Goal: Task Accomplishment & Management: Complete application form

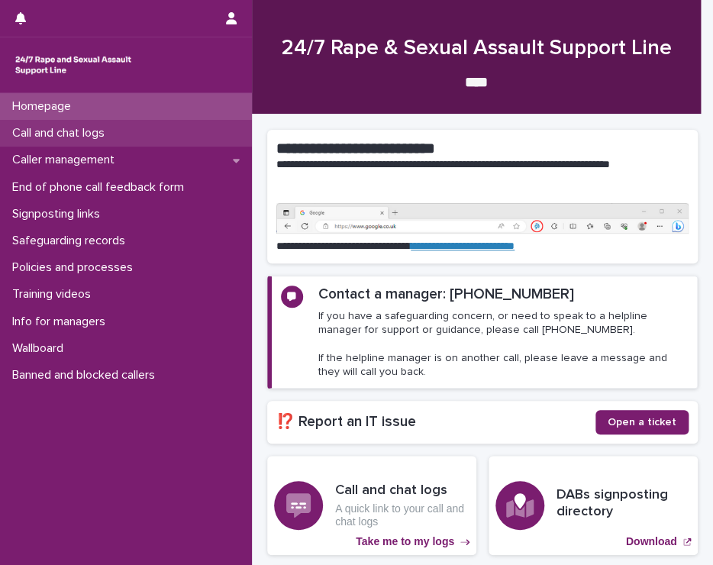
click at [95, 129] on p "Call and chat logs" at bounding box center [61, 133] width 111 height 15
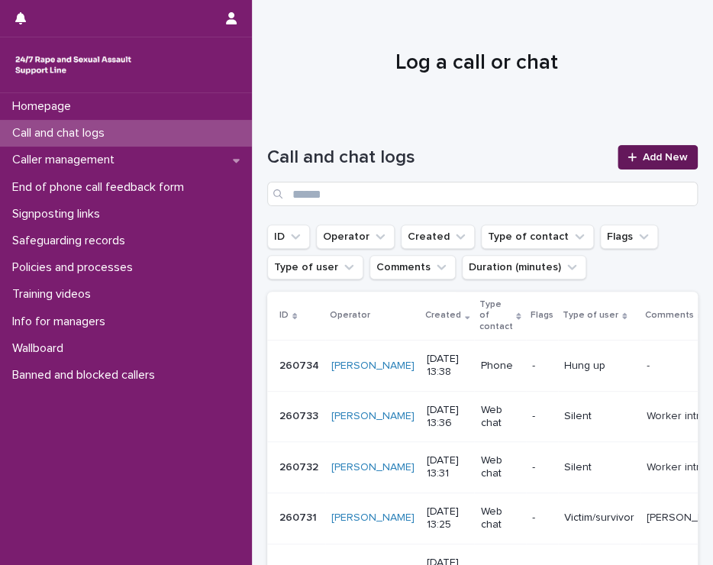
click at [657, 155] on span "Add New" at bounding box center [665, 157] width 45 height 11
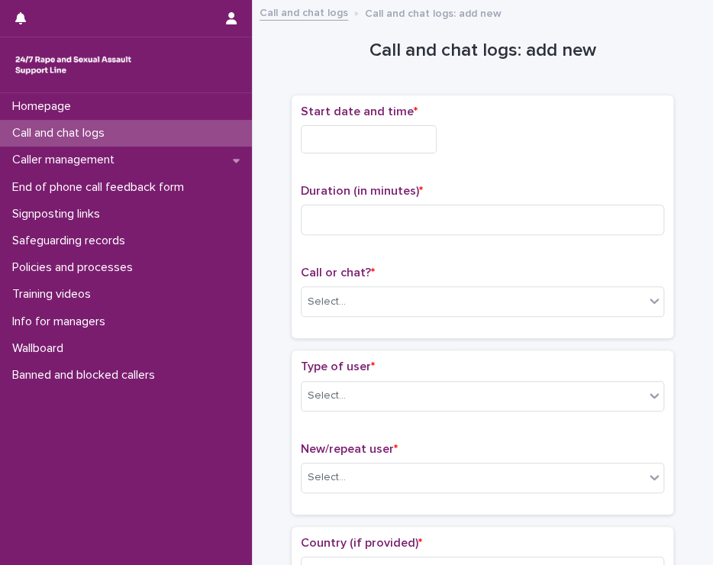
click at [371, 134] on input "text" at bounding box center [369, 139] width 136 height 28
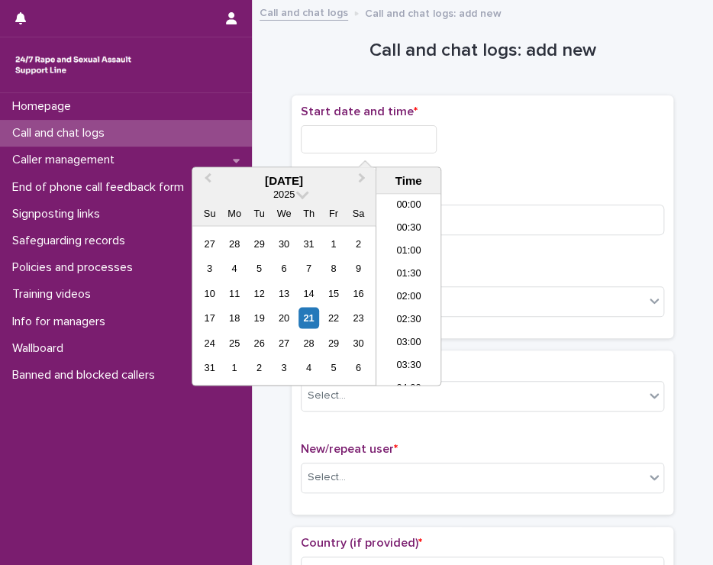
scroll to position [534, 0]
click at [409, 262] on li "13:00" at bounding box center [408, 267] width 65 height 23
type input "**********"
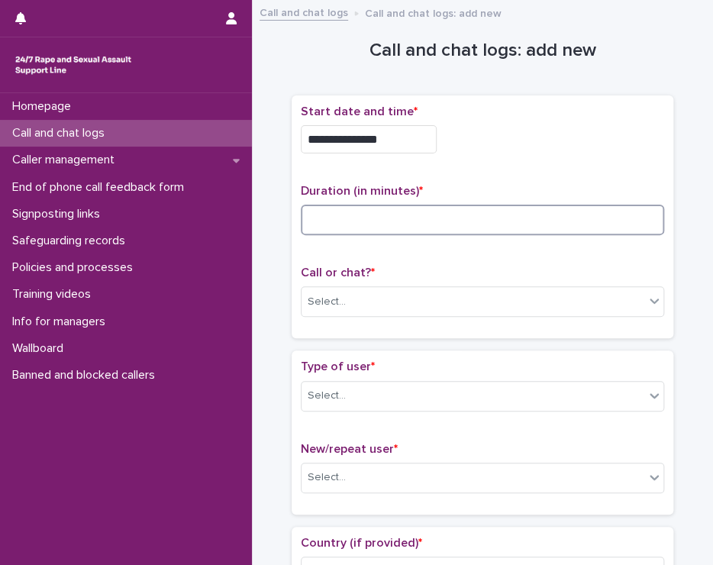
click at [363, 208] on input at bounding box center [482, 220] width 363 height 31
type input "**"
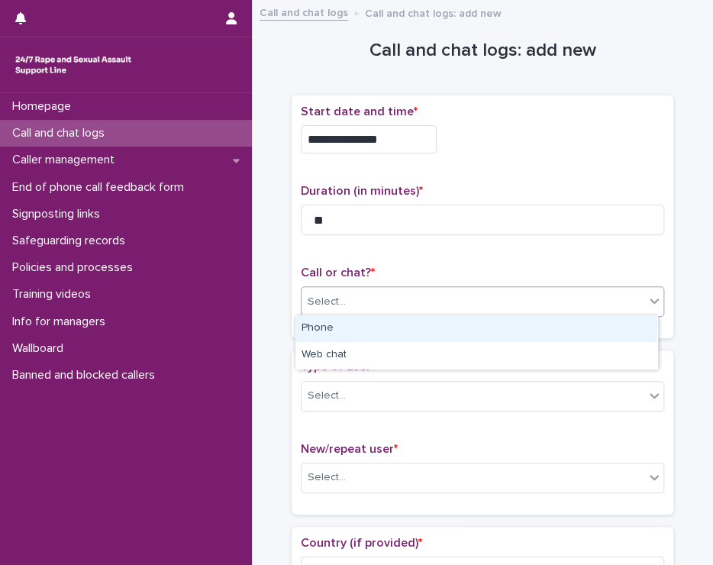
click at [370, 292] on div "Select..." at bounding box center [473, 301] width 343 height 25
click at [366, 331] on div "Phone" at bounding box center [476, 328] width 362 height 27
click at [363, 298] on div "Phone" at bounding box center [464, 301] width 324 height 25
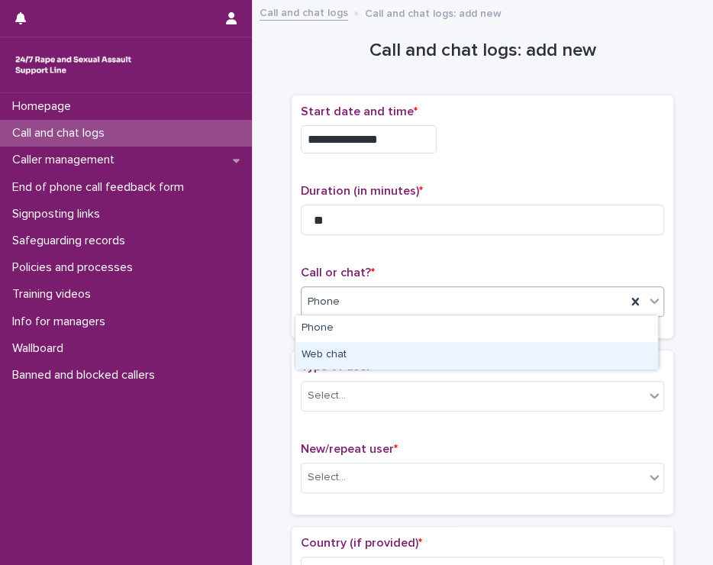
click at [360, 357] on div "Web chat" at bounding box center [476, 355] width 362 height 27
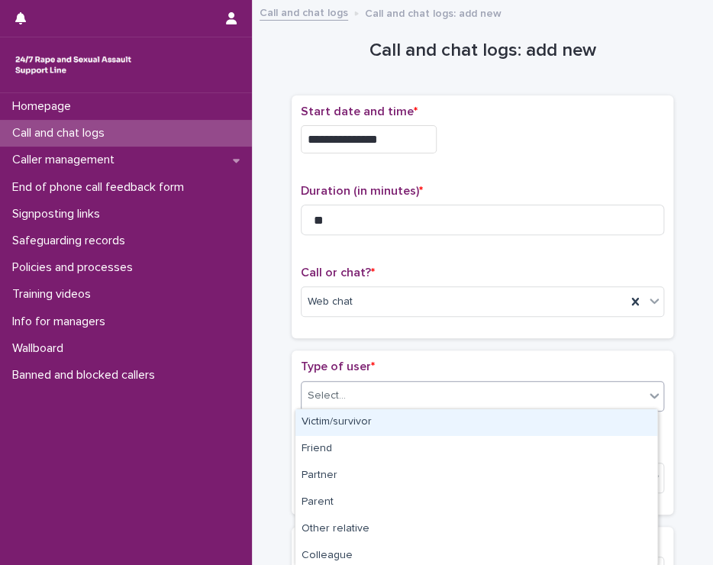
click at [377, 395] on div "Select..." at bounding box center [473, 395] width 343 height 25
click at [378, 422] on div "Victim/survivor" at bounding box center [476, 422] width 362 height 27
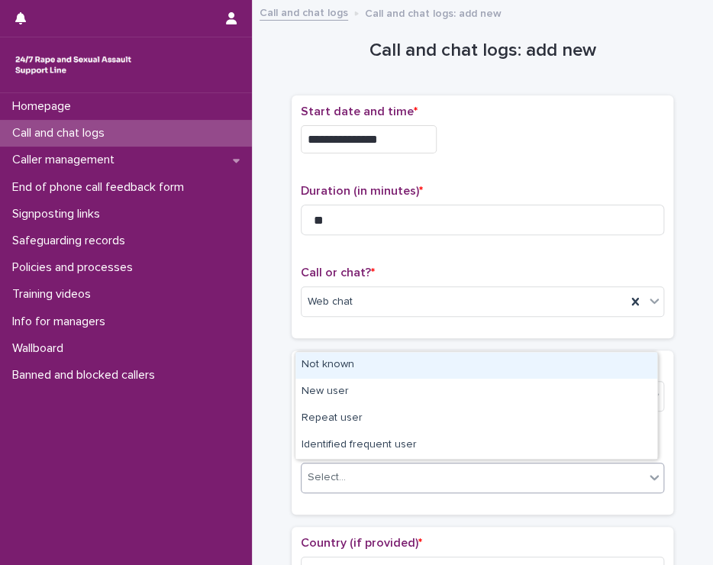
click at [376, 473] on div "Select..." at bounding box center [473, 477] width 343 height 25
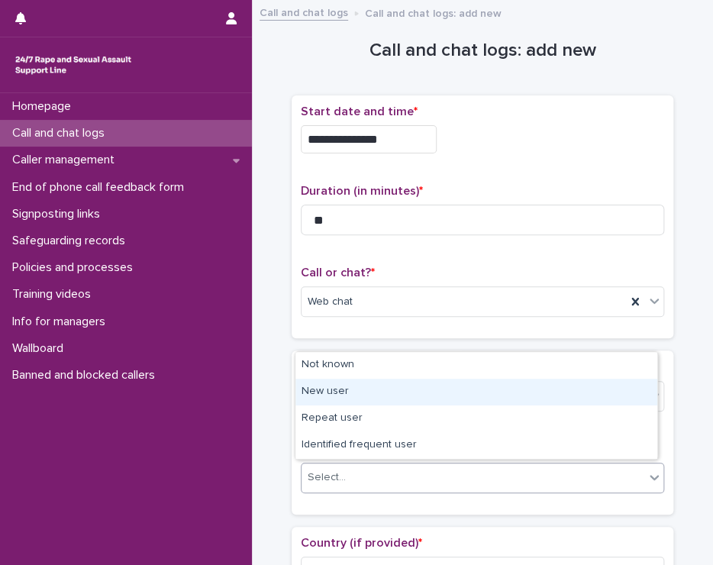
click at [345, 390] on div "New user" at bounding box center [476, 392] width 362 height 27
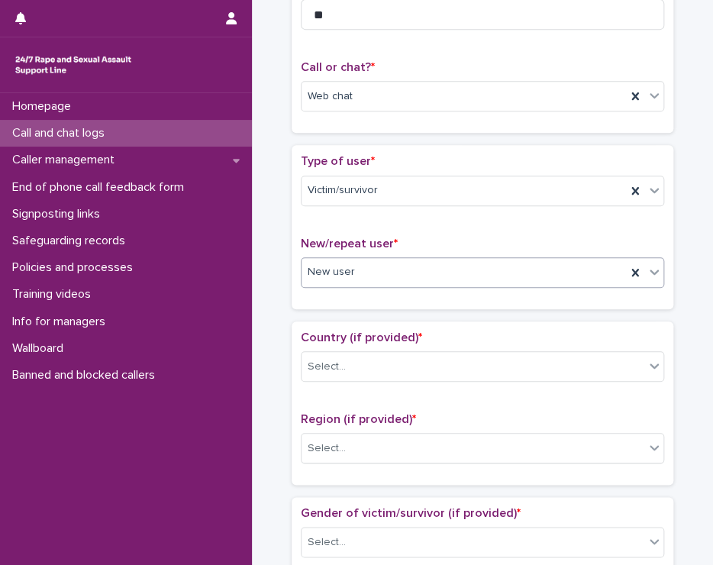
scroll to position [229, 0]
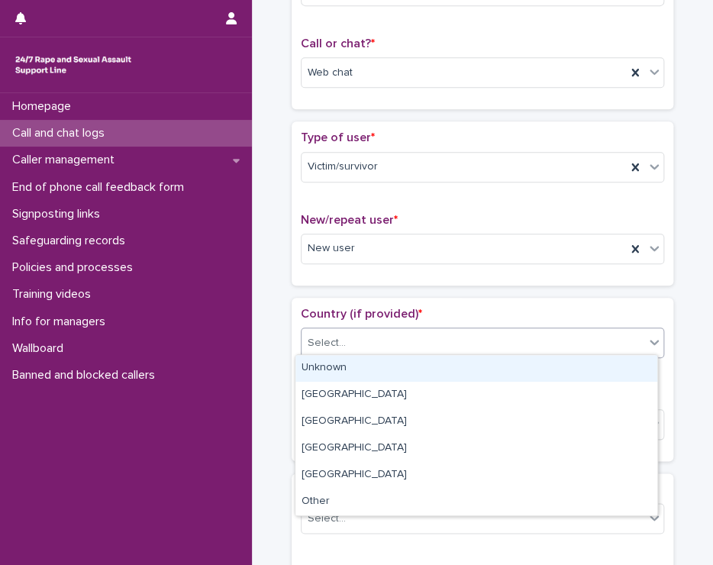
click at [370, 331] on div "Select..." at bounding box center [473, 343] width 343 height 25
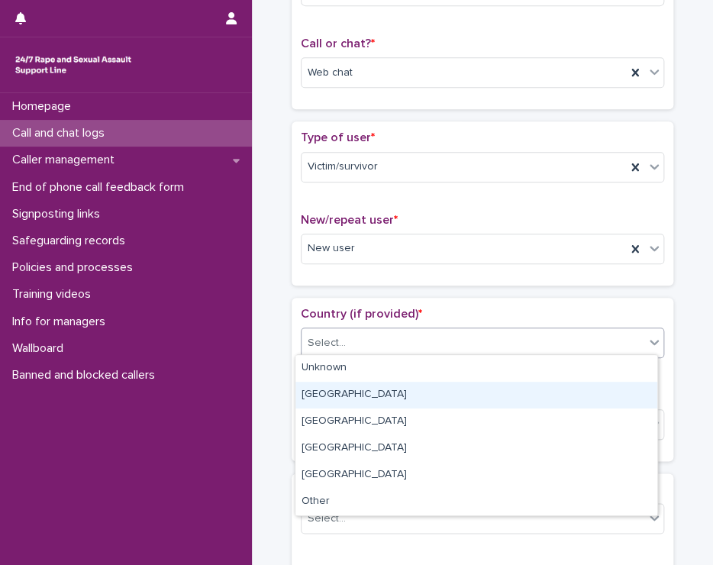
click at [354, 387] on div "[GEOGRAPHIC_DATA]" at bounding box center [476, 395] width 362 height 27
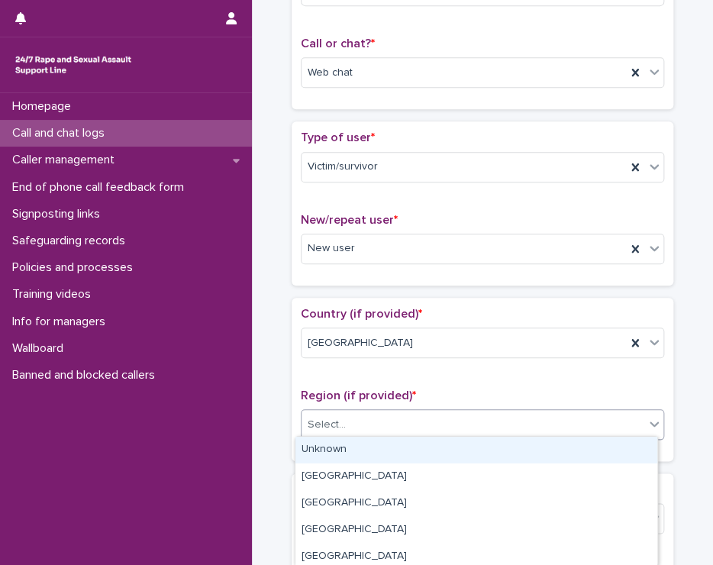
click at [356, 420] on div "Select..." at bounding box center [473, 424] width 343 height 25
click at [336, 450] on div "Unknown" at bounding box center [476, 450] width 362 height 27
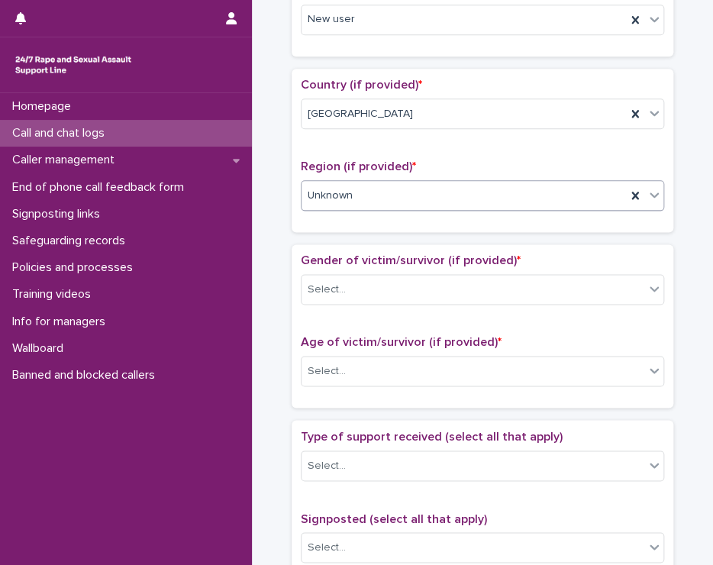
scroll to position [534, 0]
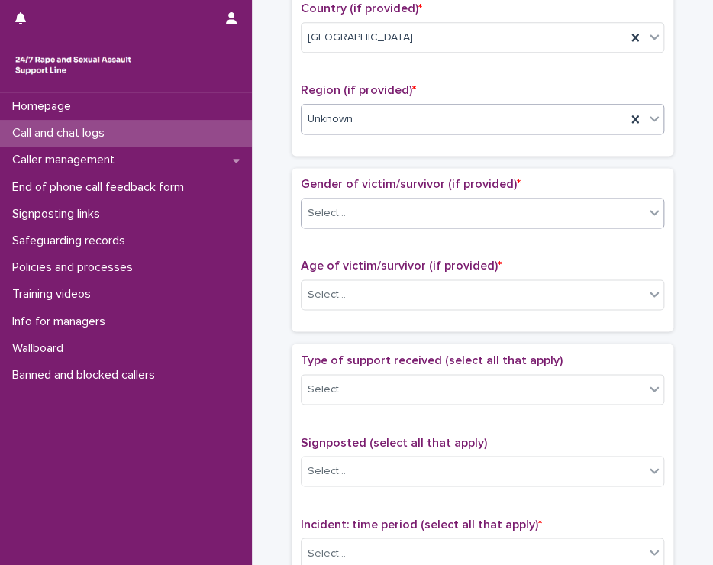
click at [351, 207] on div "Select..." at bounding box center [473, 213] width 343 height 25
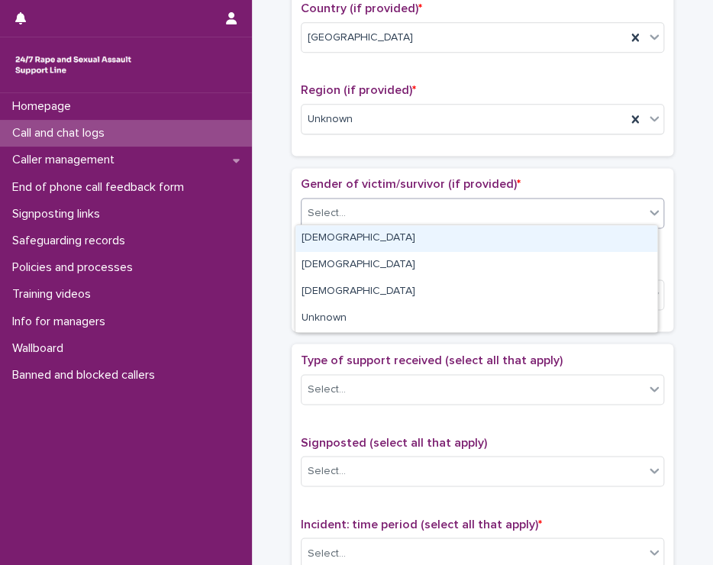
click at [351, 231] on div "[DEMOGRAPHIC_DATA]" at bounding box center [476, 238] width 362 height 27
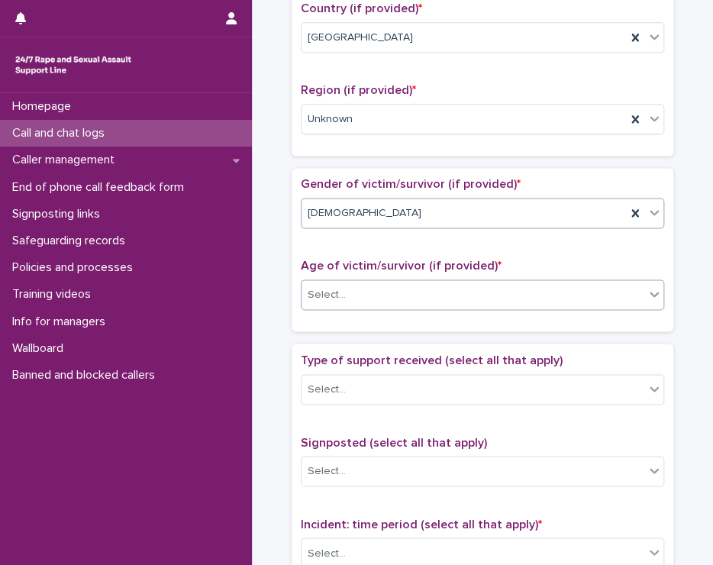
click at [353, 291] on div "Select..." at bounding box center [473, 294] width 343 height 25
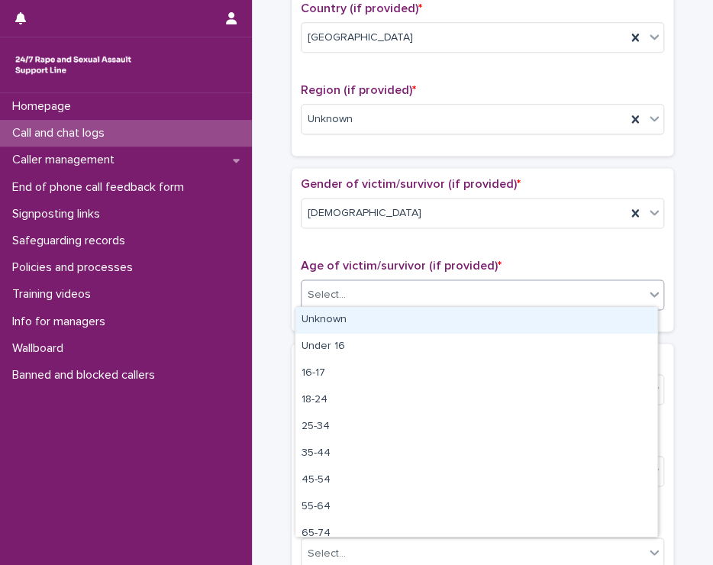
click at [355, 318] on div "Unknown" at bounding box center [476, 320] width 362 height 27
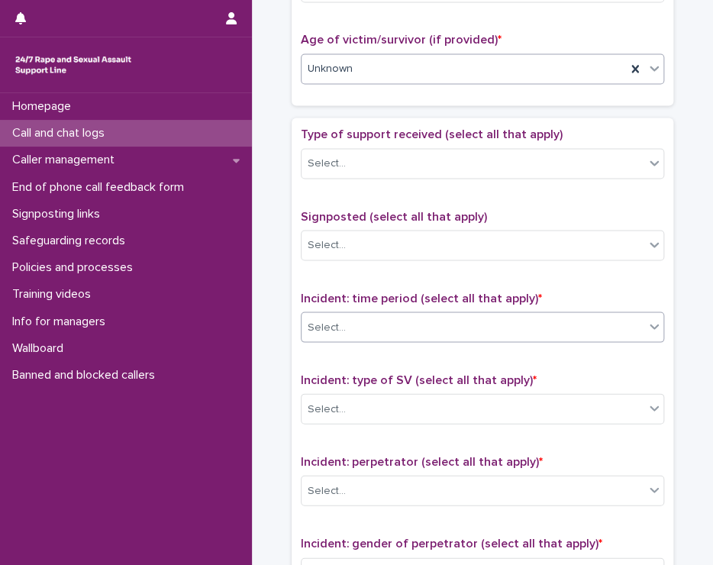
scroll to position [763, 0]
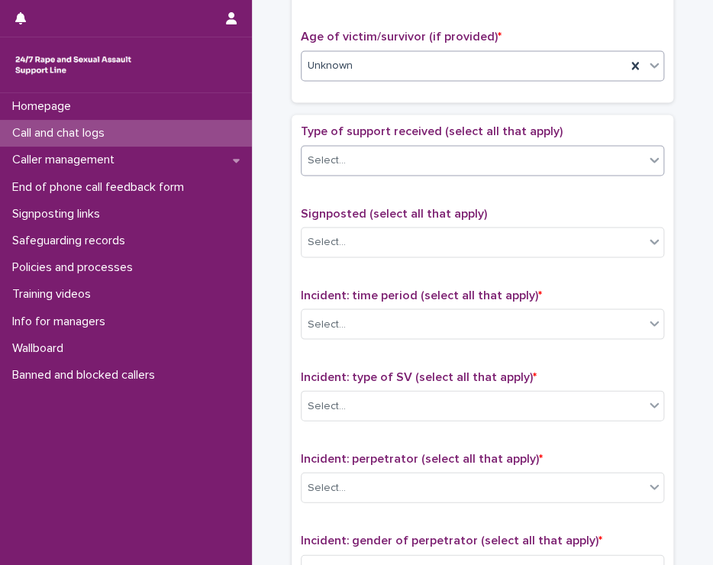
click at [370, 147] on div "Select..." at bounding box center [473, 159] width 343 height 25
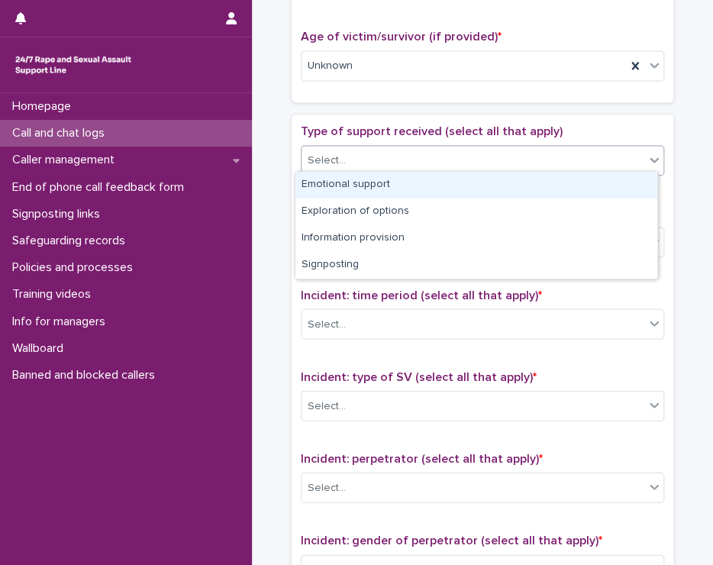
click at [374, 186] on div "Emotional support" at bounding box center [476, 185] width 362 height 27
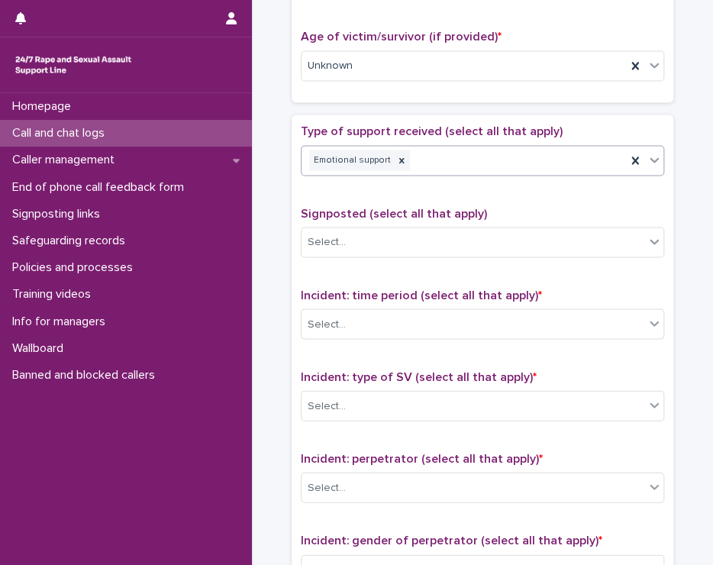
click at [517, 160] on div "Emotional support" at bounding box center [464, 160] width 324 height 27
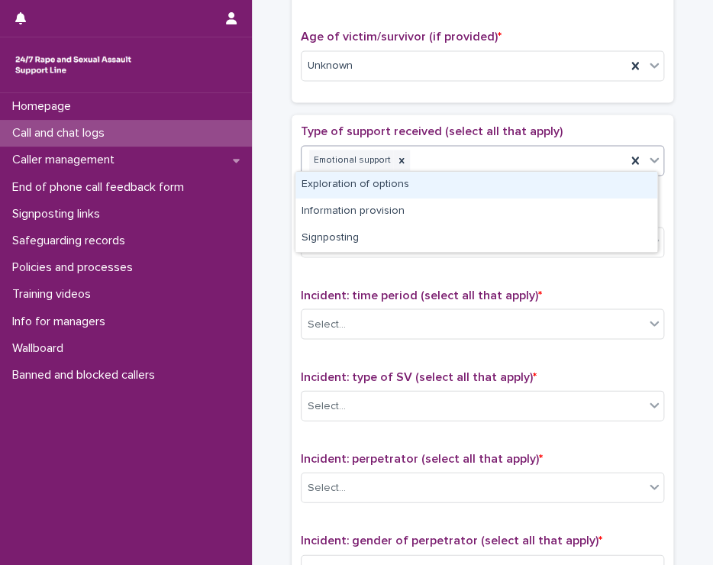
click at [357, 181] on div "Exploration of options" at bounding box center [476, 185] width 362 height 27
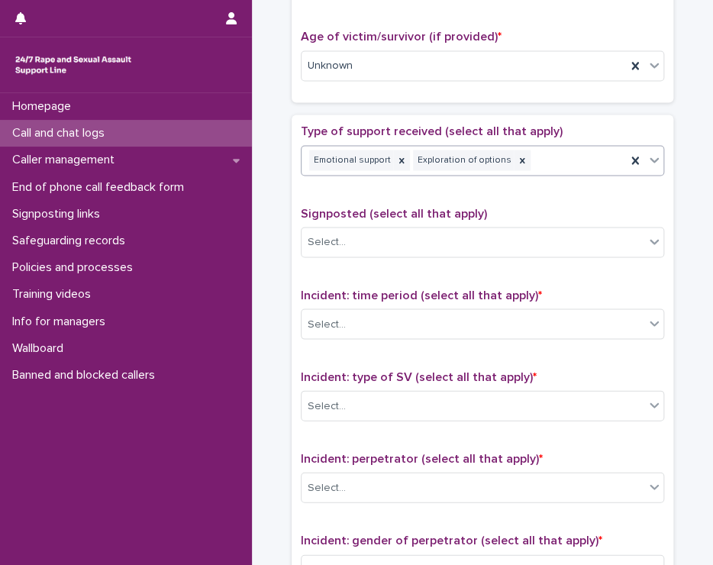
click at [583, 149] on div "Emotional support Exploration of options" at bounding box center [464, 160] width 324 height 27
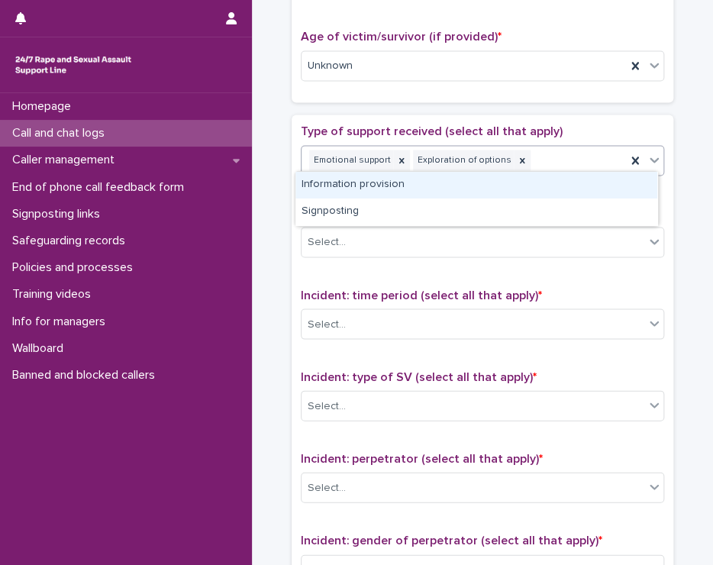
click at [354, 182] on div "Information provision" at bounding box center [476, 185] width 362 height 27
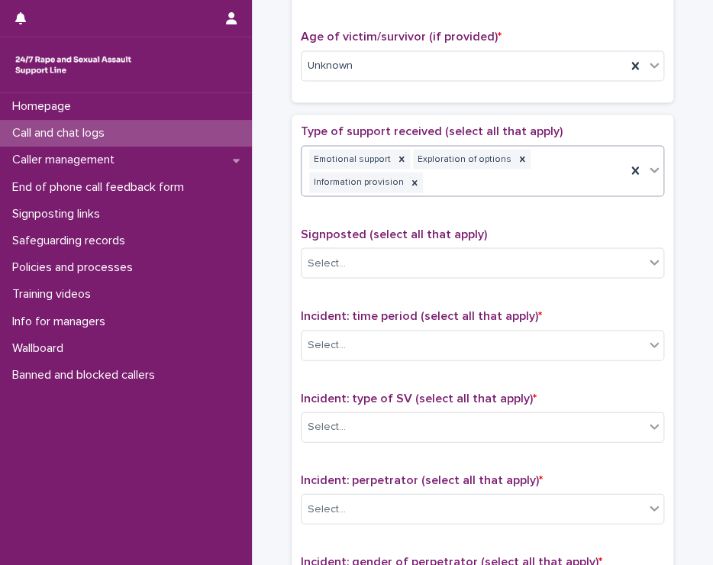
scroll to position [773, 0]
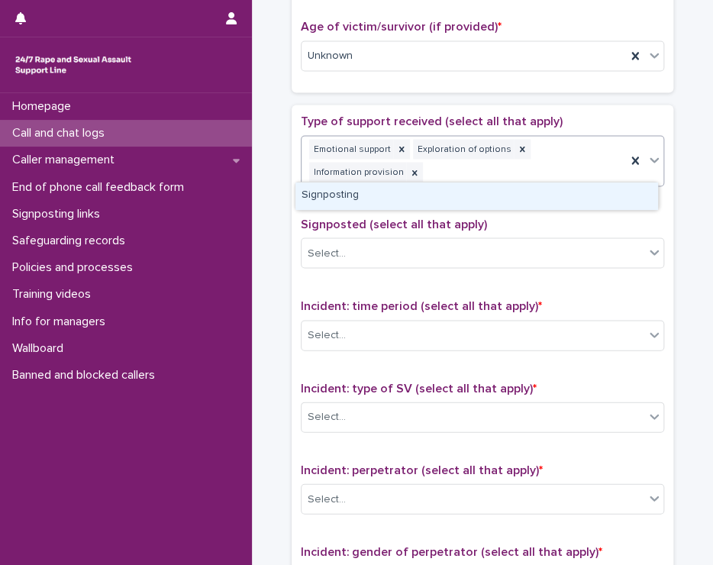
click at [557, 164] on div "Emotional support Exploration of options Information provision" at bounding box center [464, 161] width 324 height 50
click at [344, 193] on div "Signposting" at bounding box center [476, 195] width 362 height 27
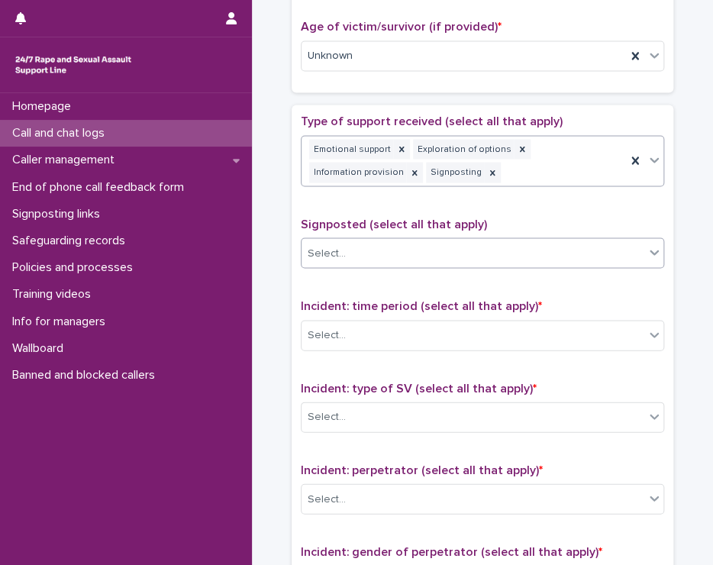
click at [369, 243] on div "Select..." at bounding box center [473, 252] width 343 height 25
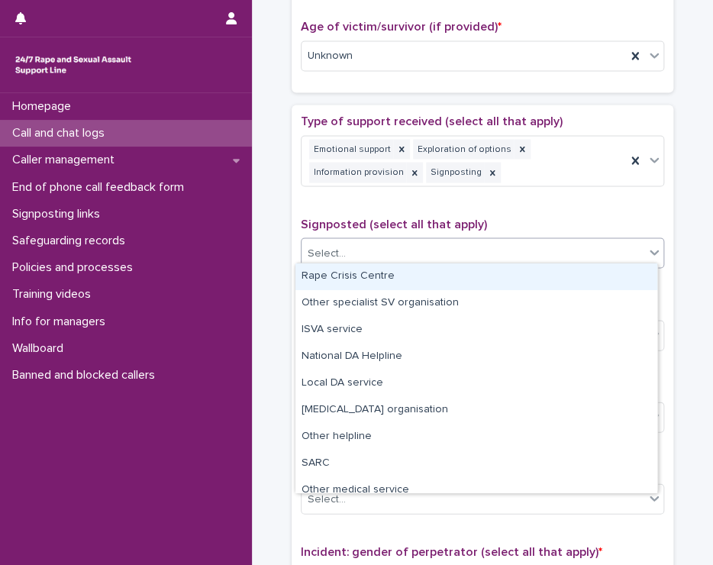
click at [400, 277] on div "Rape Crisis Centre" at bounding box center [476, 276] width 362 height 27
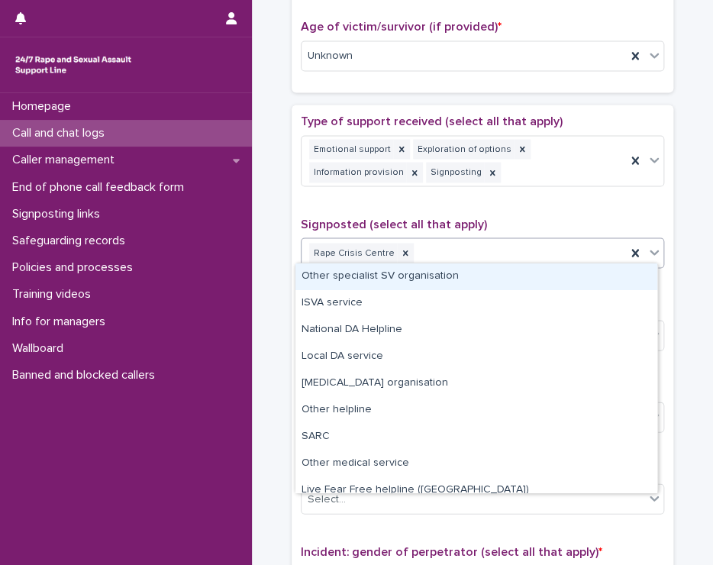
click at [497, 240] on div "Rape Crisis Centre" at bounding box center [464, 253] width 324 height 27
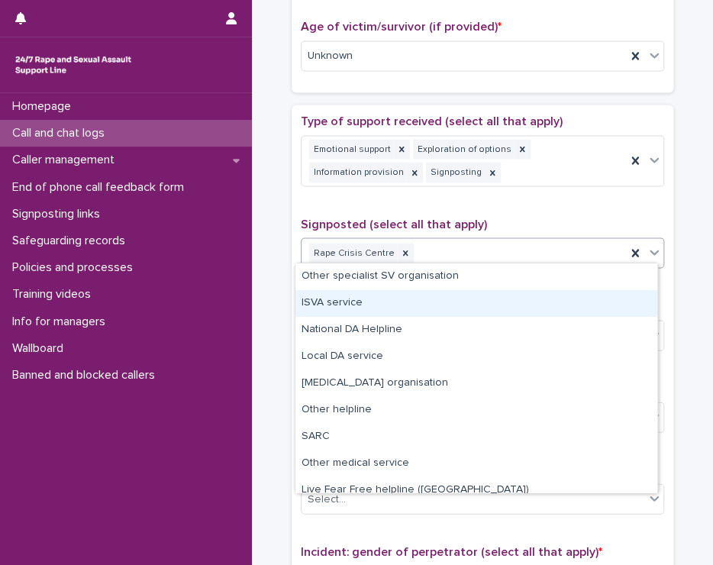
click at [341, 300] on div "ISVA service" at bounding box center [476, 303] width 362 height 27
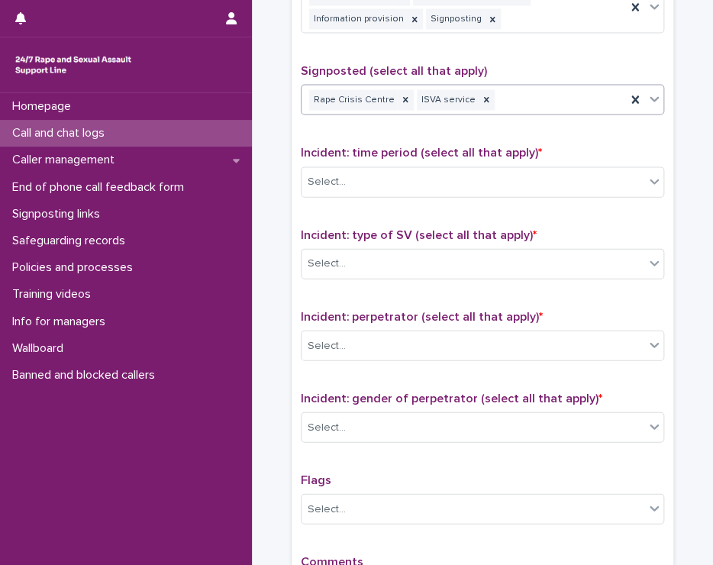
scroll to position [1002, 0]
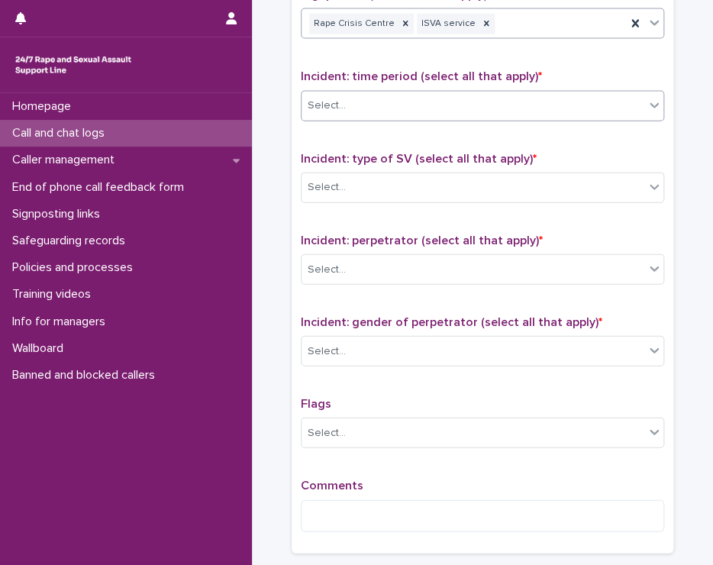
click at [421, 93] on div "Select..." at bounding box center [473, 105] width 343 height 25
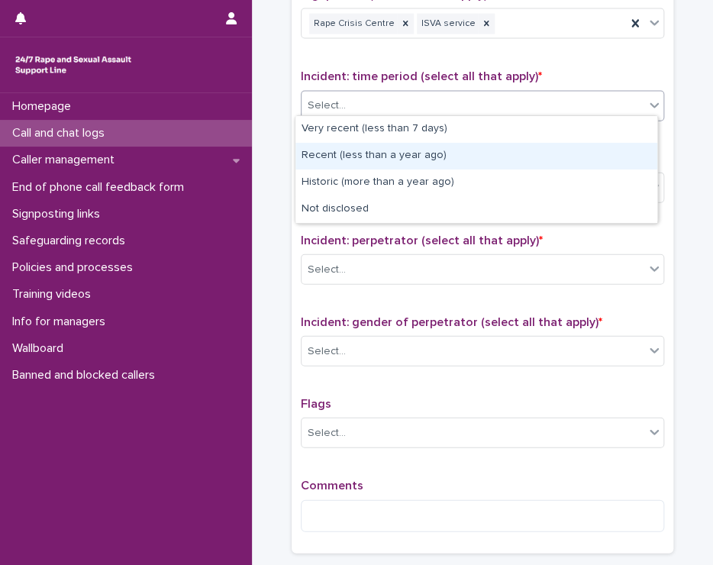
click at [381, 155] on div "Recent (less than a year ago)" at bounding box center [476, 156] width 362 height 27
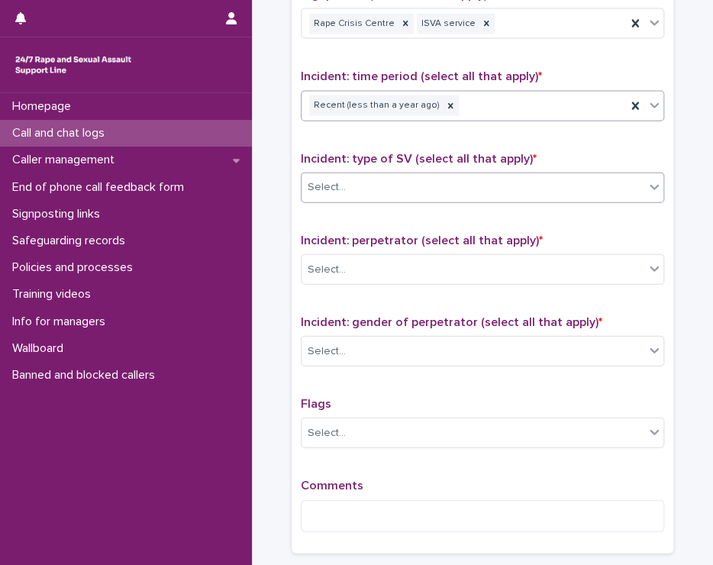
click at [385, 176] on div "Select..." at bounding box center [473, 187] width 343 height 25
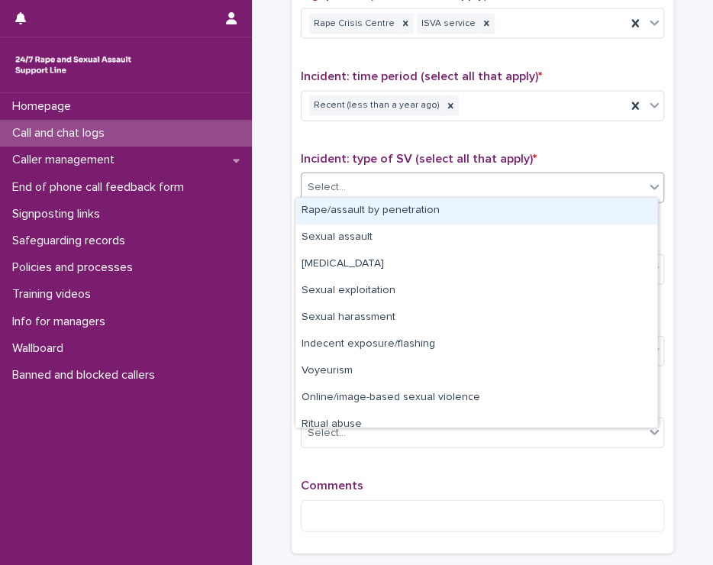
click at [408, 208] on div "Rape/assault by penetration" at bounding box center [476, 211] width 362 height 27
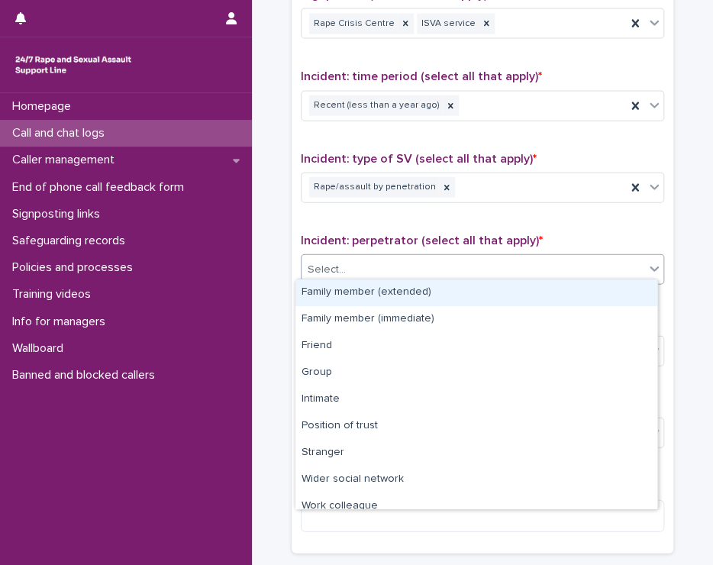
click at [373, 257] on div "Select..." at bounding box center [473, 269] width 343 height 25
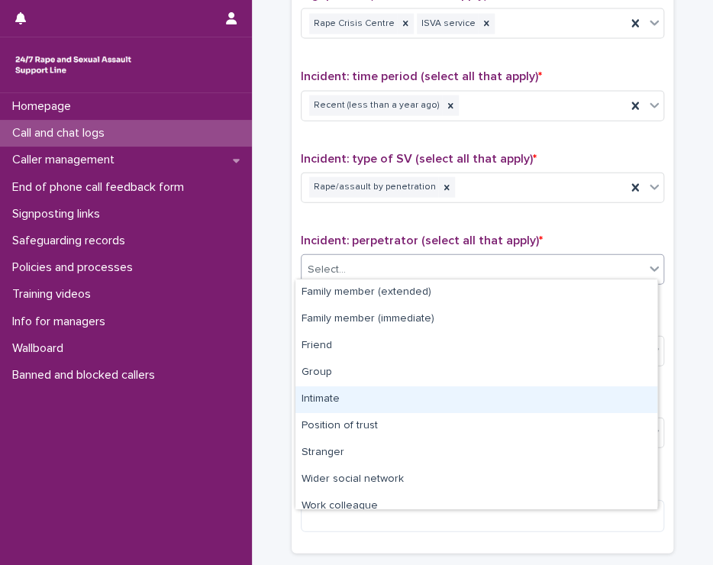
scroll to position [64, 0]
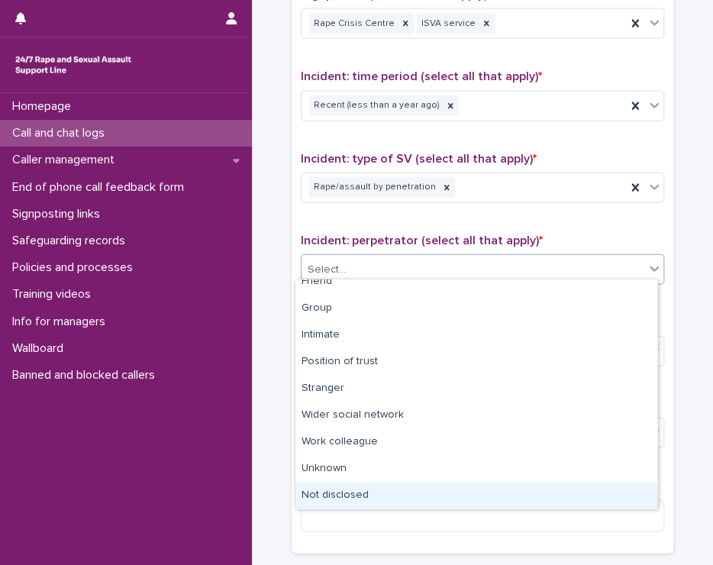
click at [395, 499] on div "Not disclosed" at bounding box center [476, 495] width 362 height 27
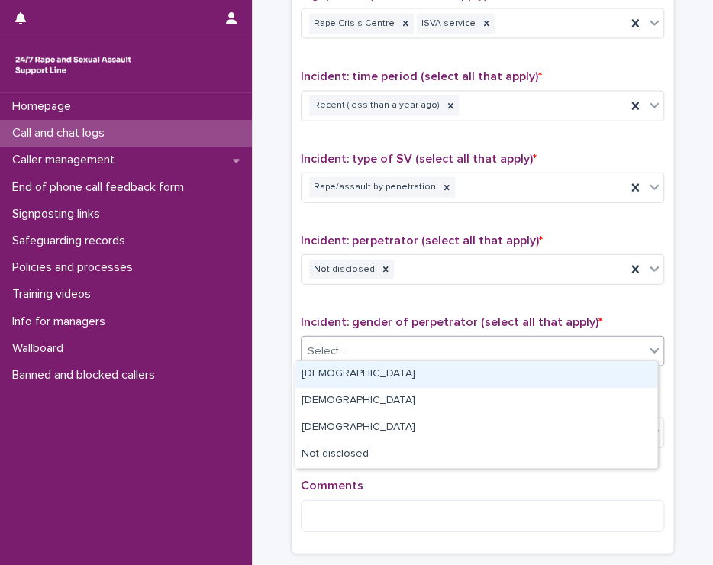
click at [360, 339] on div "Select..." at bounding box center [473, 351] width 343 height 25
click at [357, 370] on div "[DEMOGRAPHIC_DATA]" at bounding box center [476, 374] width 362 height 27
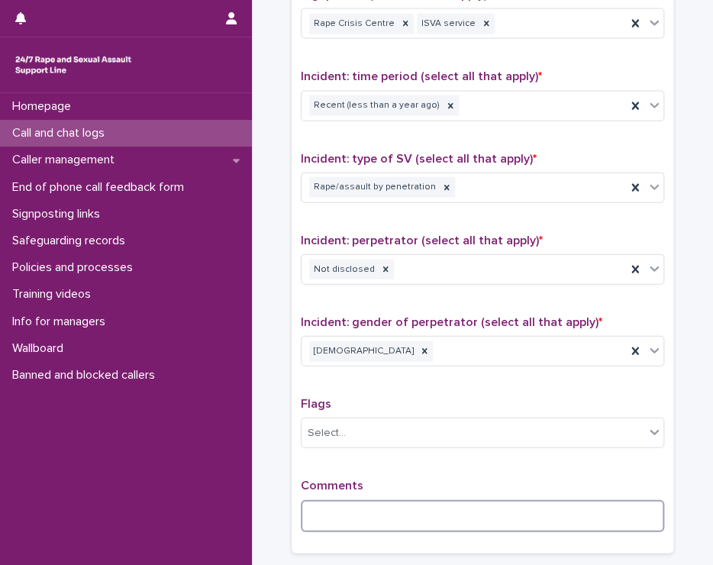
click at [375, 509] on textarea at bounding box center [482, 516] width 363 height 33
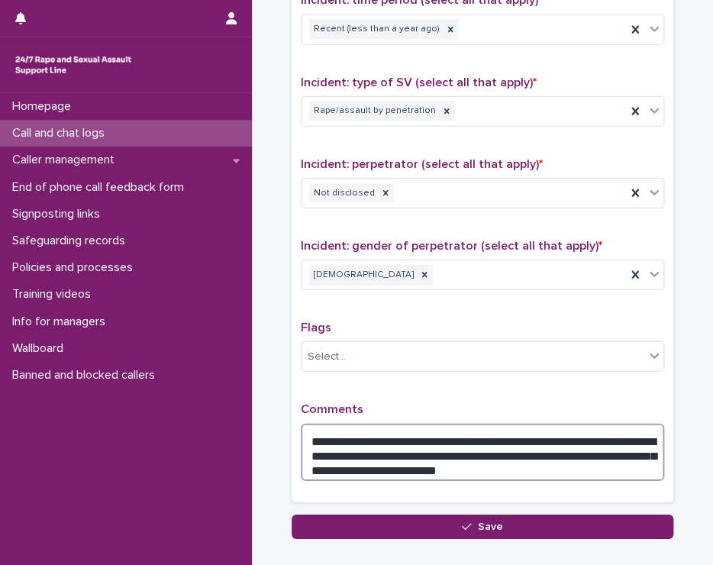
scroll to position [1155, 0]
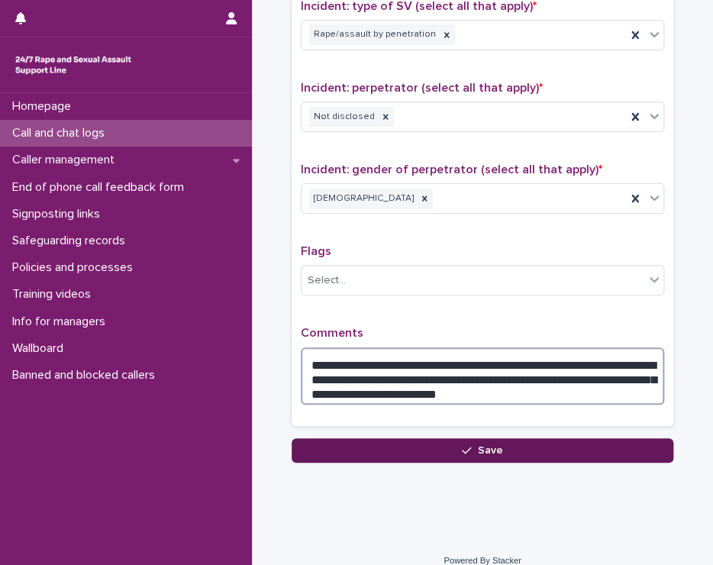
type textarea "**********"
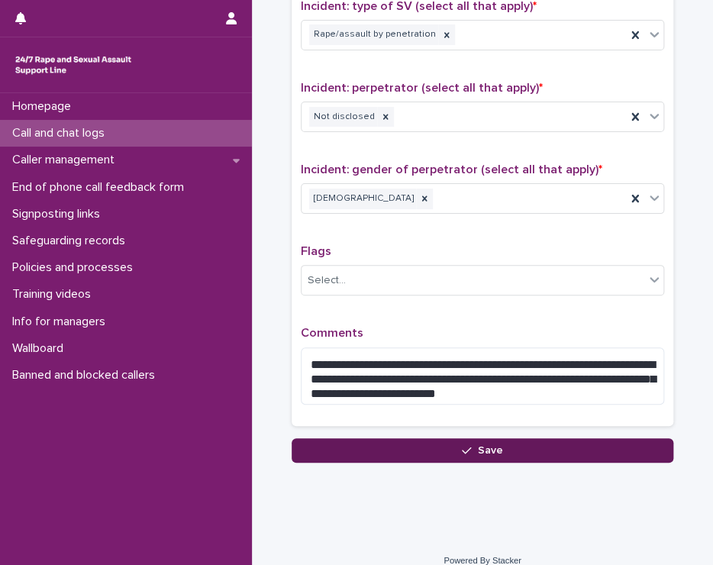
click at [454, 443] on button "Save" at bounding box center [483, 450] width 382 height 24
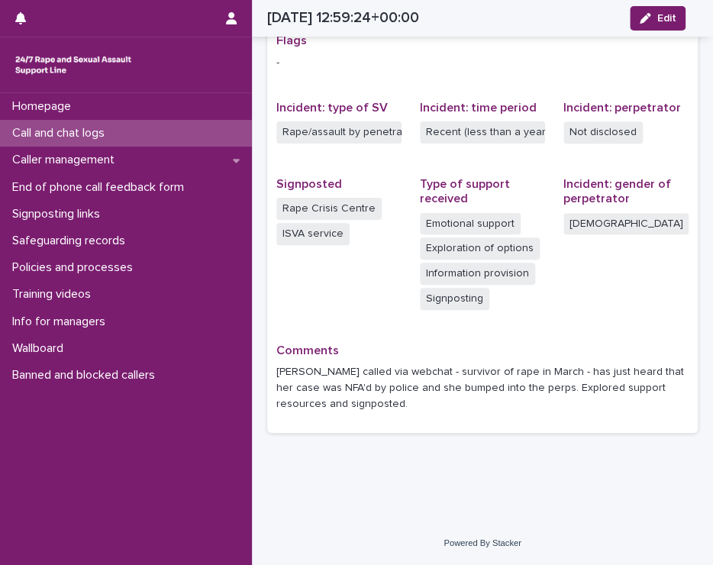
scroll to position [322, 0]
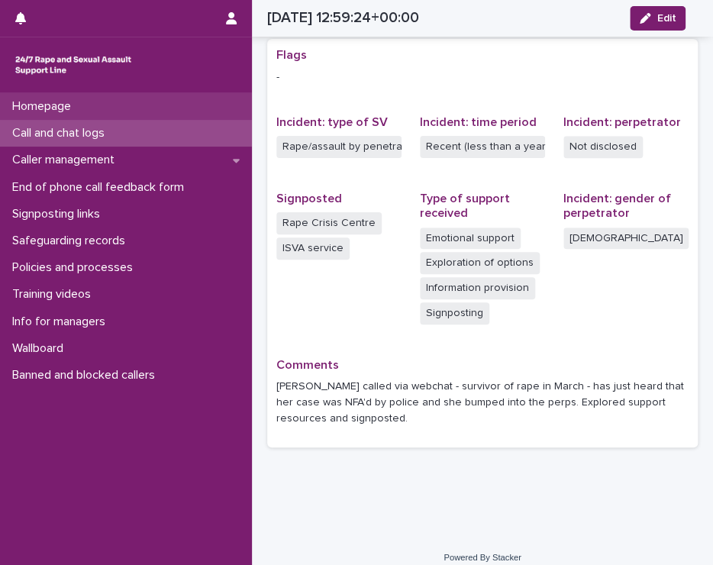
click at [52, 102] on p "Homepage" at bounding box center [44, 106] width 77 height 15
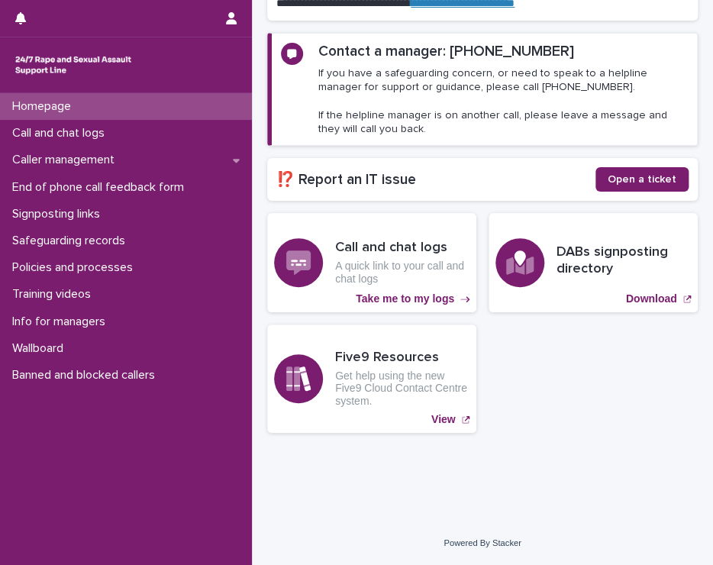
scroll to position [190, 0]
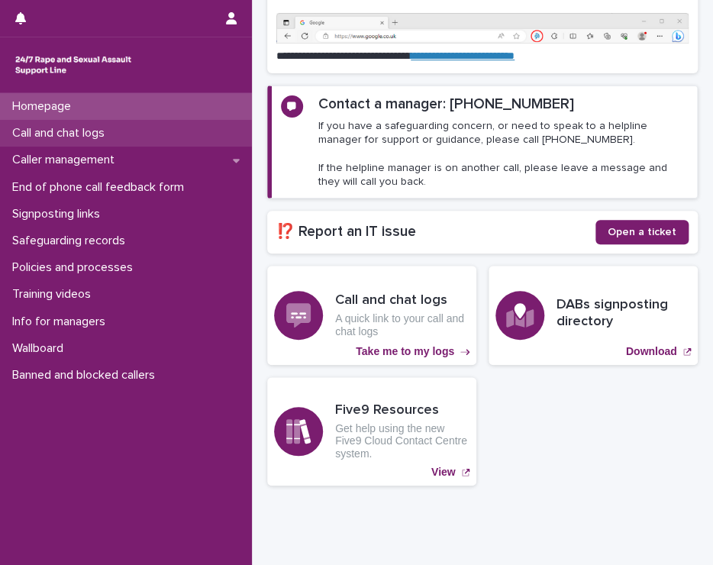
click at [61, 131] on p "Call and chat logs" at bounding box center [61, 133] width 111 height 15
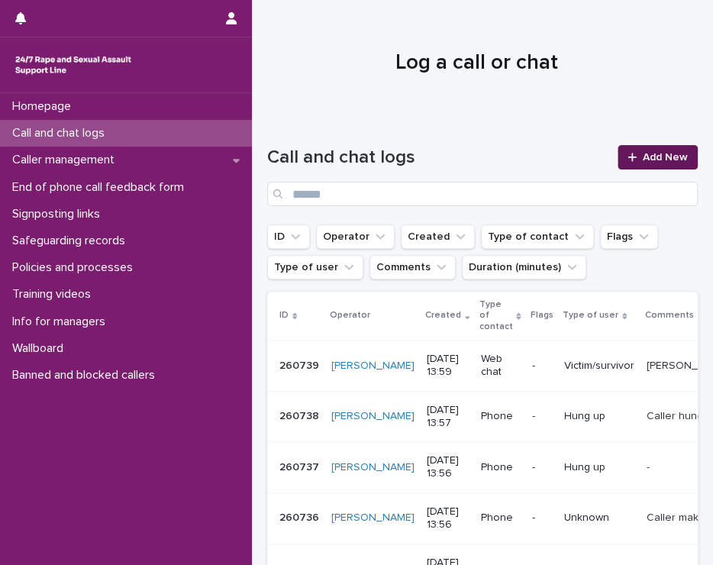
click at [664, 150] on link "Add New" at bounding box center [658, 157] width 80 height 24
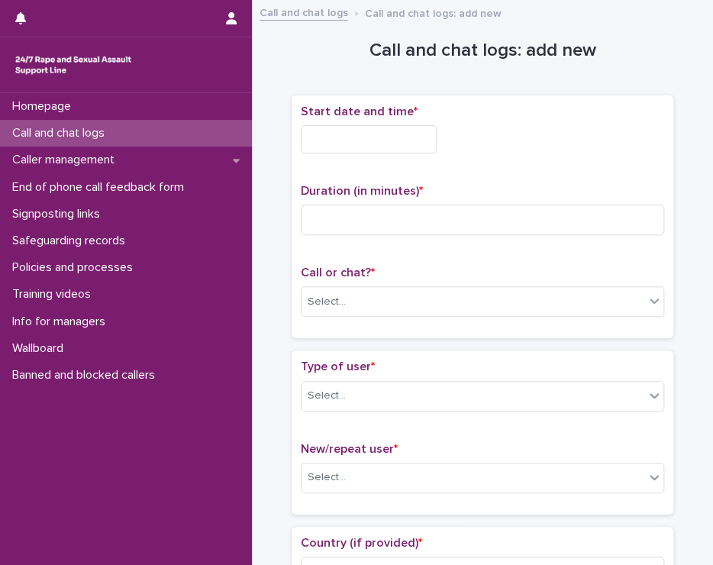
click at [363, 137] on input "text" at bounding box center [369, 139] width 136 height 28
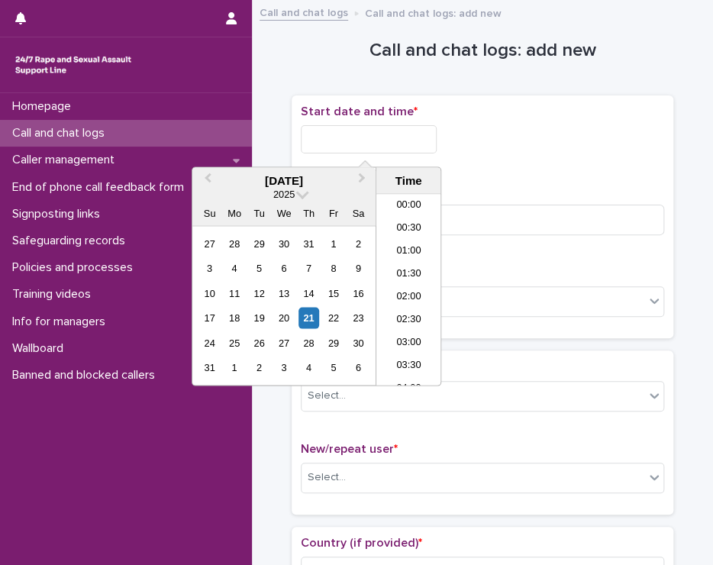
scroll to position [557, 0]
click at [395, 288] on li "14:00" at bounding box center [408, 290] width 65 height 23
type input "**********"
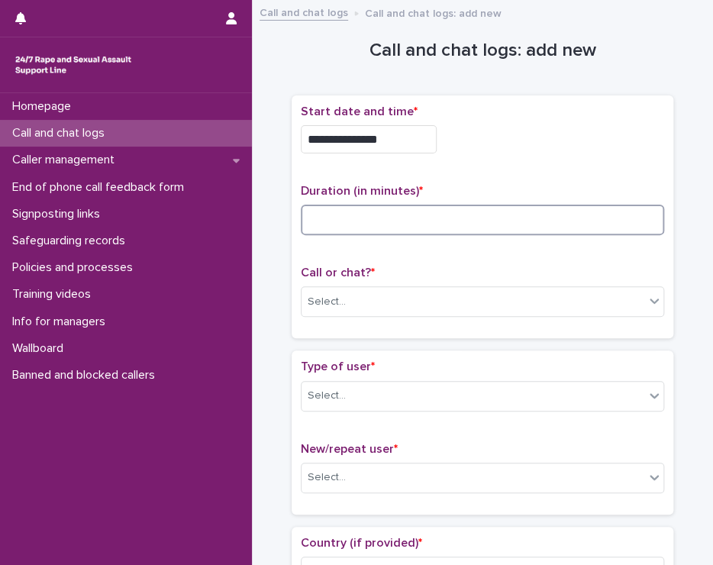
click at [410, 210] on input at bounding box center [482, 220] width 363 height 31
type input "**"
click at [413, 290] on div "Select..." at bounding box center [473, 301] width 343 height 25
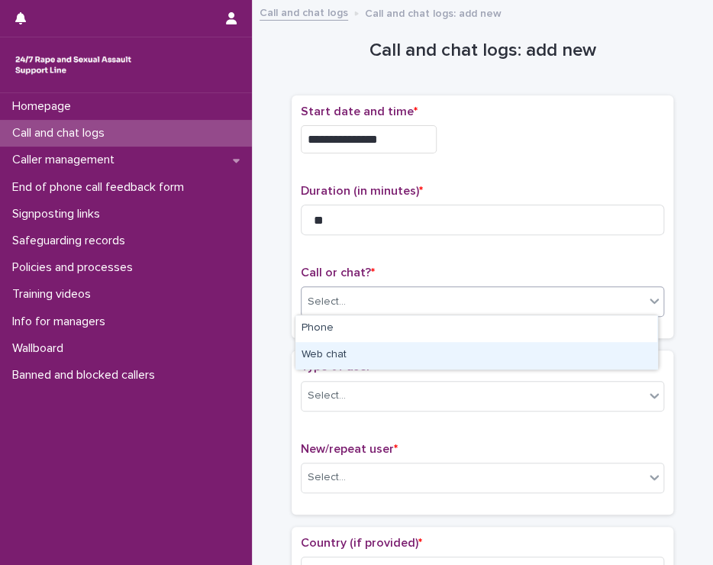
click at [369, 355] on div "Web chat" at bounding box center [476, 355] width 362 height 27
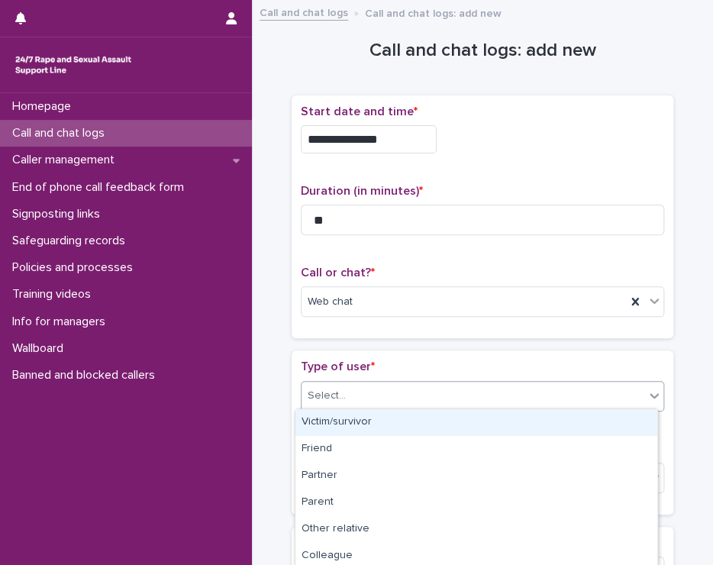
click at [369, 391] on div "Select..." at bounding box center [473, 395] width 343 height 25
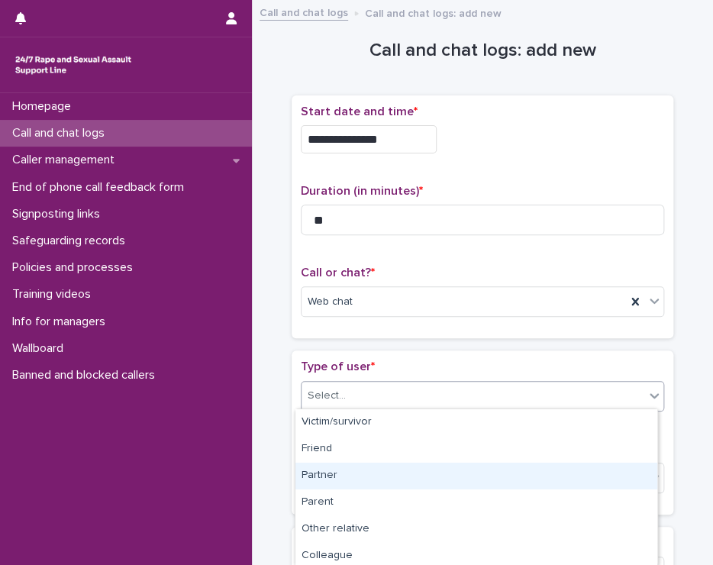
click at [324, 473] on div "Partner" at bounding box center [476, 476] width 362 height 27
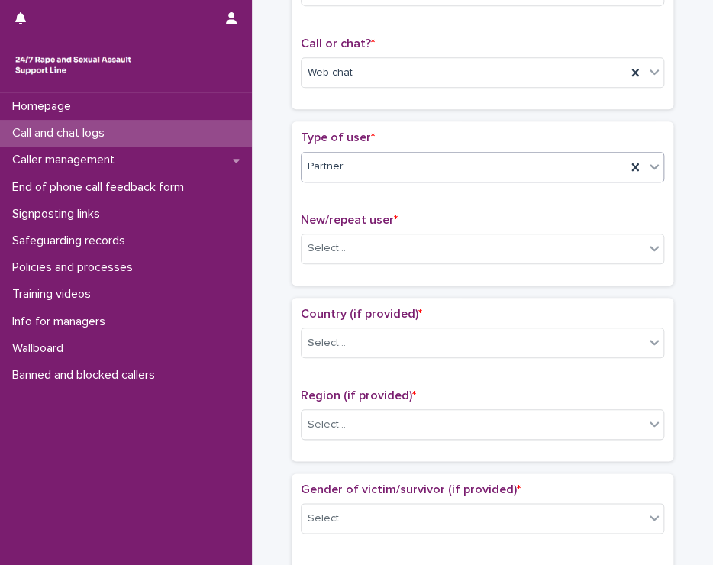
scroll to position [305, 0]
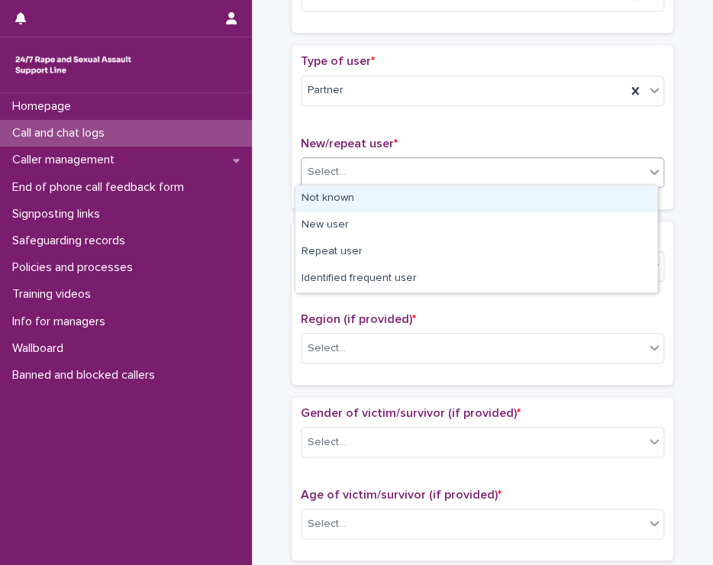
click at [391, 168] on div "Select..." at bounding box center [473, 172] width 343 height 25
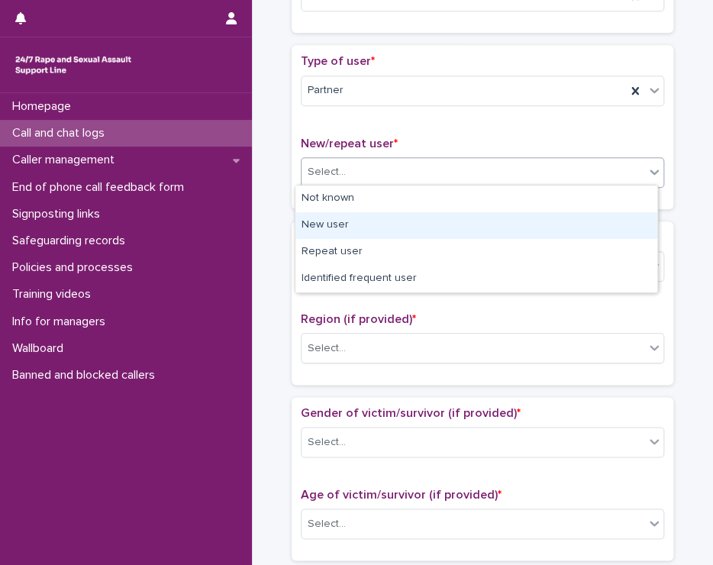
click at [336, 222] on div "New user" at bounding box center [476, 225] width 362 height 27
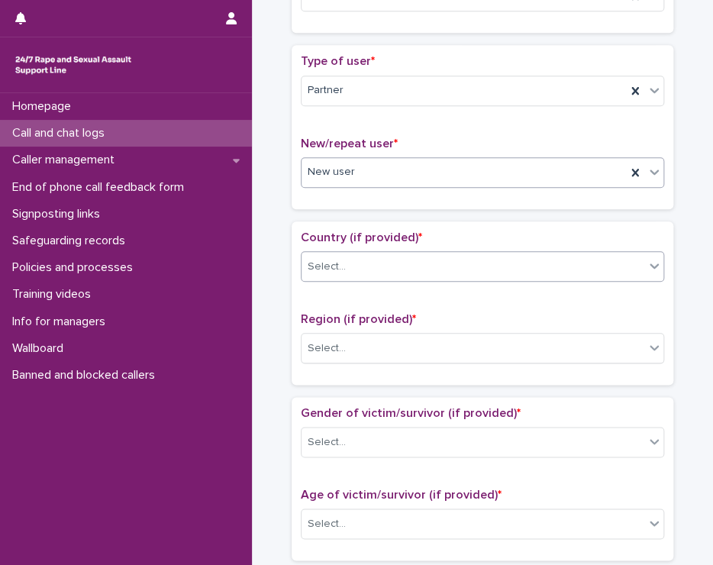
click at [354, 265] on div "Select..." at bounding box center [473, 266] width 343 height 25
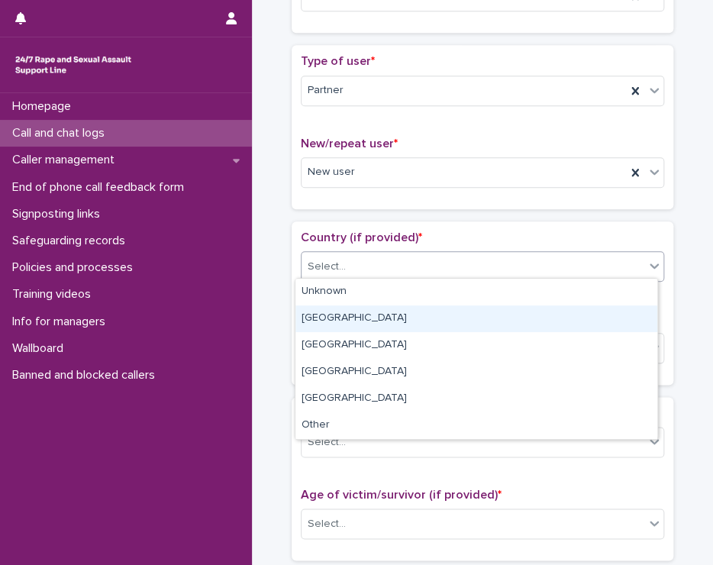
click at [327, 316] on div "[GEOGRAPHIC_DATA]" at bounding box center [476, 318] width 362 height 27
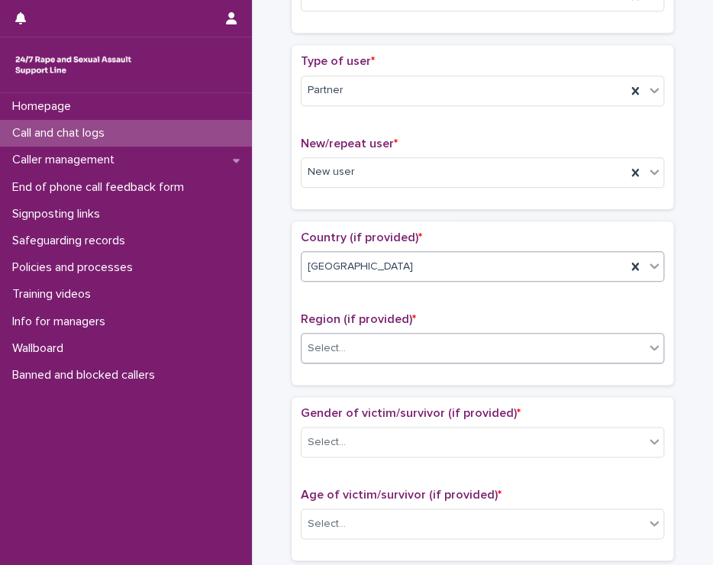
click at [348, 343] on div "Select..." at bounding box center [473, 348] width 343 height 25
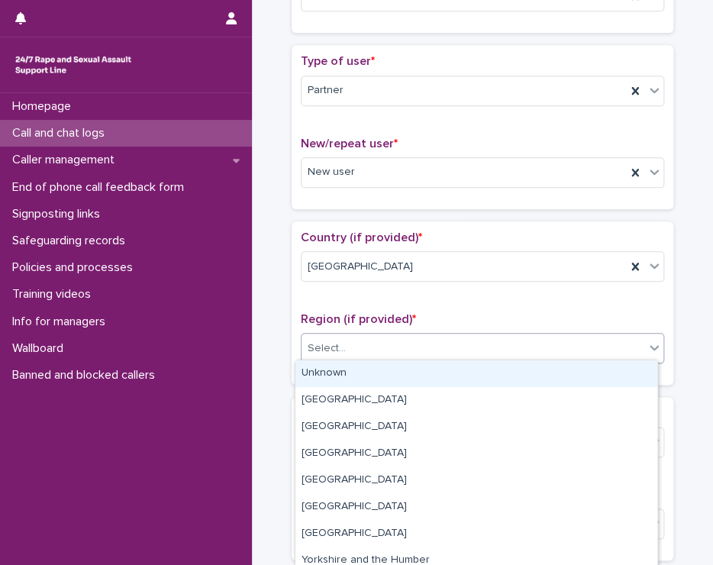
click at [353, 369] on div "Unknown" at bounding box center [476, 373] width 362 height 27
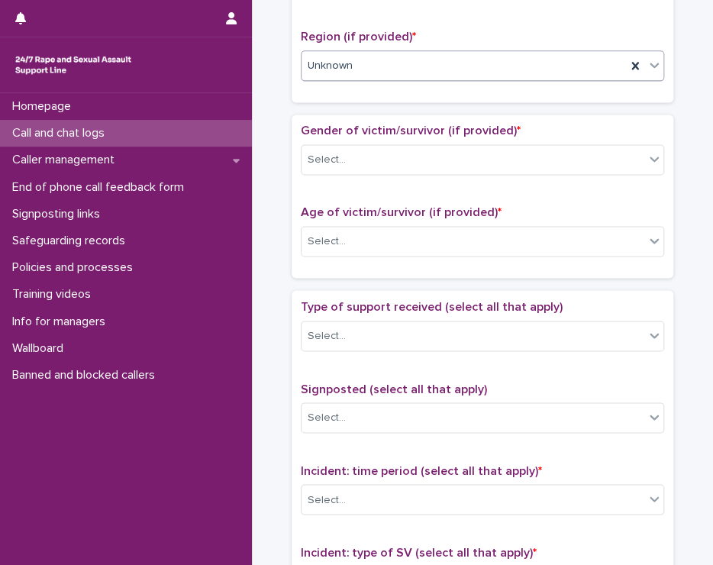
scroll to position [611, 0]
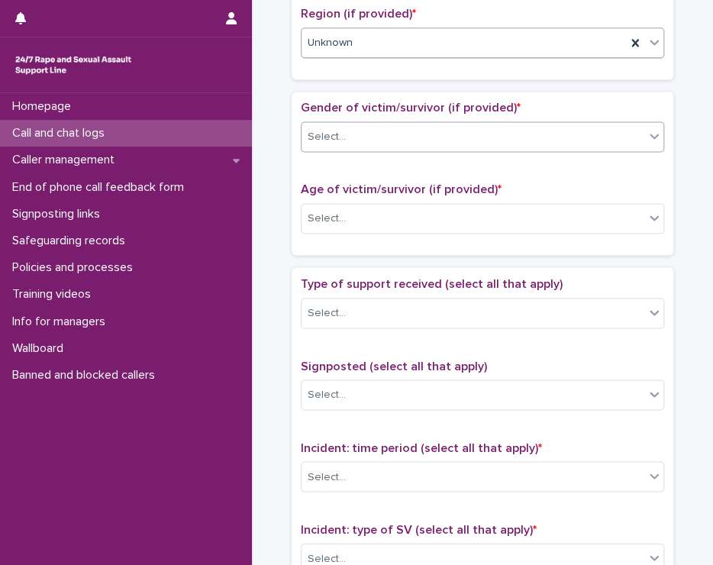
click at [344, 134] on div "Select..." at bounding box center [473, 136] width 343 height 25
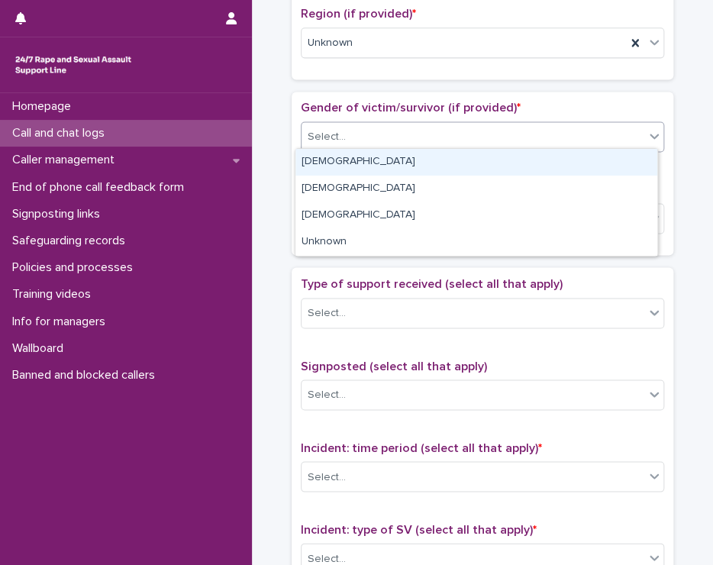
click at [344, 157] on div "[DEMOGRAPHIC_DATA]" at bounding box center [476, 162] width 362 height 27
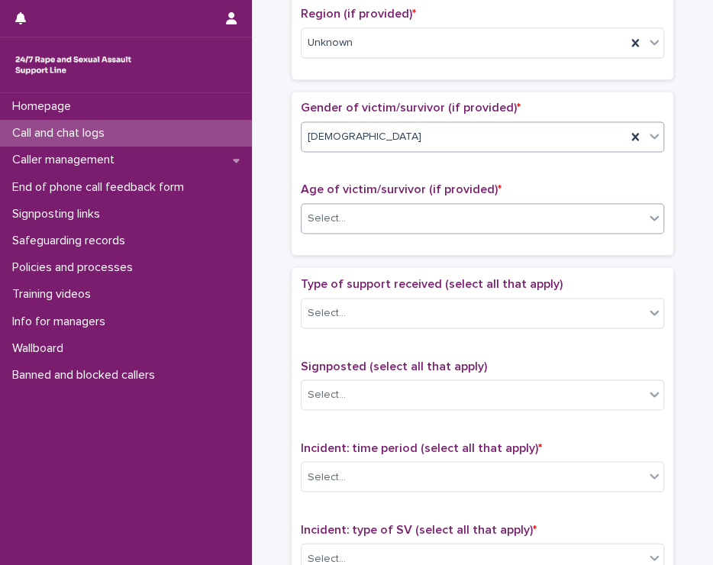
click at [357, 223] on div "Select..." at bounding box center [473, 218] width 343 height 25
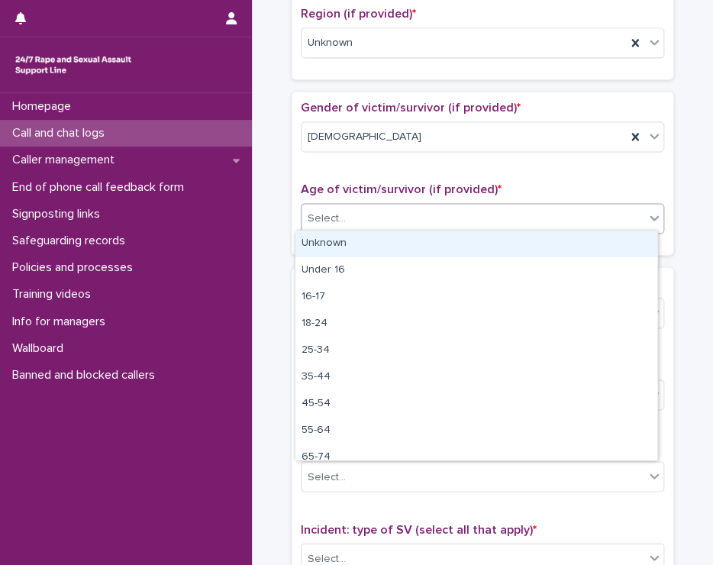
click at [357, 237] on div "Unknown" at bounding box center [476, 244] width 362 height 27
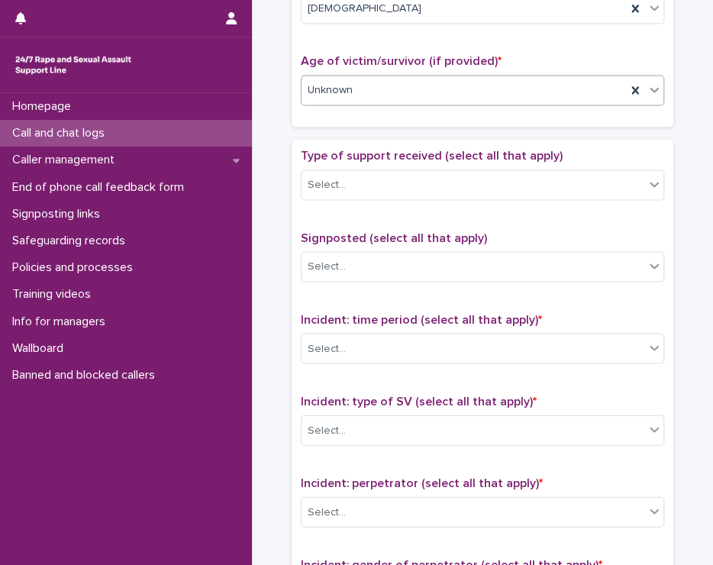
scroll to position [763, 0]
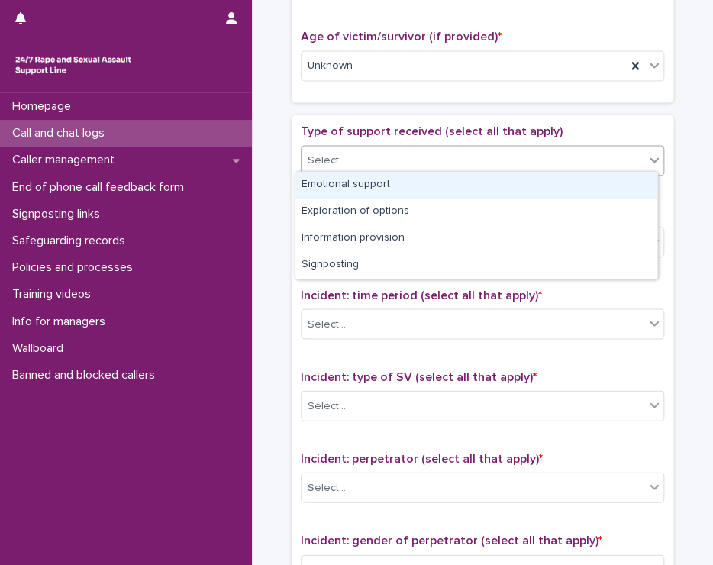
click at [342, 150] on div "Select..." at bounding box center [473, 159] width 343 height 25
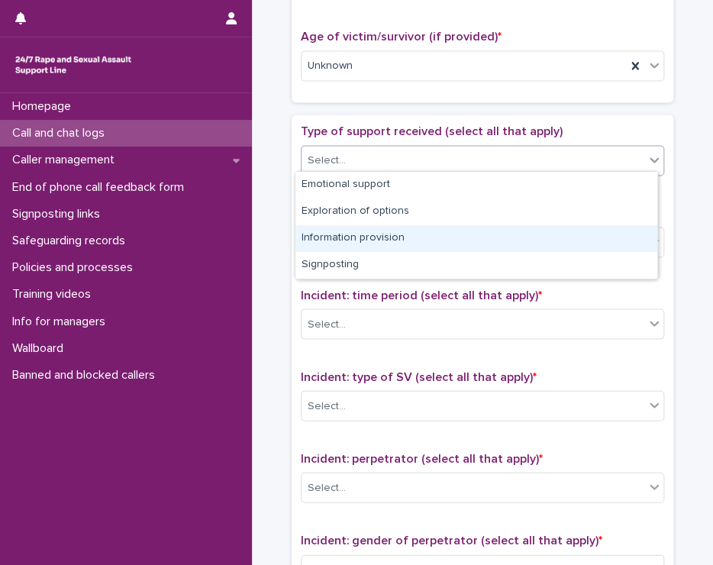
click at [434, 236] on div "Information provision" at bounding box center [476, 238] width 362 height 27
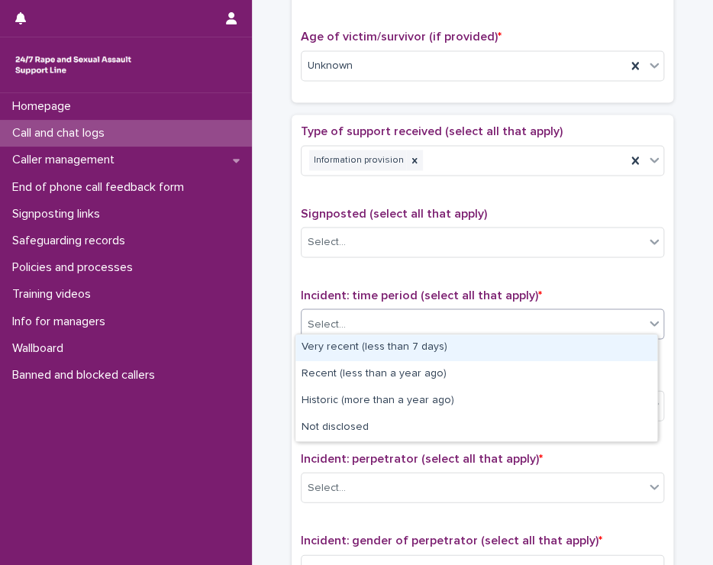
click at [393, 316] on div "Select..." at bounding box center [473, 323] width 343 height 25
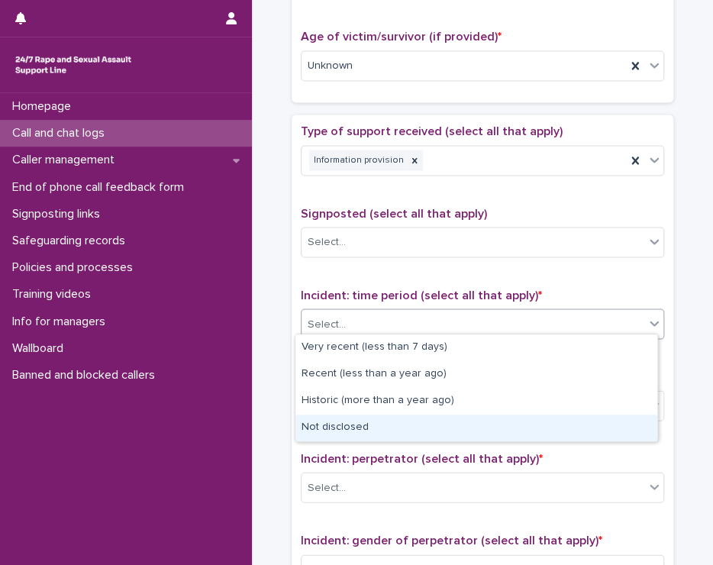
click at [379, 429] on div "Not disclosed" at bounding box center [476, 428] width 362 height 27
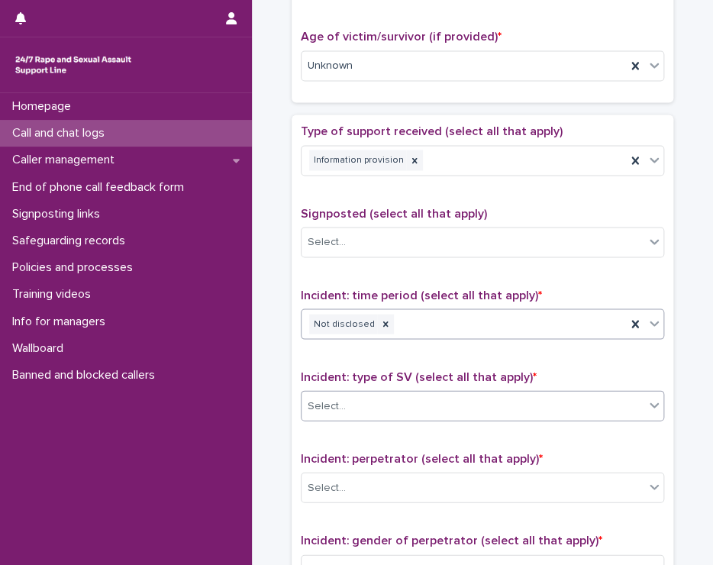
click at [378, 396] on div "Select..." at bounding box center [473, 405] width 343 height 25
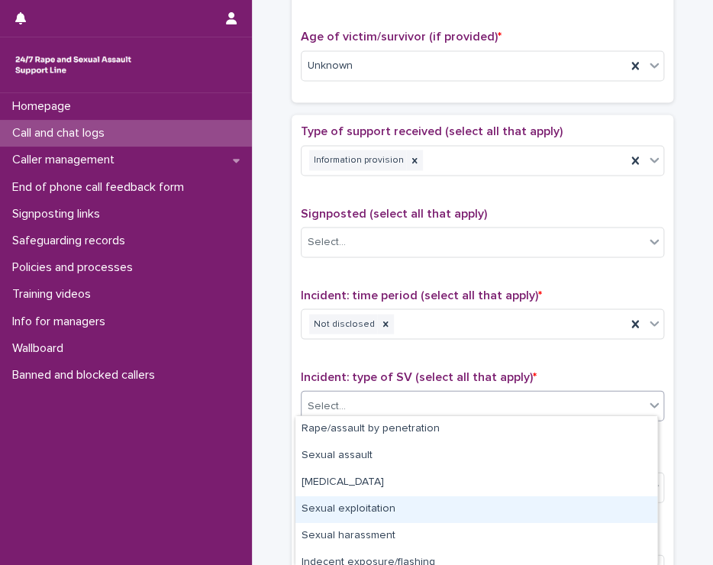
scroll to position [118, 0]
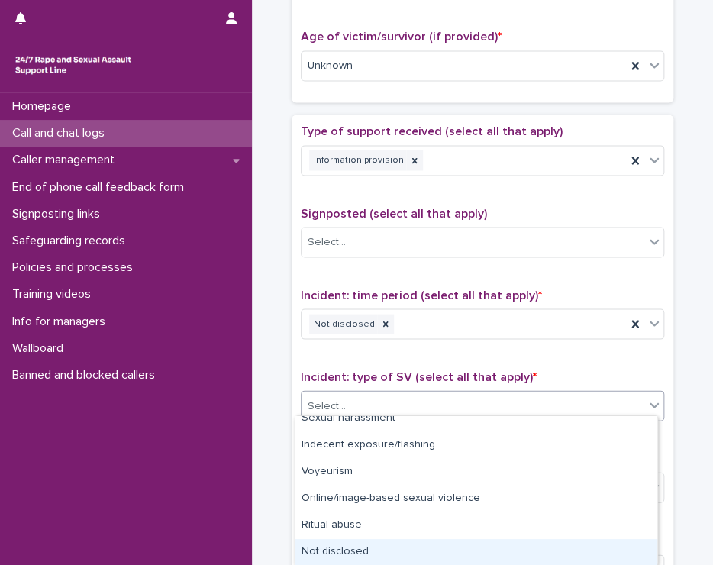
click at [413, 546] on div "Not disclosed" at bounding box center [476, 552] width 362 height 27
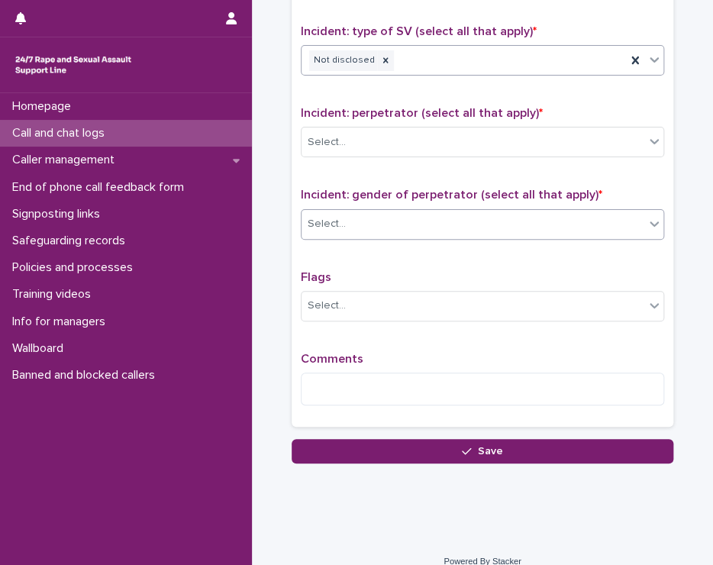
scroll to position [1120, 0]
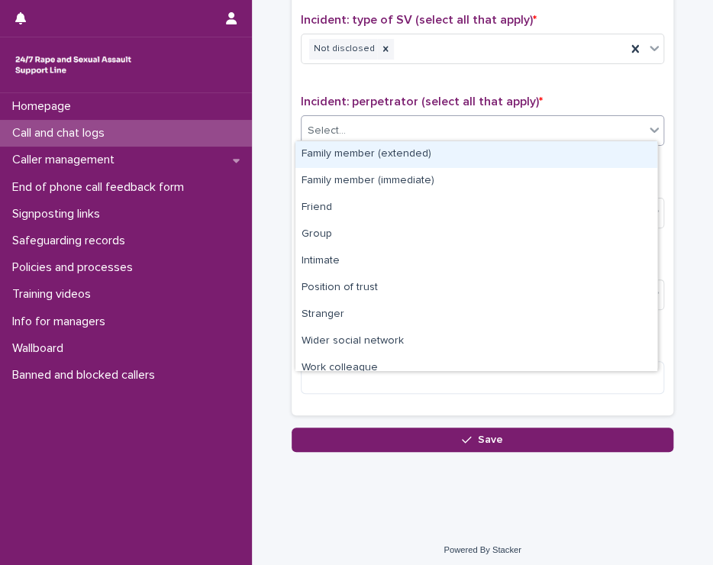
click at [334, 123] on div "Select..." at bounding box center [327, 131] width 38 height 16
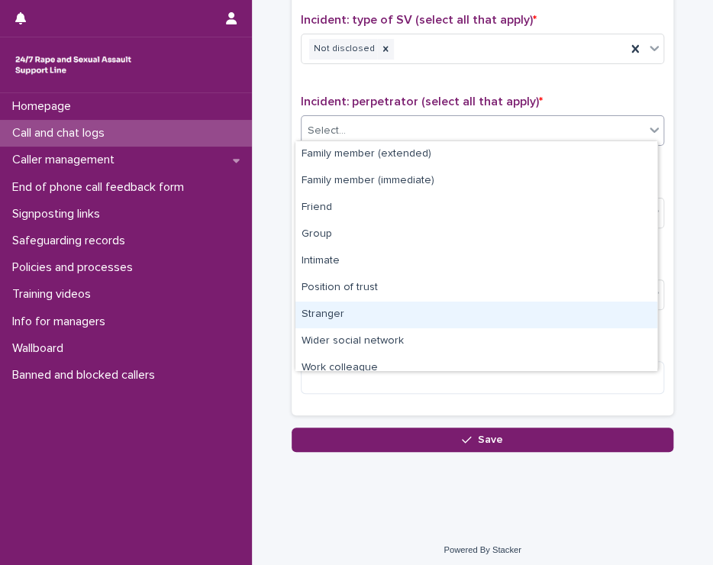
scroll to position [64, 0]
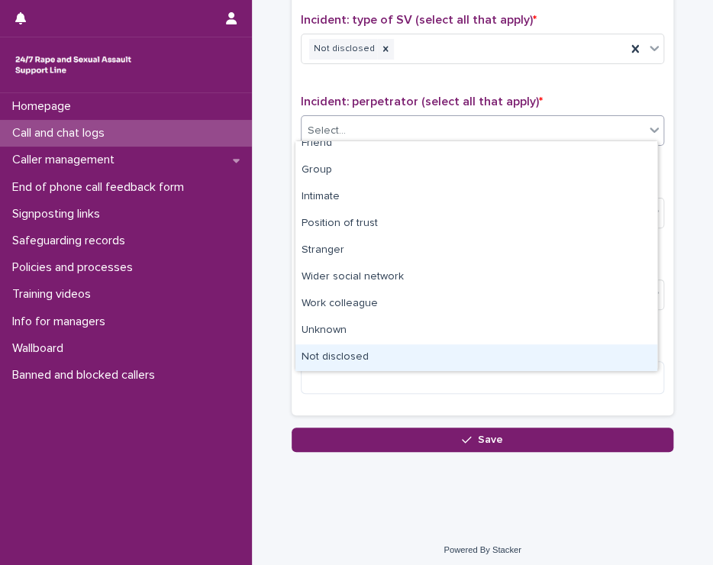
click at [388, 356] on div "Not disclosed" at bounding box center [476, 357] width 362 height 27
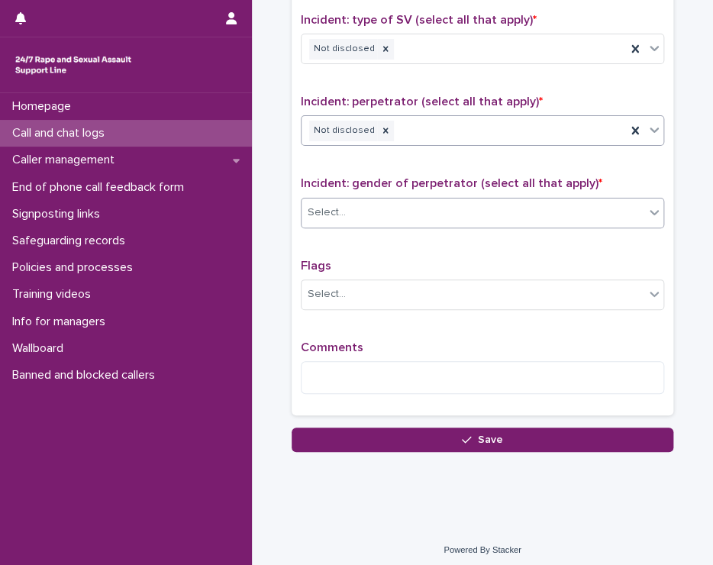
click at [353, 212] on div "Select..." at bounding box center [473, 212] width 343 height 25
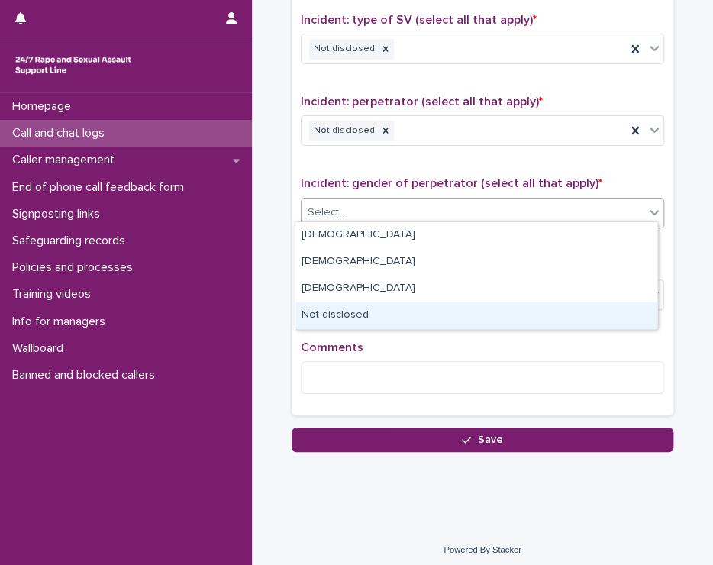
click at [376, 315] on div "Not disclosed" at bounding box center [476, 315] width 362 height 27
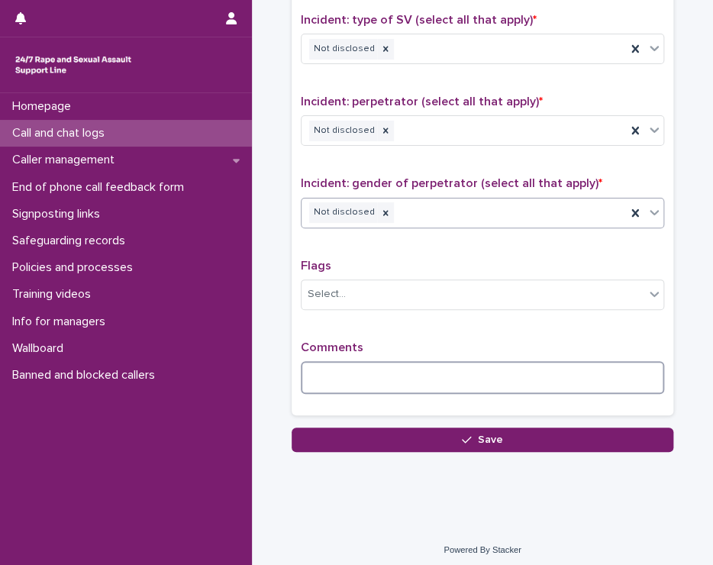
click at [360, 370] on textarea at bounding box center [482, 377] width 363 height 33
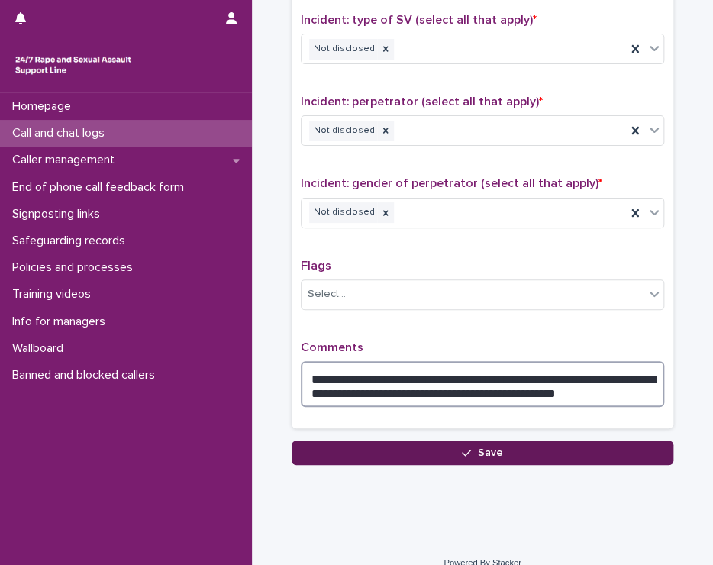
type textarea "**********"
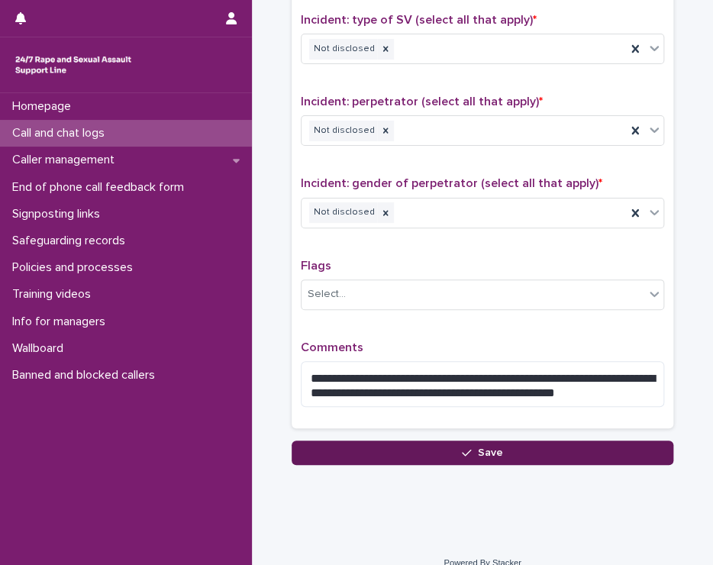
click at [366, 447] on button "Save" at bounding box center [483, 453] width 382 height 24
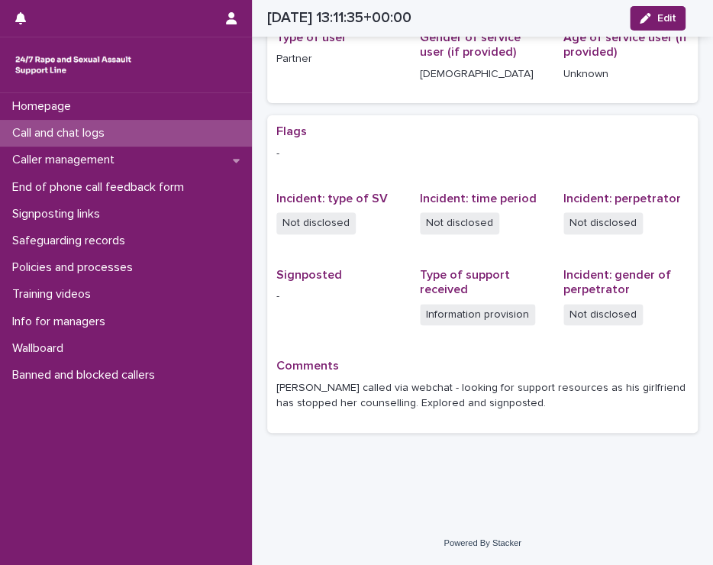
scroll to position [231, 0]
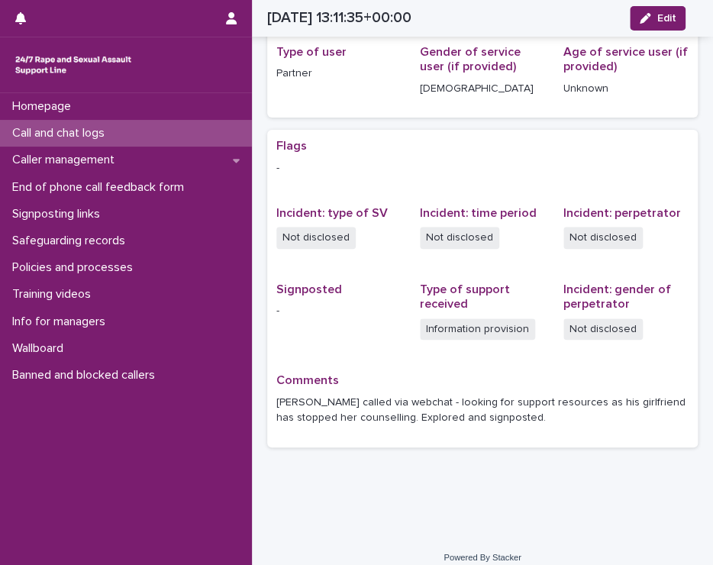
click at [69, 433] on div "Homepage Call and chat logs Caller management End of phone call feedback form S…" at bounding box center [126, 329] width 252 height 472
click at [39, 123] on div "Call and chat logs" at bounding box center [126, 133] width 252 height 27
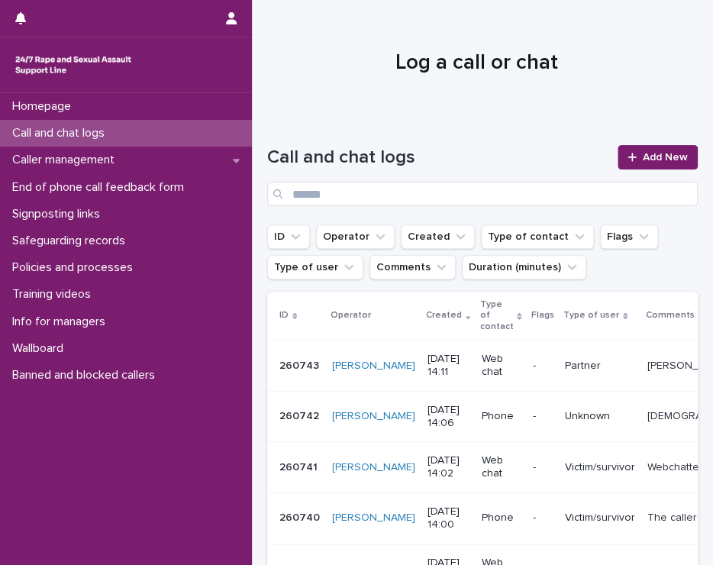
click at [159, 125] on div "Call and chat logs" at bounding box center [126, 133] width 252 height 27
click at [660, 153] on span "Add New" at bounding box center [665, 157] width 45 height 11
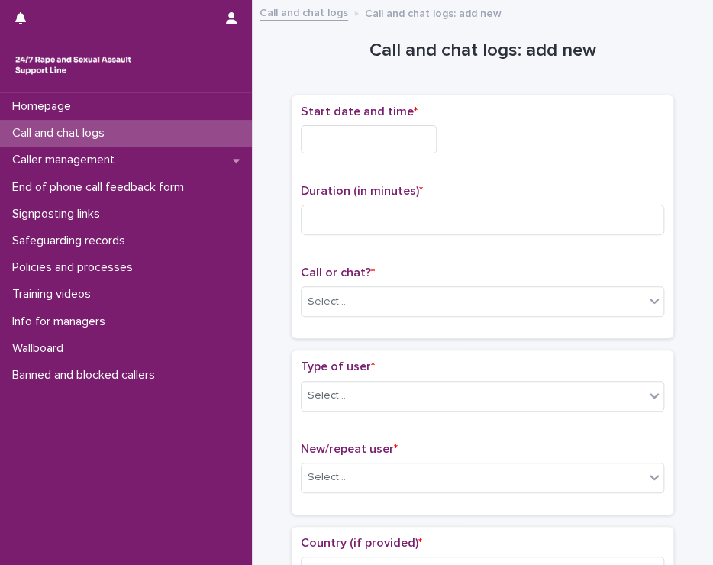
click at [345, 131] on input "text" at bounding box center [369, 139] width 136 height 28
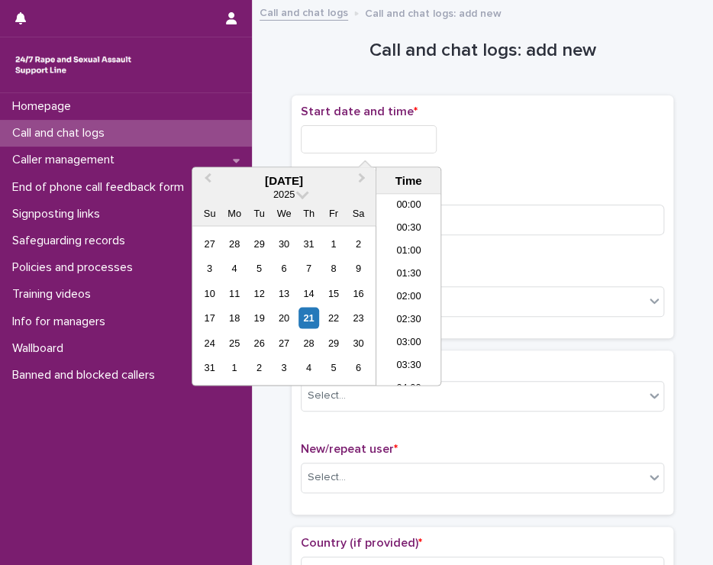
scroll to position [557, 0]
click at [414, 306] on li "14:30" at bounding box center [408, 313] width 65 height 23
click at [407, 131] on input "**********" at bounding box center [369, 139] width 136 height 28
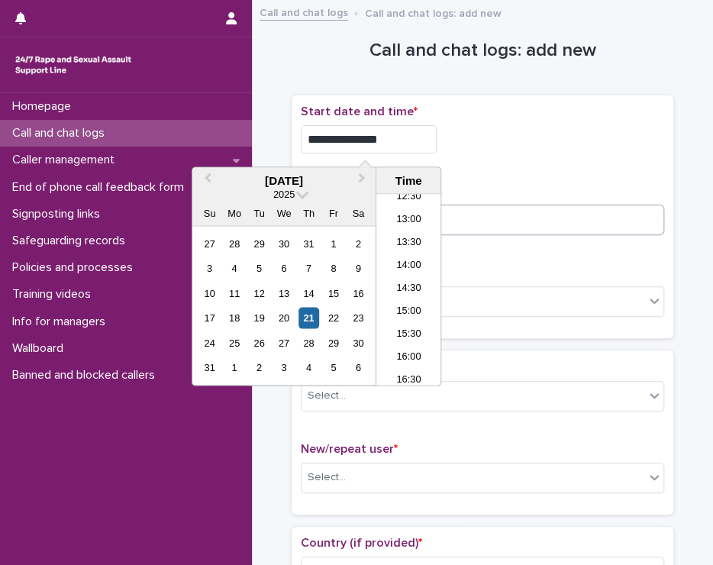
type input "**********"
click at [467, 216] on input at bounding box center [482, 220] width 363 height 31
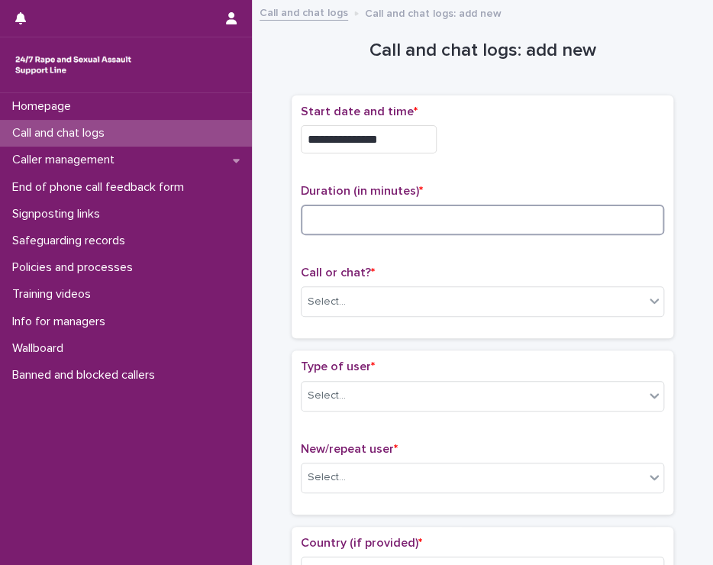
click at [450, 224] on input at bounding box center [482, 220] width 363 height 31
type input "*"
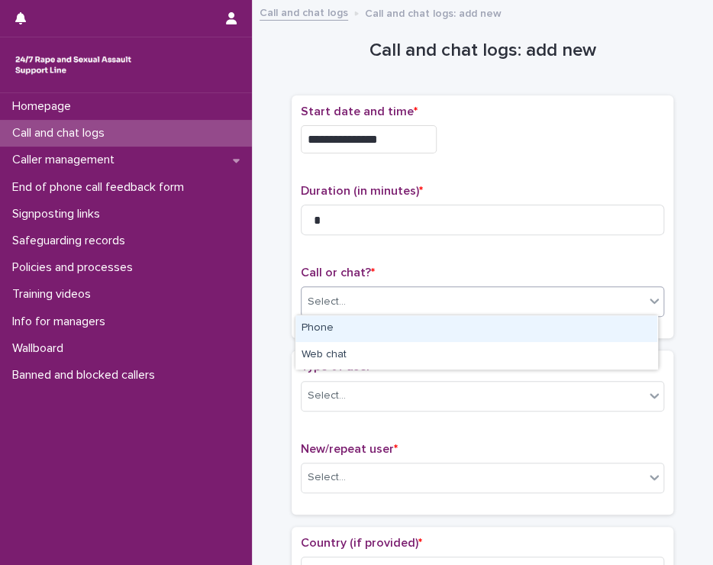
click at [438, 296] on div "Select..." at bounding box center [473, 301] width 343 height 25
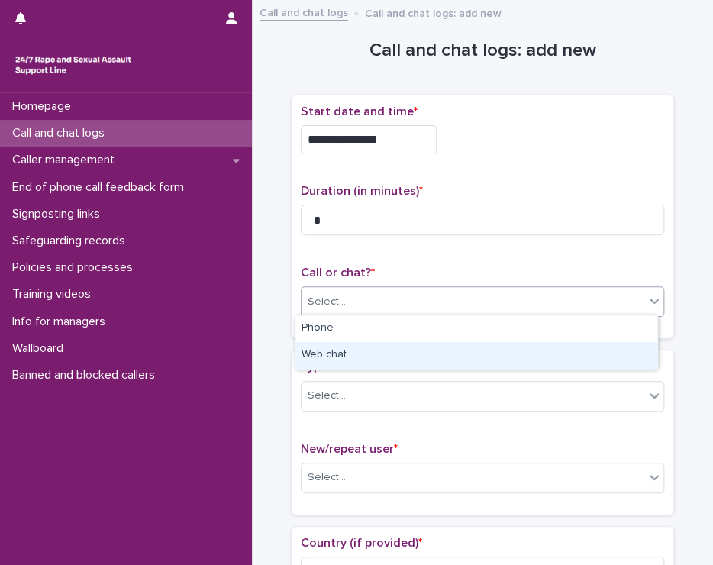
click at [399, 355] on div "Web chat" at bounding box center [476, 355] width 362 height 27
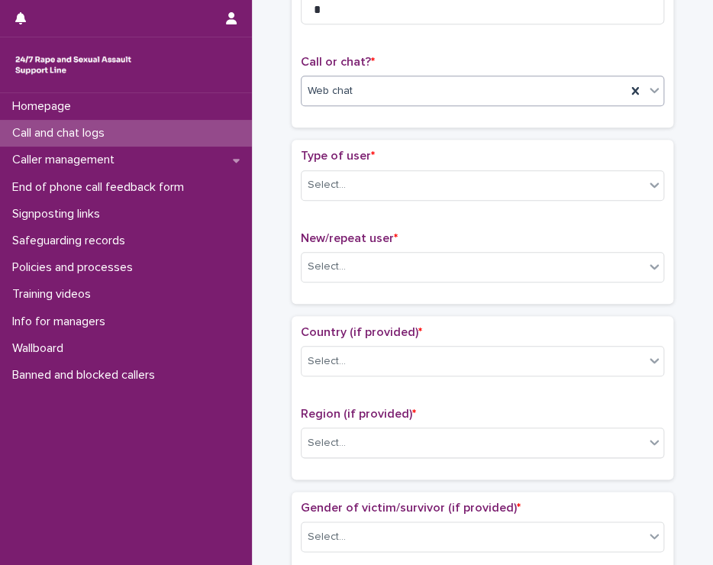
scroll to position [229, 0]
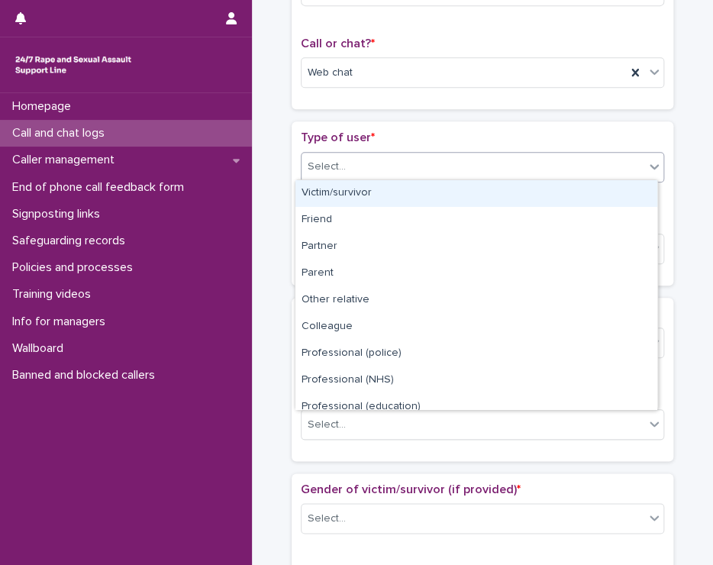
click at [363, 163] on div "Select..." at bounding box center [473, 166] width 343 height 25
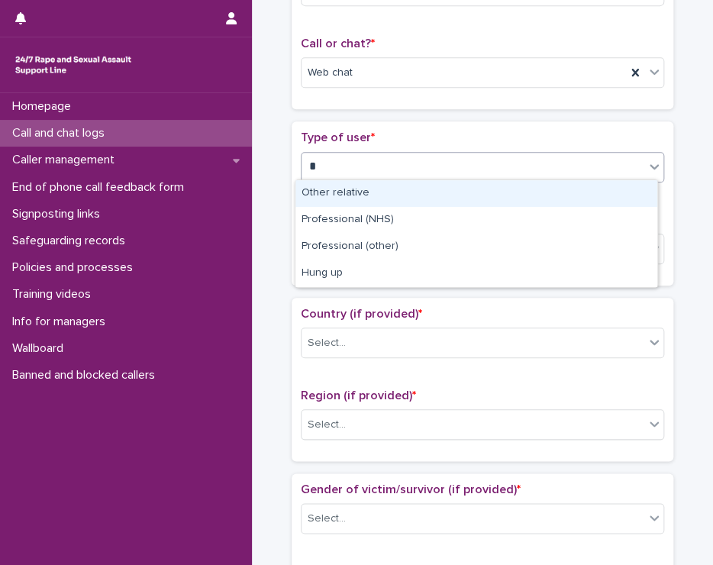
type input "**"
click at [372, 189] on div "Hung up" at bounding box center [476, 193] width 362 height 27
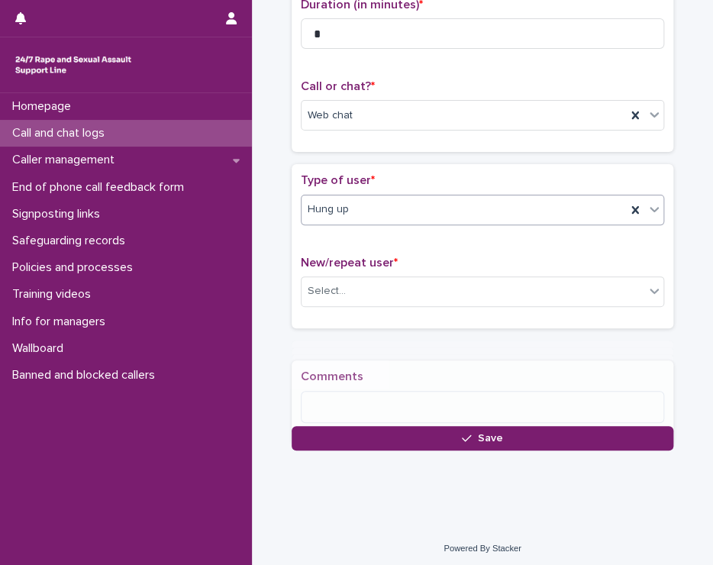
scroll to position [196, 0]
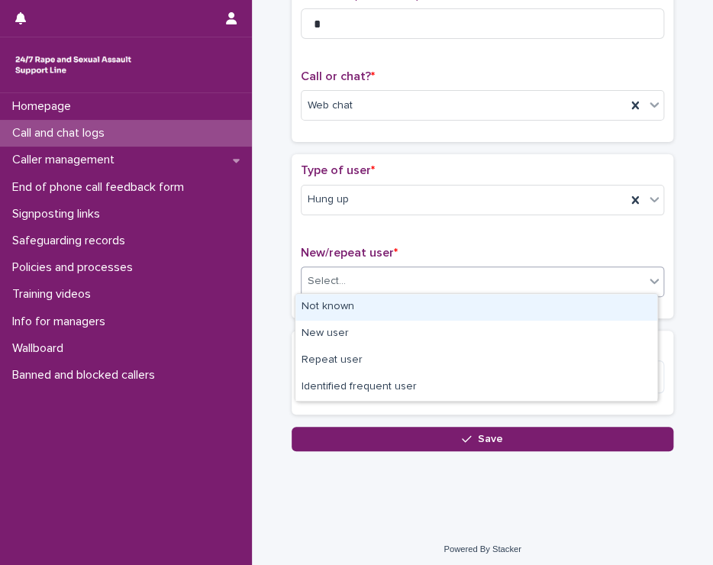
click at [353, 274] on div "Select..." at bounding box center [473, 281] width 343 height 25
click at [362, 299] on div "Not known" at bounding box center [476, 307] width 362 height 27
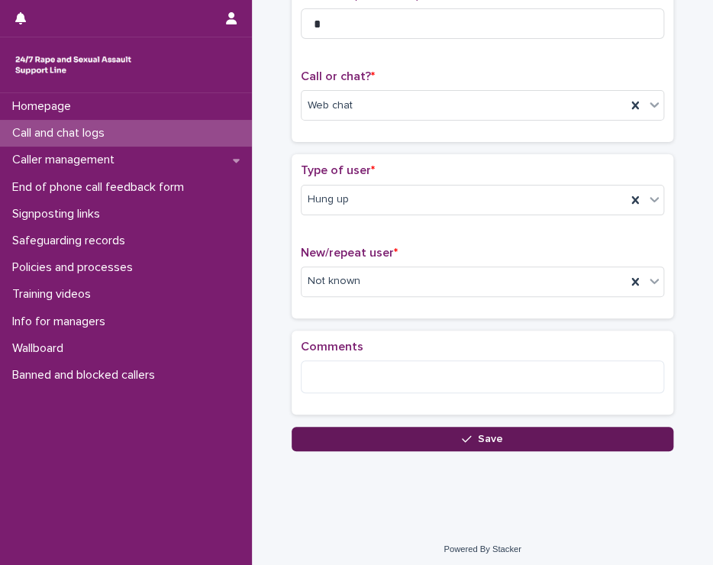
click at [584, 431] on button "Save" at bounding box center [483, 439] width 382 height 24
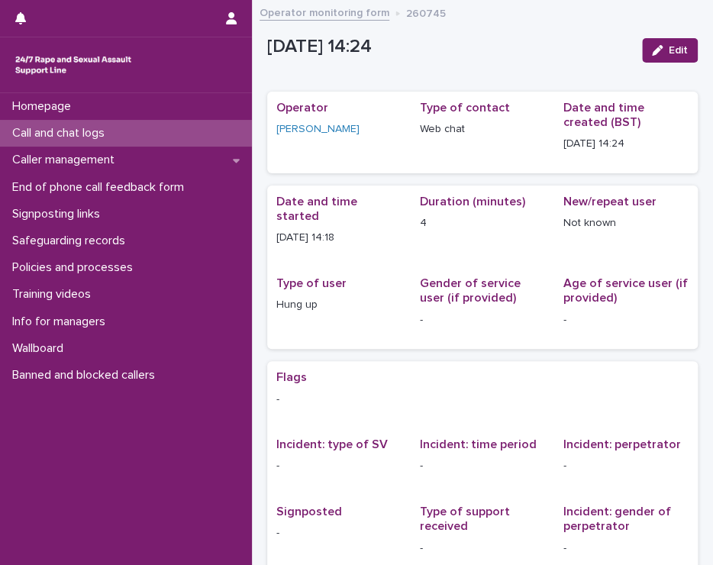
click at [95, 127] on p "Call and chat logs" at bounding box center [61, 133] width 111 height 15
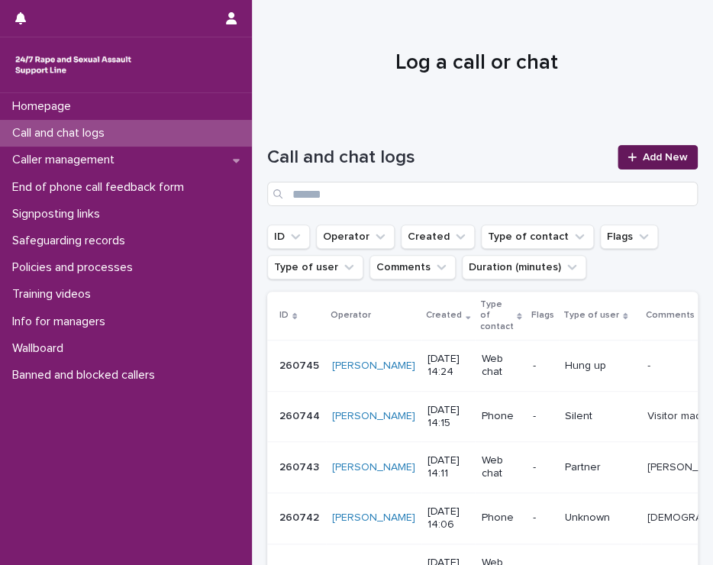
click at [638, 150] on link "Add New" at bounding box center [658, 157] width 80 height 24
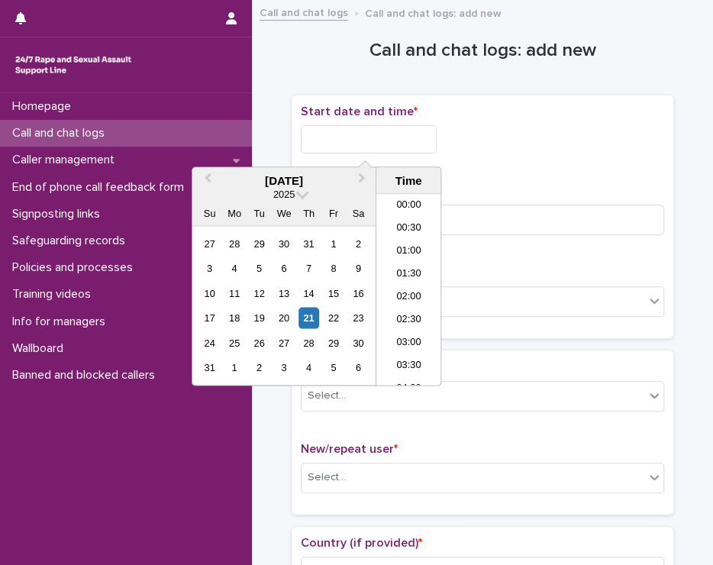
click at [386, 138] on input "text" at bounding box center [369, 139] width 136 height 28
click at [417, 284] on li "14:00" at bounding box center [408, 290] width 65 height 23
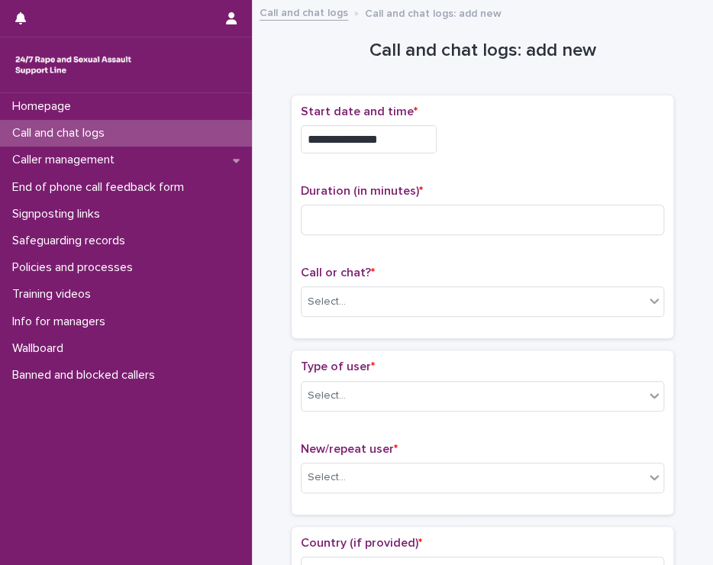
click at [386, 130] on input "**********" at bounding box center [369, 139] width 136 height 28
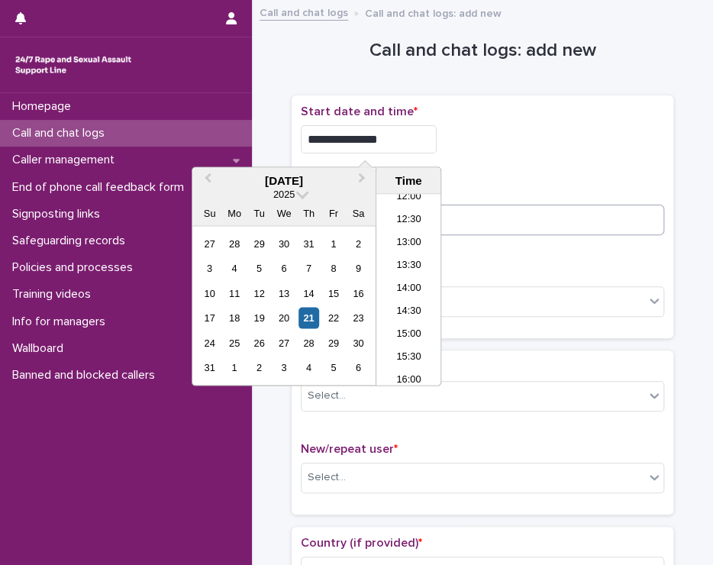
type input "**********"
click at [504, 217] on input at bounding box center [482, 220] width 363 height 31
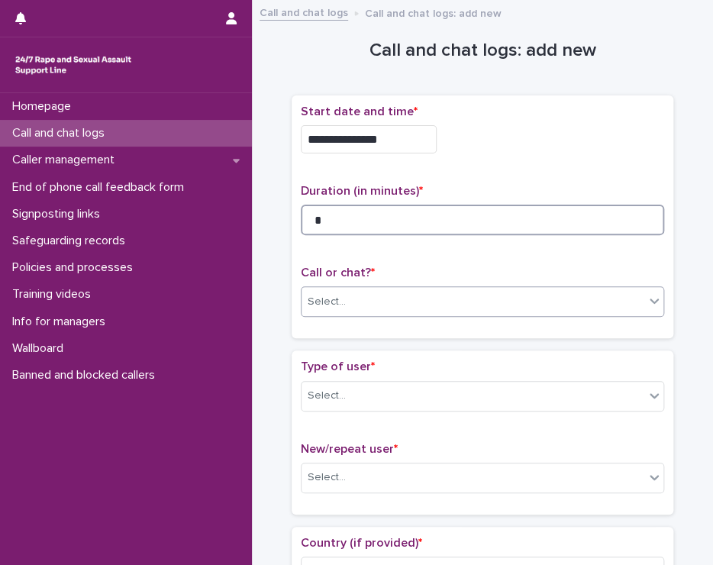
type input "*"
click at [414, 293] on div "Select..." at bounding box center [473, 301] width 343 height 25
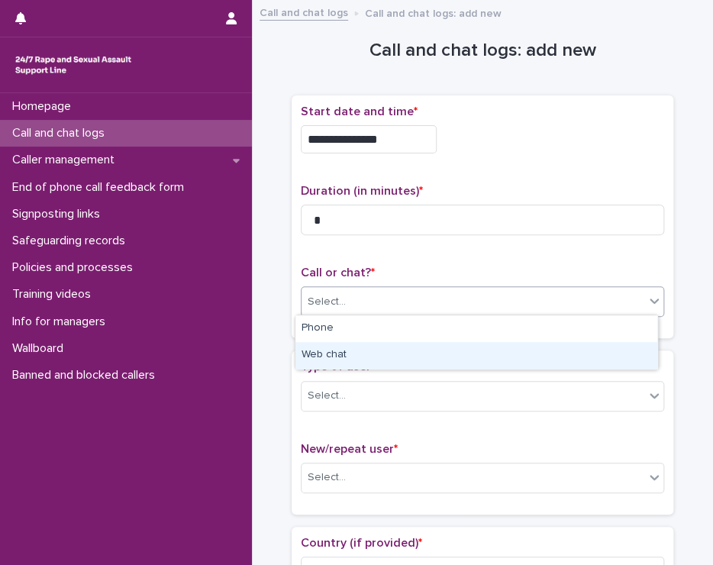
click at [402, 351] on div "Web chat" at bounding box center [476, 355] width 362 height 27
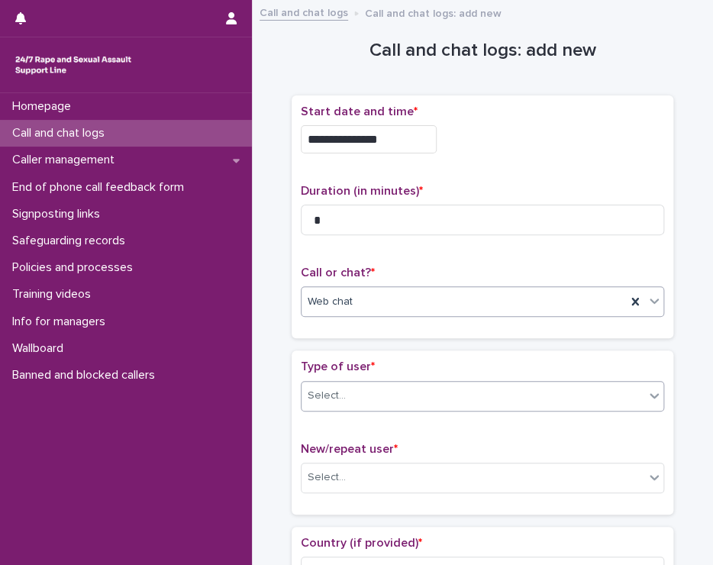
click at [370, 387] on div "Select..." at bounding box center [473, 395] width 343 height 25
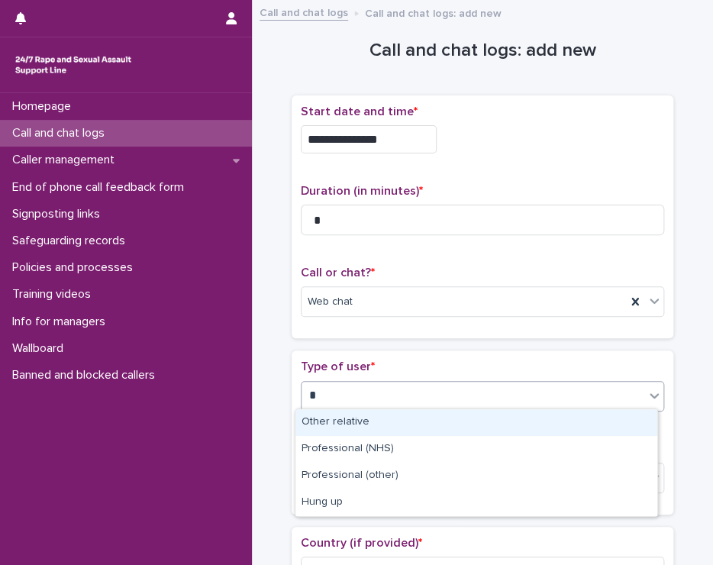
type input "**"
click at [353, 419] on div "Hung up" at bounding box center [476, 422] width 362 height 27
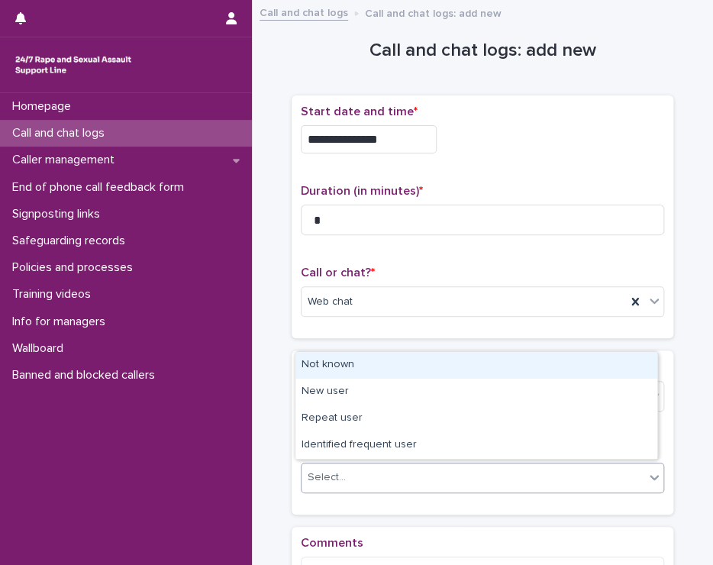
click at [365, 479] on div "Select..." at bounding box center [473, 477] width 343 height 25
click at [321, 363] on div "Not known" at bounding box center [476, 365] width 362 height 27
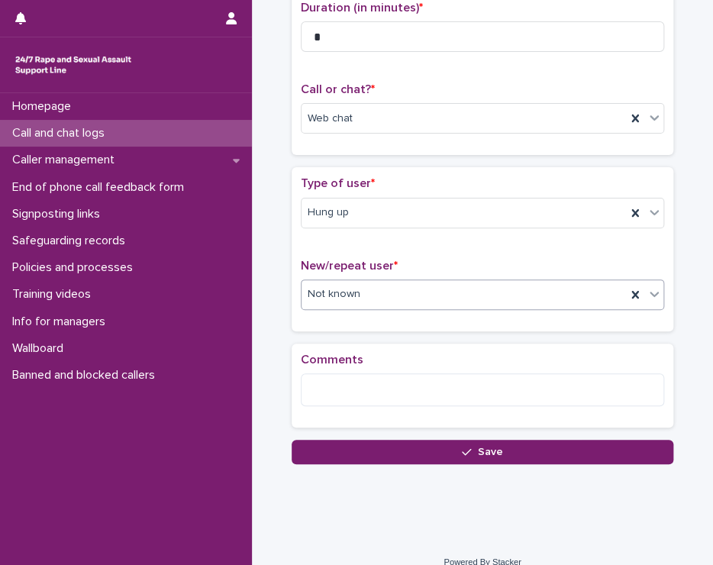
scroll to position [198, 0]
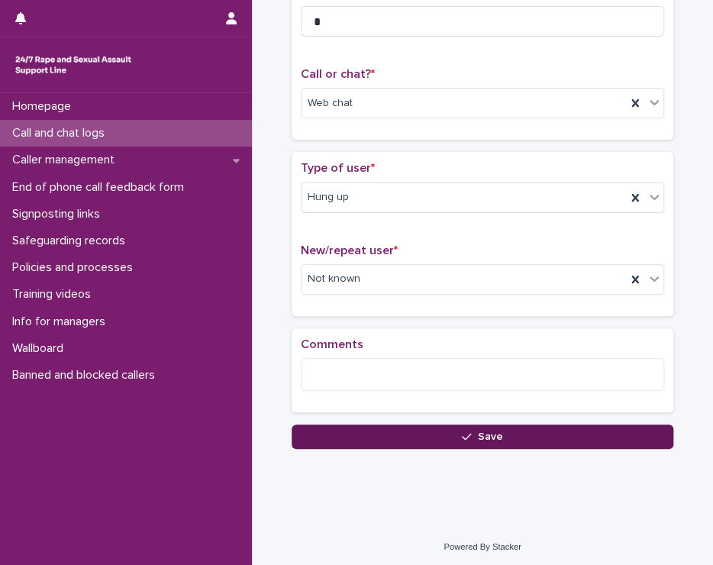
click at [513, 431] on button "Save" at bounding box center [483, 436] width 382 height 24
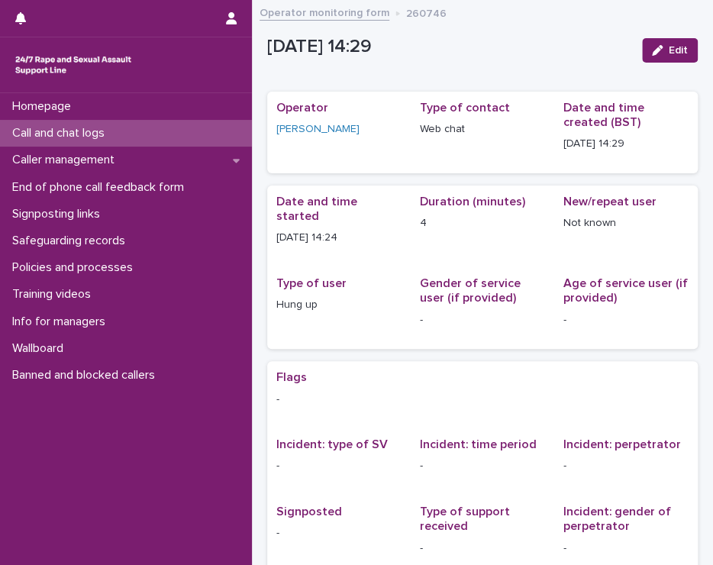
click at [64, 124] on div "Call and chat logs" at bounding box center [126, 133] width 252 height 27
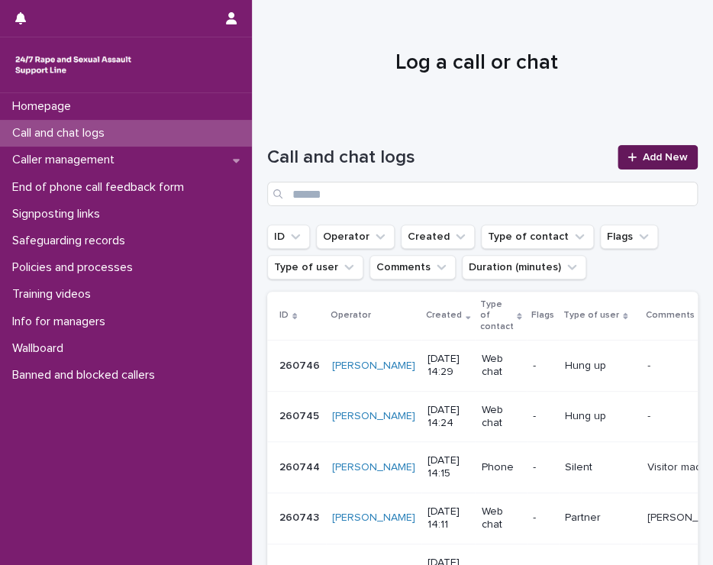
click at [674, 150] on link "Add New" at bounding box center [658, 157] width 80 height 24
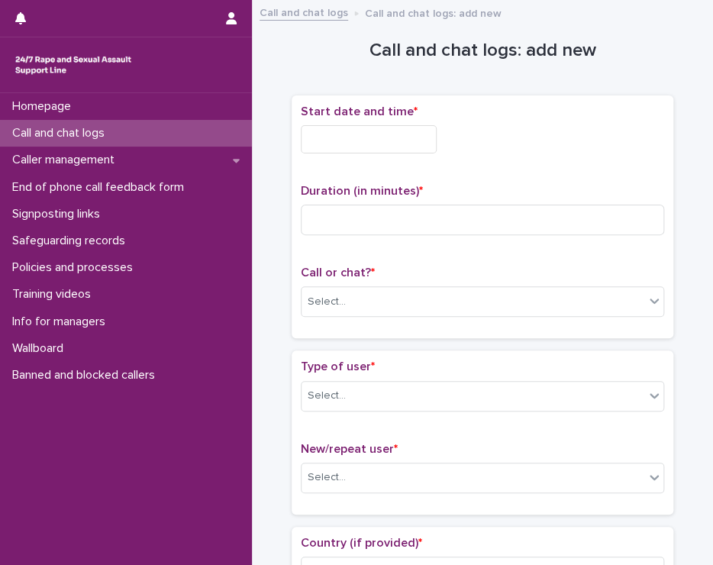
click at [379, 139] on input "text" at bounding box center [369, 139] width 136 height 28
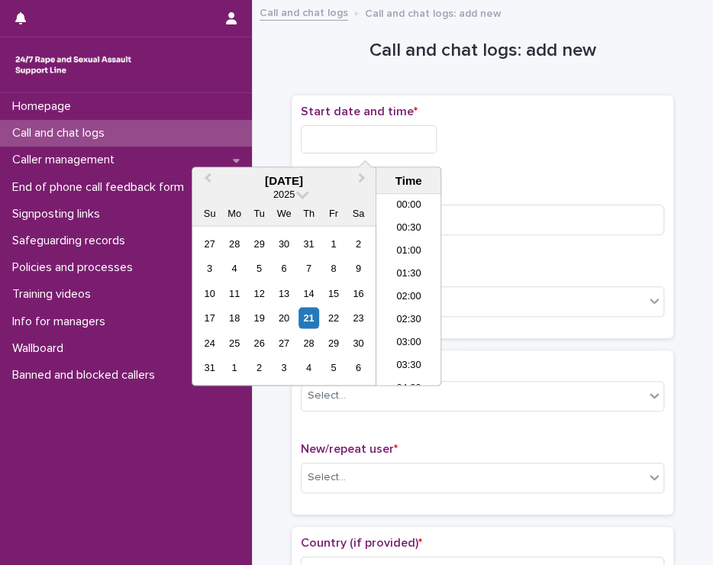
scroll to position [580, 0]
click at [396, 286] on li "14:30" at bounding box center [408, 290] width 65 height 23
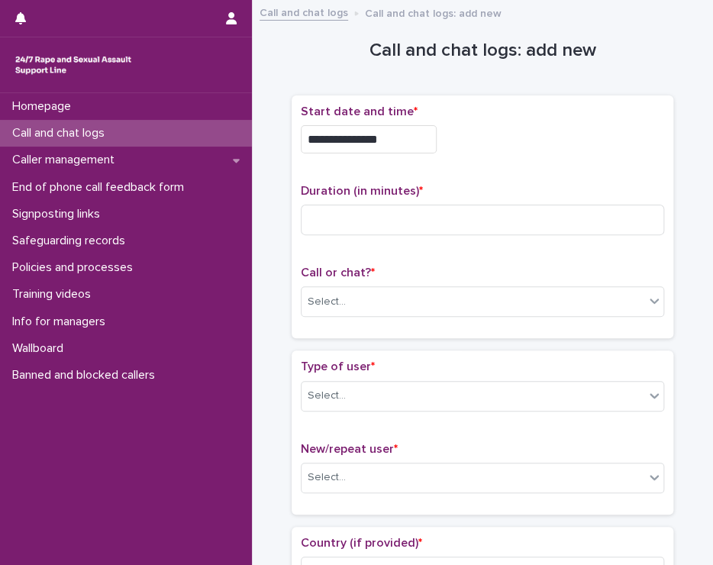
click at [394, 125] on div "**********" at bounding box center [369, 139] width 136 height 28
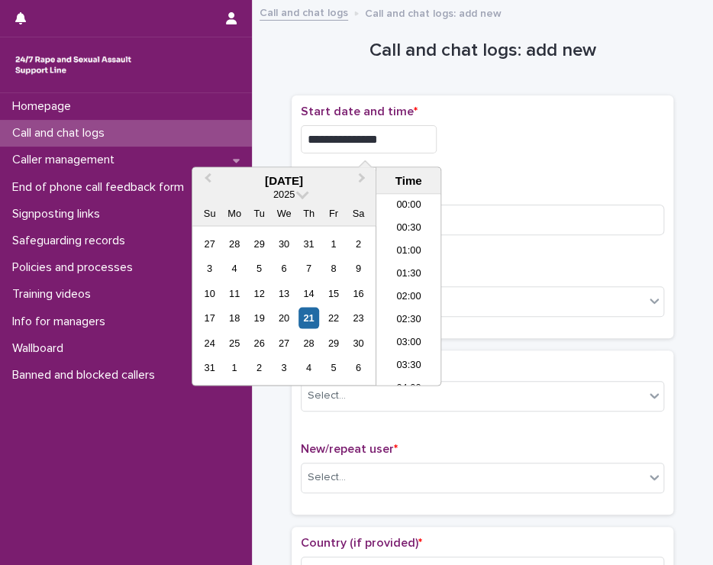
click at [385, 136] on input "**********" at bounding box center [369, 139] width 136 height 28
type input "**********"
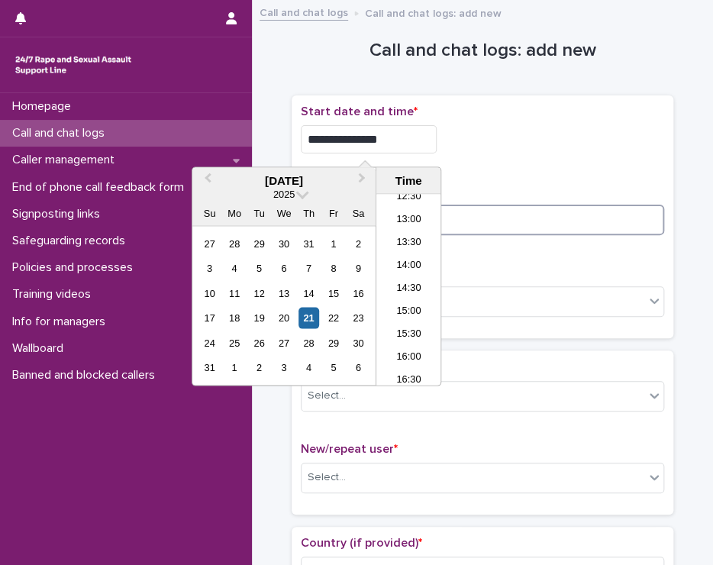
click at [469, 210] on input at bounding box center [482, 220] width 363 height 31
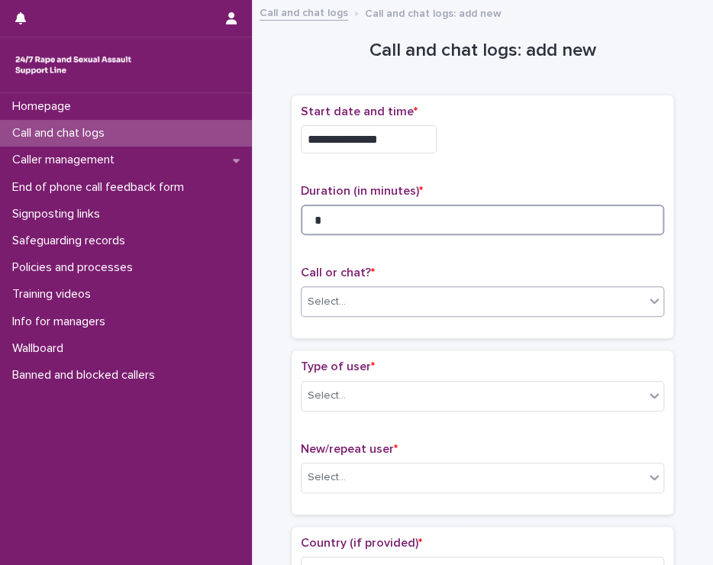
type input "*"
click at [352, 289] on div "Select..." at bounding box center [473, 301] width 343 height 25
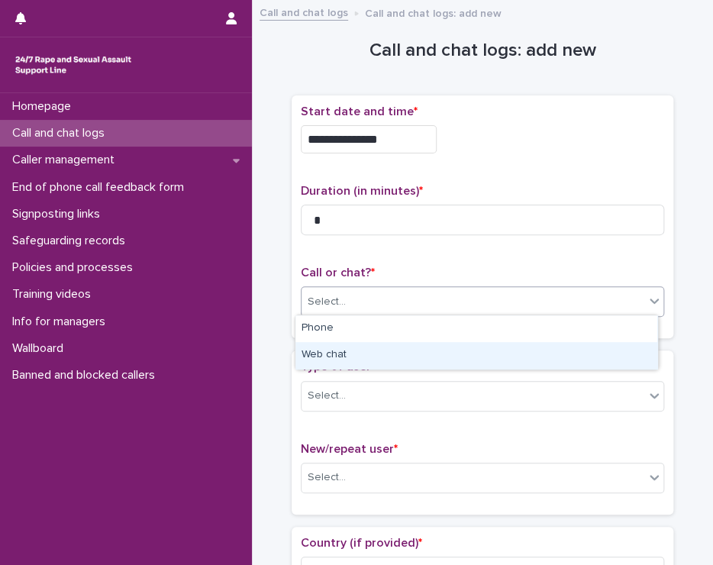
click at [336, 358] on div "Web chat" at bounding box center [476, 355] width 362 height 27
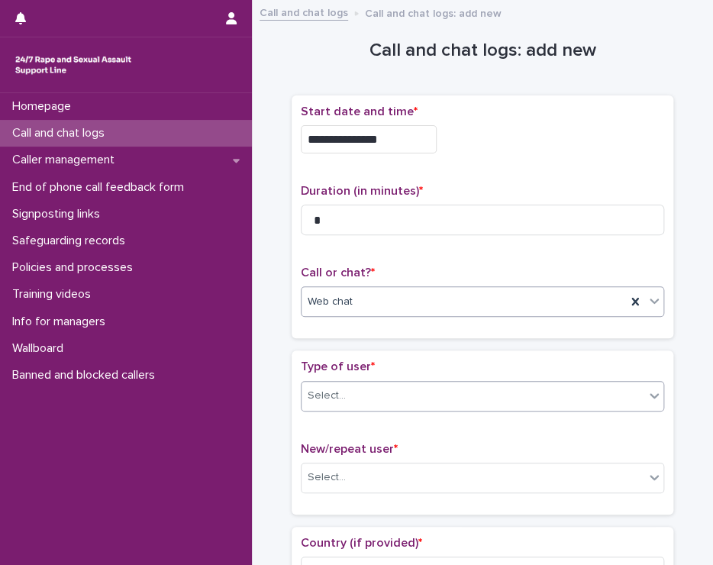
click at [337, 396] on div "Select..." at bounding box center [327, 396] width 38 height 16
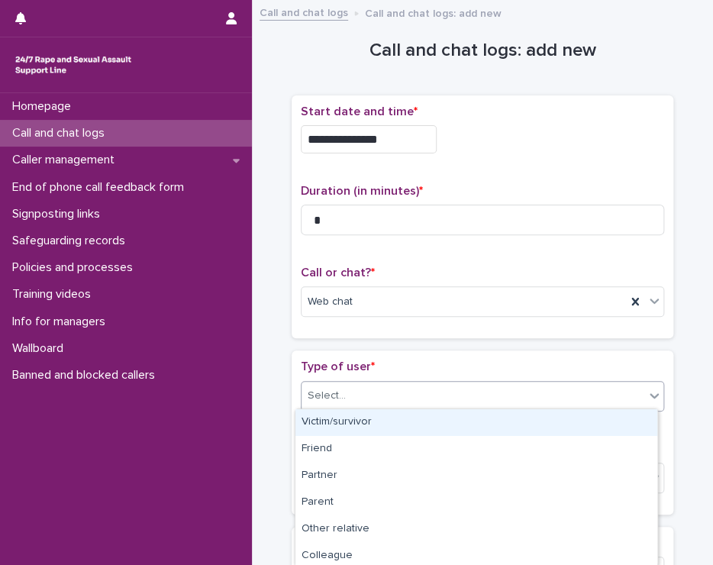
click at [365, 417] on div "Victim/survivor" at bounding box center [476, 422] width 362 height 27
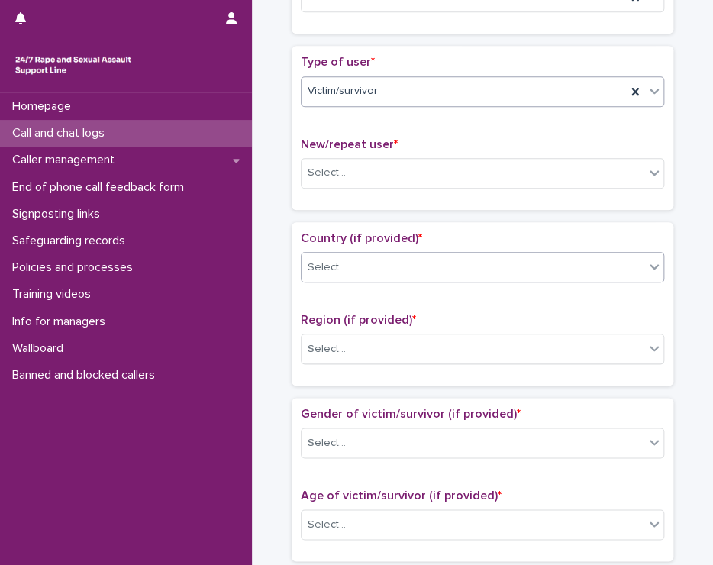
scroll to position [305, 0]
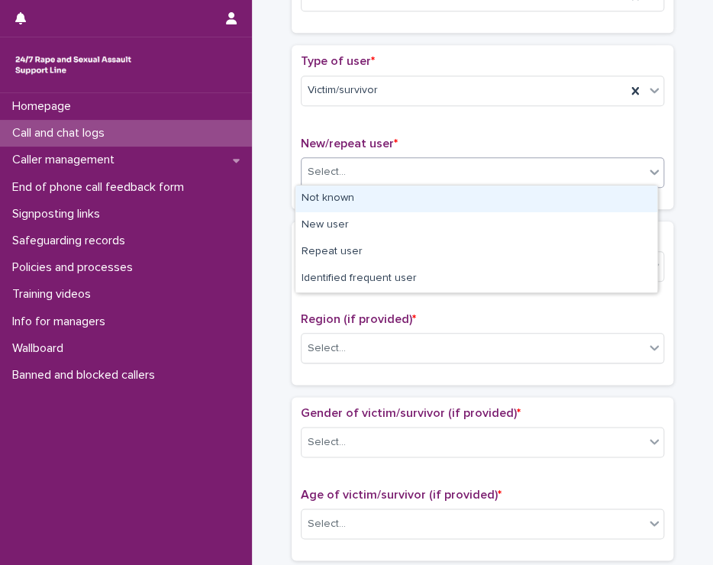
click at [343, 160] on div "Select..." at bounding box center [473, 172] width 343 height 25
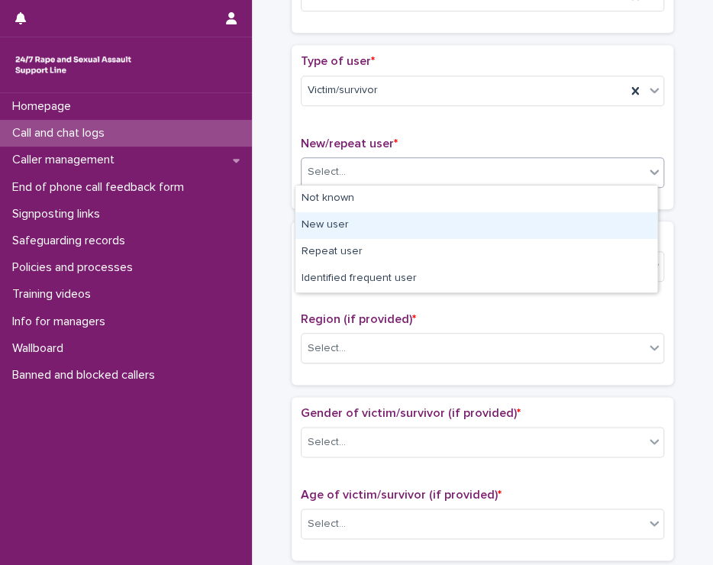
click at [332, 212] on div "New user" at bounding box center [476, 225] width 362 height 27
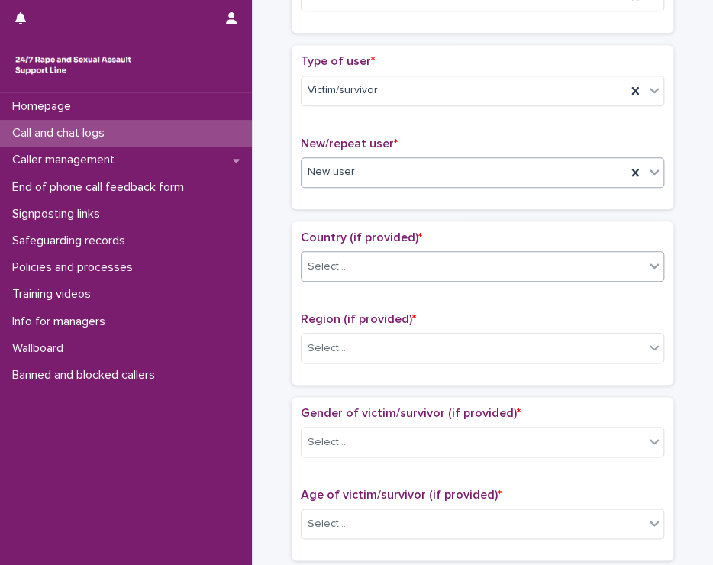
click at [371, 263] on div "Select..." at bounding box center [473, 266] width 343 height 25
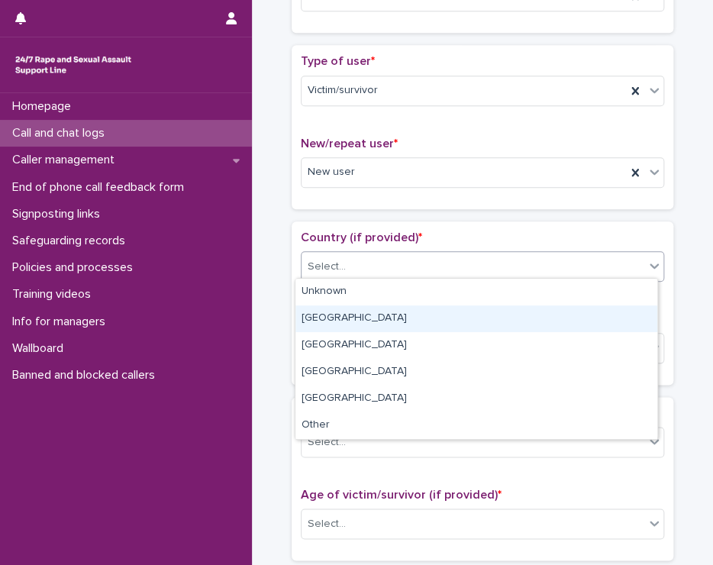
click at [357, 312] on div "[GEOGRAPHIC_DATA]" at bounding box center [476, 318] width 362 height 27
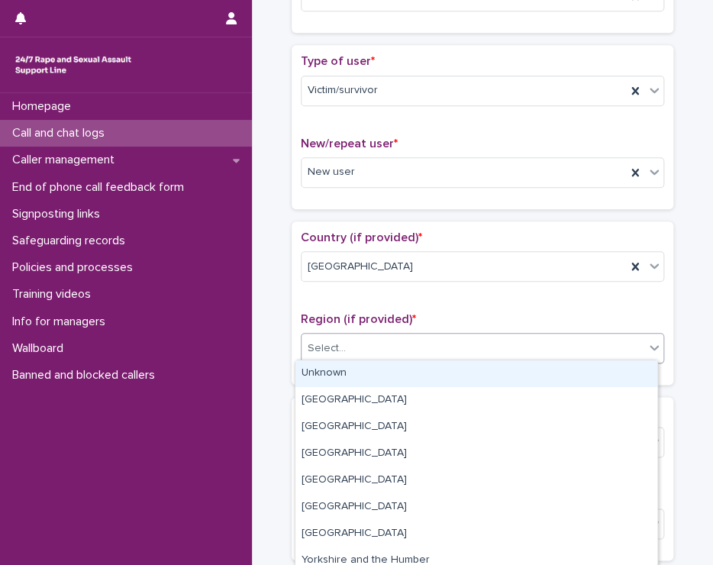
click at [356, 342] on div "Select..." at bounding box center [473, 348] width 343 height 25
click at [349, 369] on div "Unknown" at bounding box center [476, 373] width 362 height 27
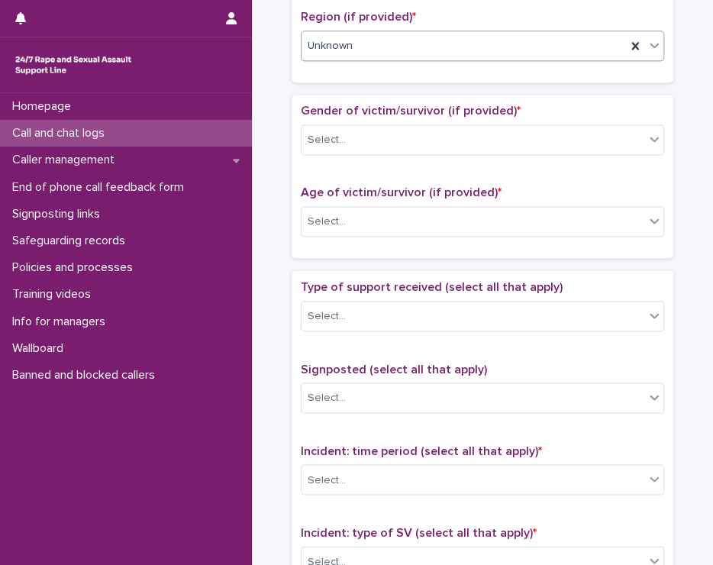
scroll to position [611, 0]
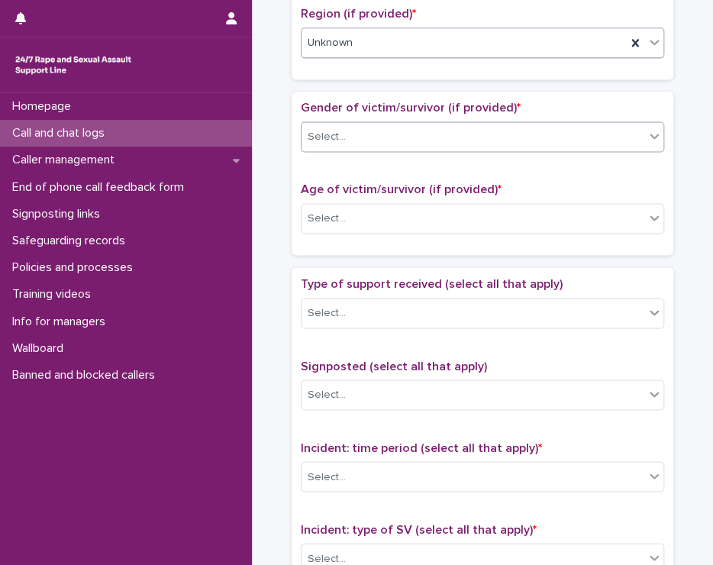
click at [371, 128] on div "Select..." at bounding box center [473, 136] width 343 height 25
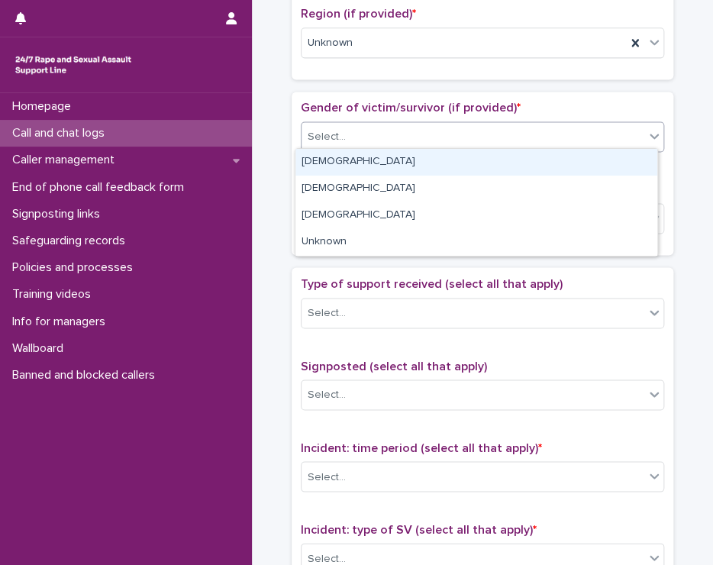
click at [368, 157] on div "[DEMOGRAPHIC_DATA]" at bounding box center [476, 162] width 362 height 27
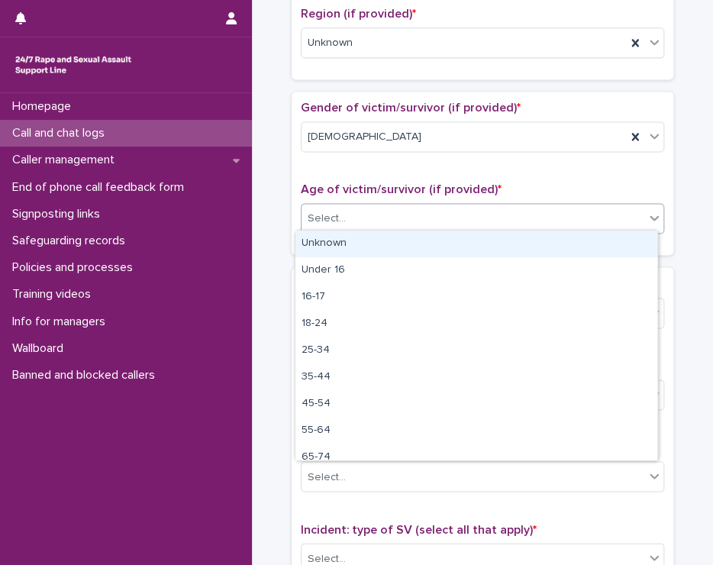
drag, startPoint x: 366, startPoint y: 207, endPoint x: 352, endPoint y: 240, distance: 36.6
click at [366, 210] on div "Select..." at bounding box center [473, 218] width 343 height 25
click at [352, 243] on div "Unknown" at bounding box center [476, 244] width 362 height 27
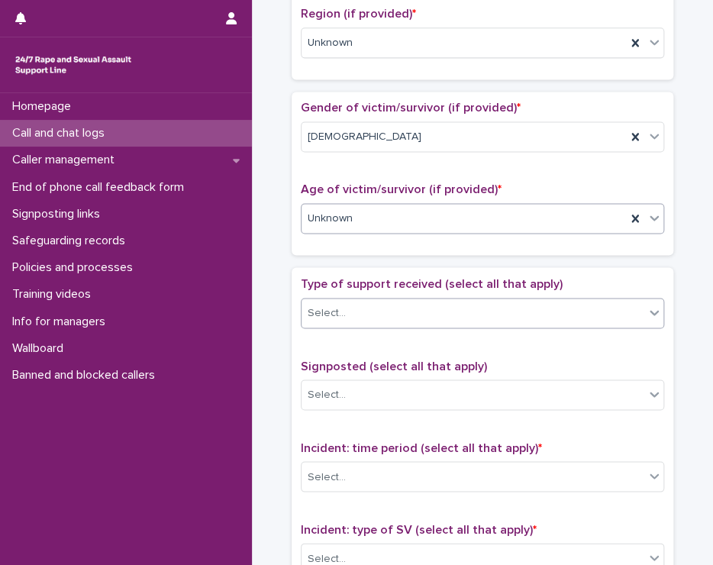
click at [323, 307] on div "Select..." at bounding box center [327, 313] width 38 height 16
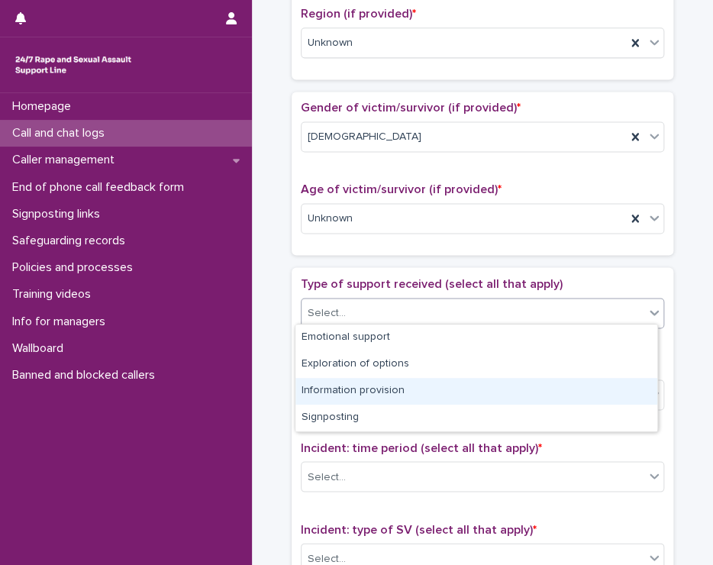
click at [379, 388] on div "Information provision" at bounding box center [476, 391] width 362 height 27
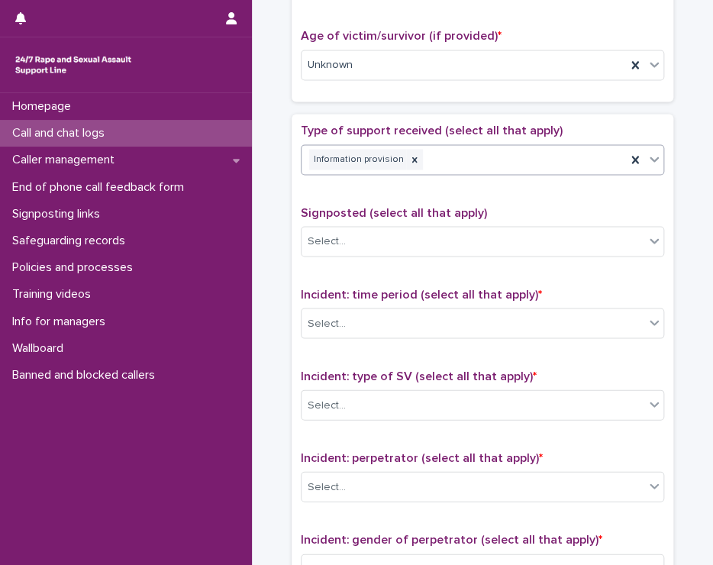
scroll to position [840, 0]
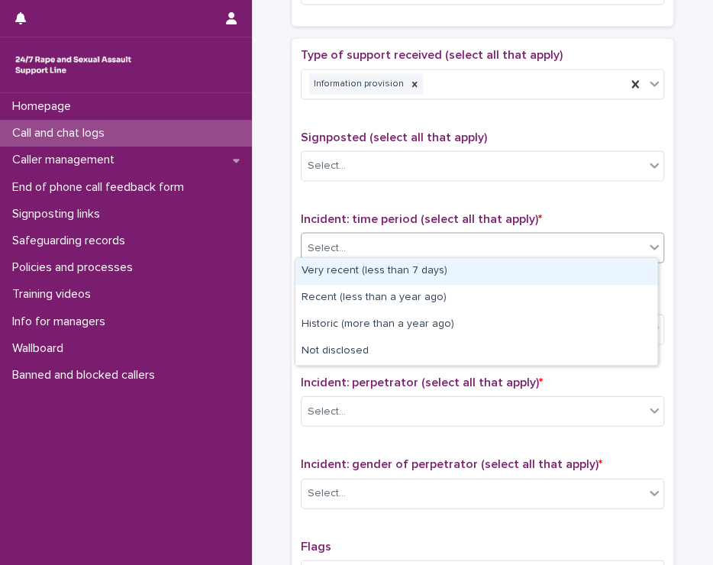
click at [406, 238] on div "Select..." at bounding box center [473, 247] width 343 height 25
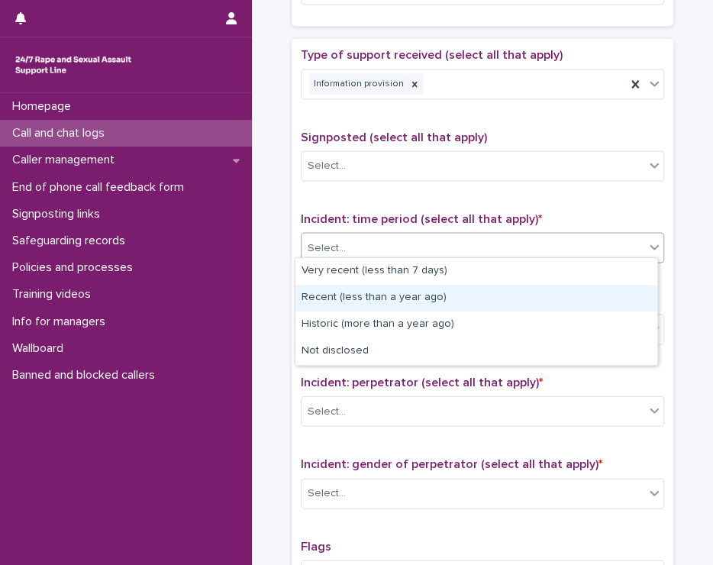
drag, startPoint x: 480, startPoint y: 314, endPoint x: 408, endPoint y: 297, distance: 74.4
click at [408, 297] on div "Recent (less than a year ago)" at bounding box center [476, 298] width 362 height 27
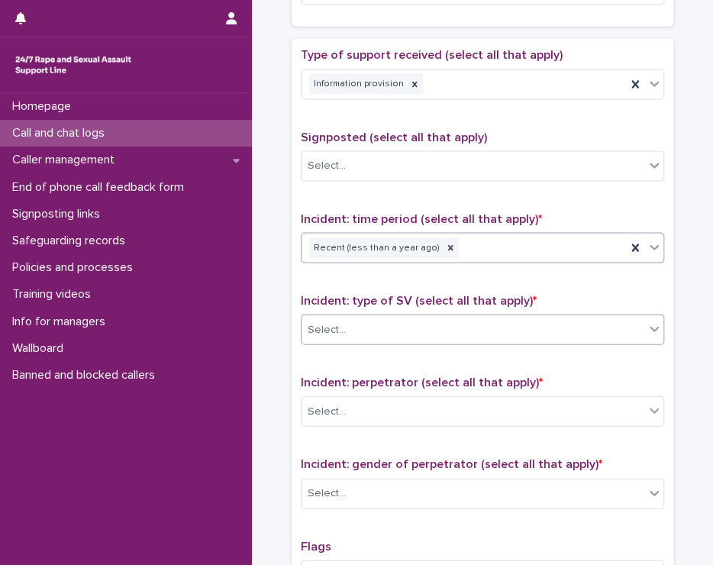
click at [410, 319] on div "Select..." at bounding box center [473, 329] width 343 height 25
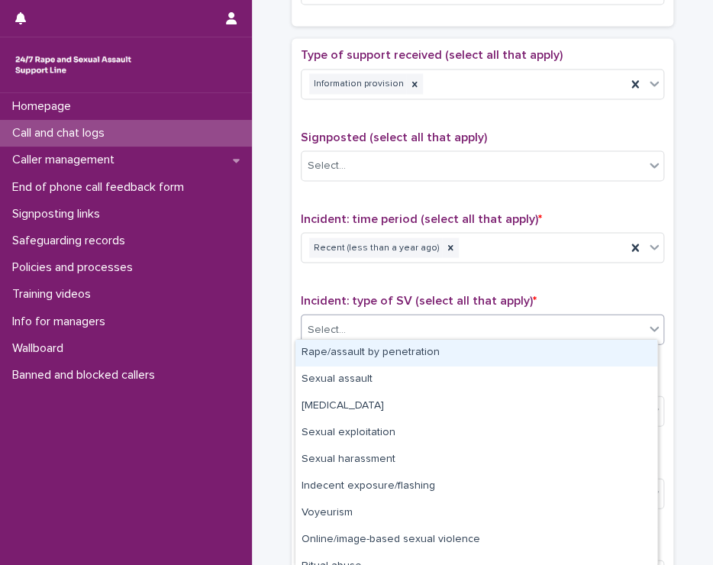
click at [403, 359] on div "Rape/assault by penetration" at bounding box center [476, 353] width 362 height 27
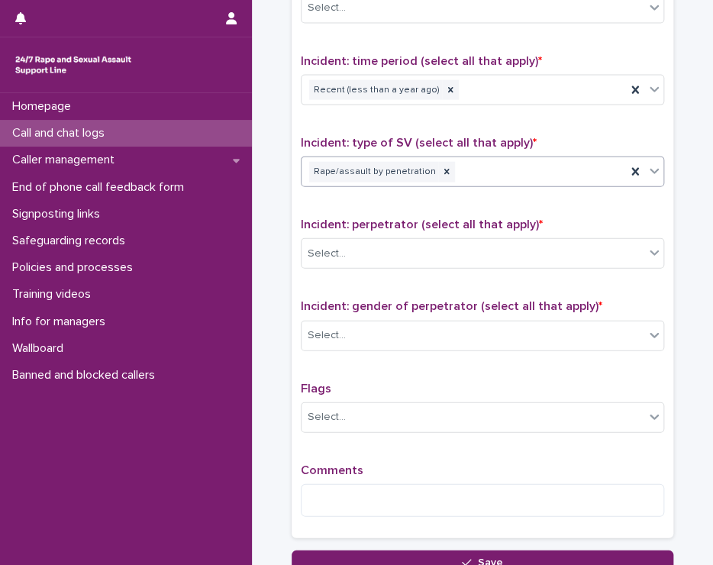
scroll to position [1069, 0]
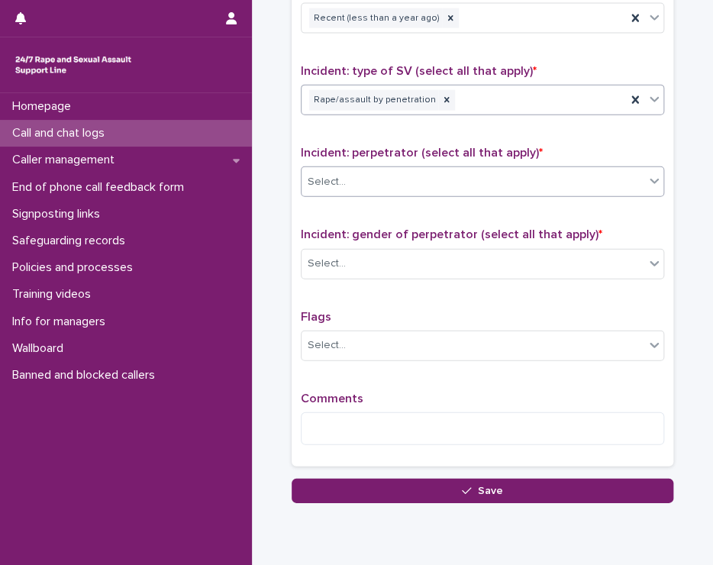
click at [382, 169] on div "Select..." at bounding box center [473, 181] width 343 height 25
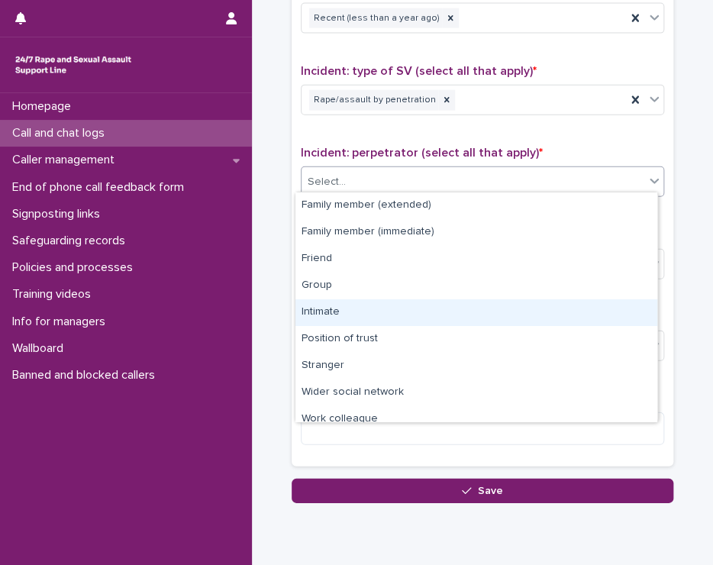
click at [387, 304] on div "Intimate" at bounding box center [476, 312] width 362 height 27
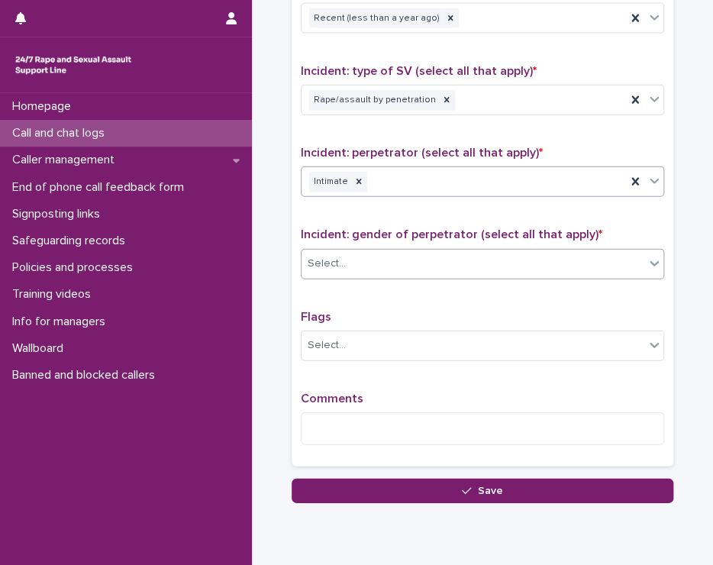
click at [384, 251] on div "Select..." at bounding box center [473, 263] width 343 height 25
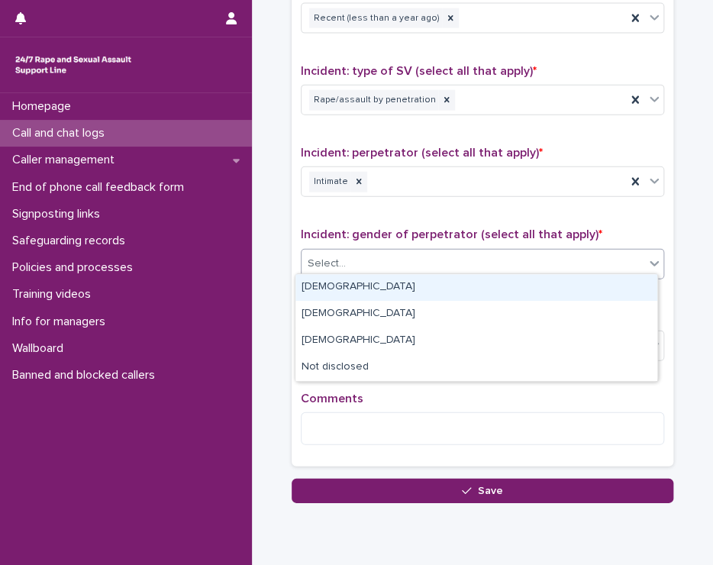
click at [373, 286] on div "[DEMOGRAPHIC_DATA]" at bounding box center [476, 287] width 362 height 27
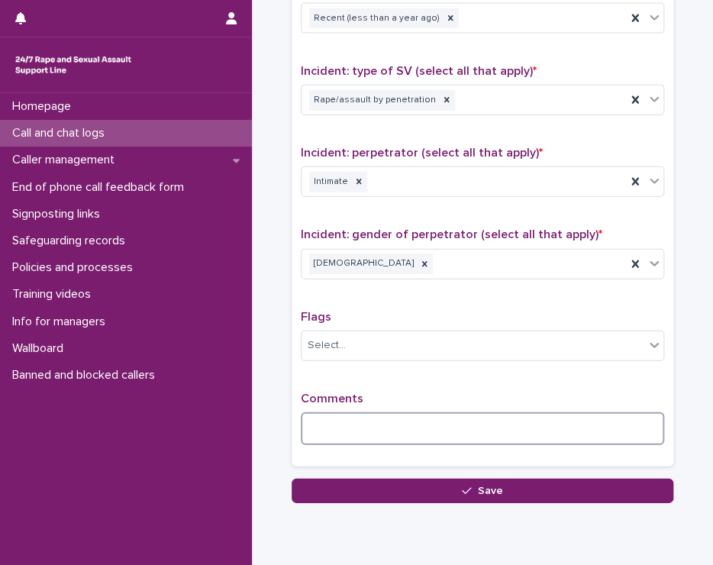
click at [388, 421] on textarea at bounding box center [482, 428] width 363 height 33
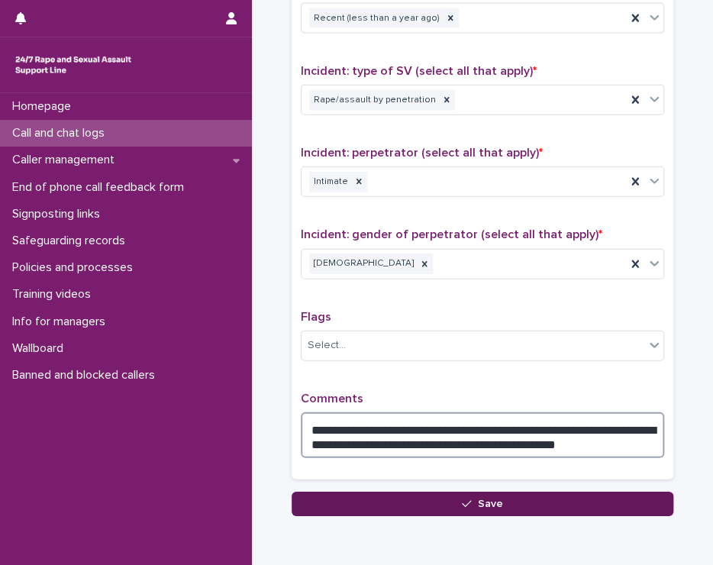
type textarea "**********"
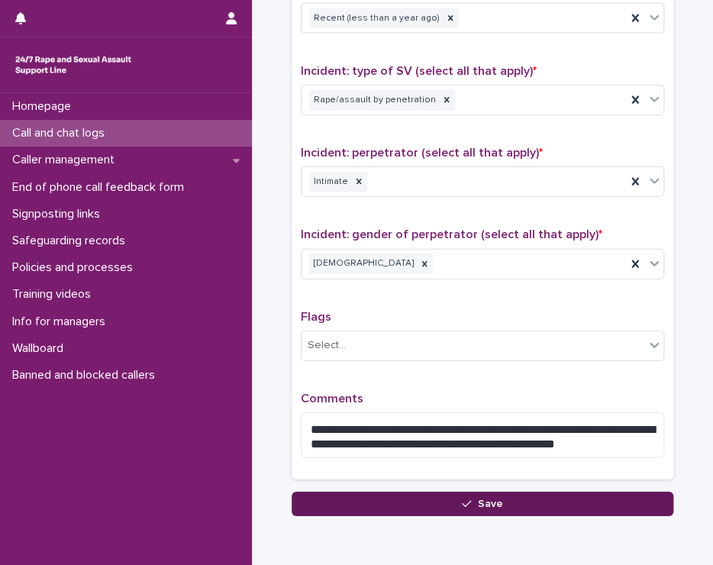
click at [357, 495] on button "Save" at bounding box center [483, 504] width 382 height 24
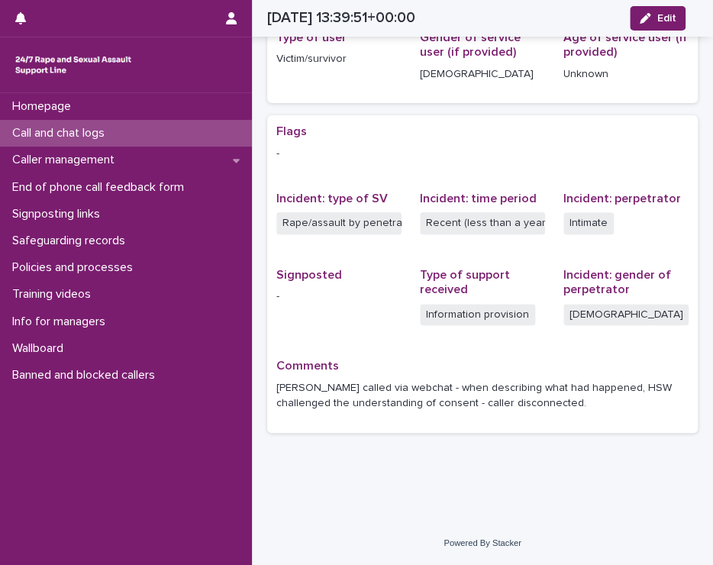
scroll to position [231, 0]
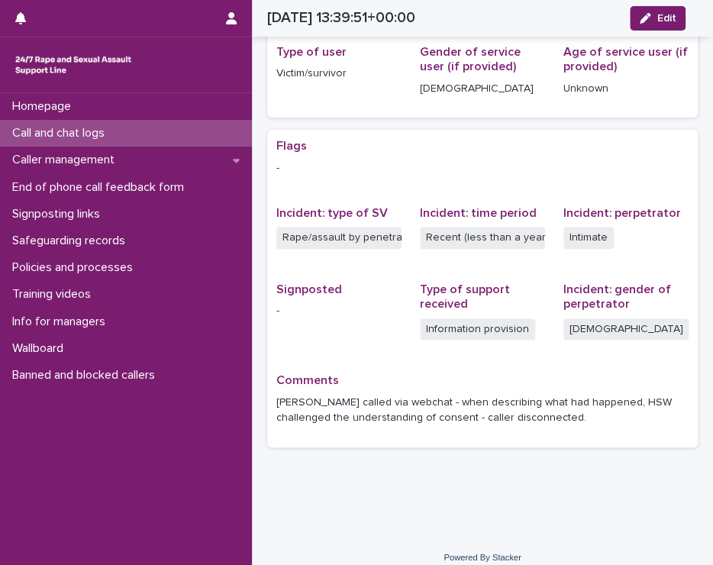
click at [84, 126] on div "Call and chat logs" at bounding box center [126, 133] width 252 height 27
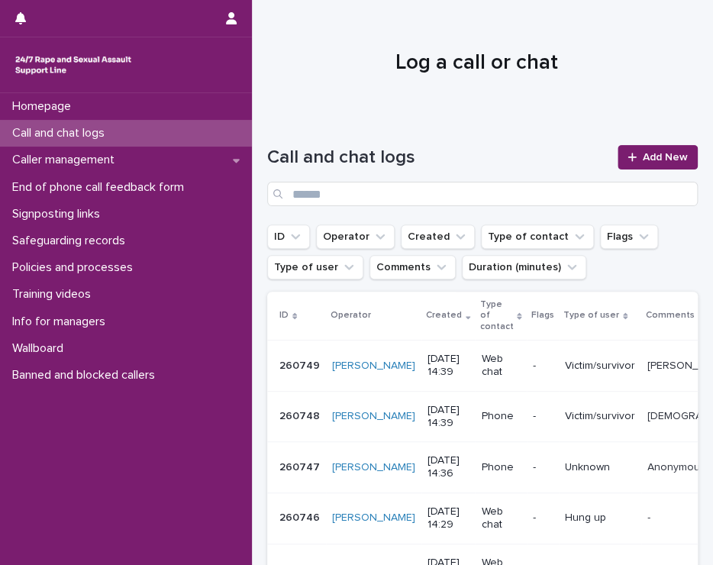
click at [82, 127] on p "Call and chat logs" at bounding box center [61, 133] width 111 height 15
click at [638, 150] on link "Add New" at bounding box center [658, 157] width 80 height 24
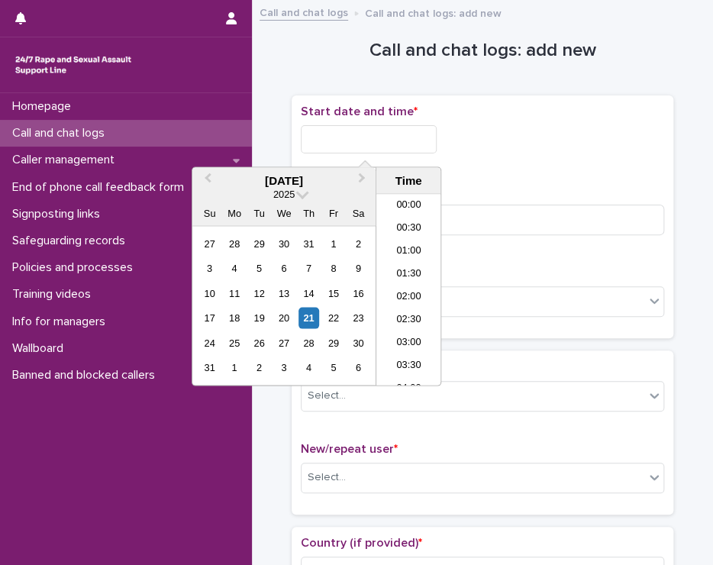
click at [339, 137] on input "text" at bounding box center [369, 139] width 136 height 28
click at [400, 286] on li "14:30" at bounding box center [408, 290] width 65 height 23
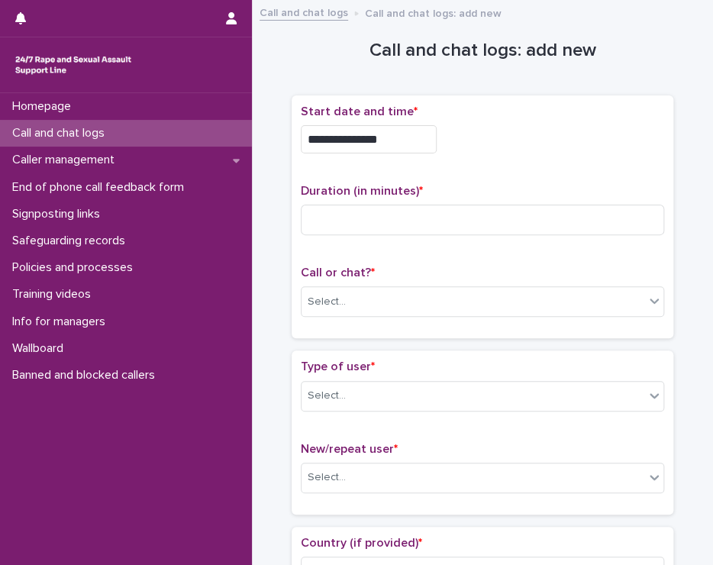
click at [395, 137] on input "**********" at bounding box center [369, 139] width 136 height 28
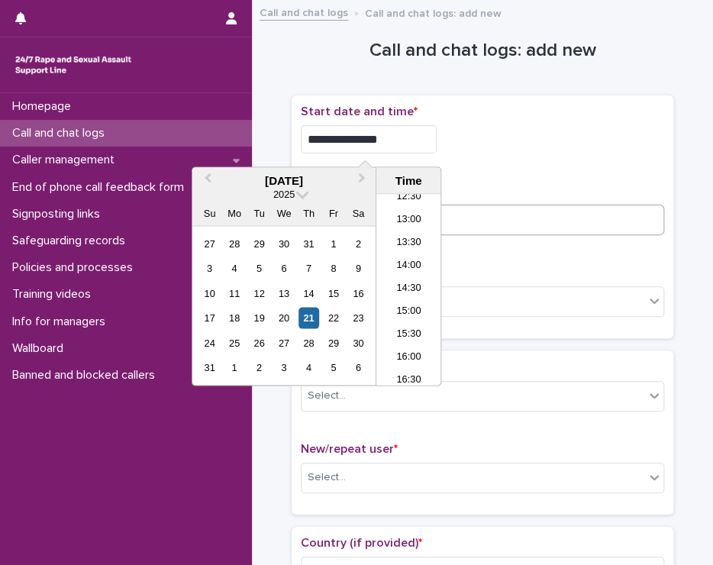
type input "**********"
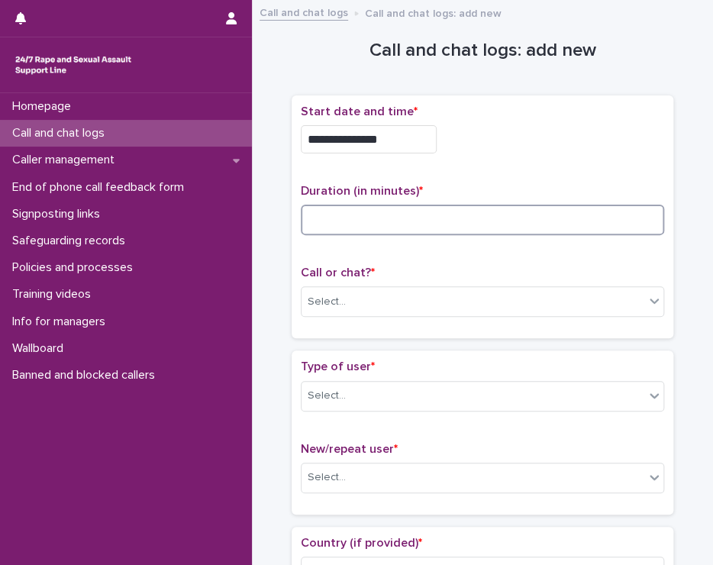
click at [514, 222] on input at bounding box center [482, 220] width 363 height 31
type input "*"
click at [365, 302] on div "Select..." at bounding box center [473, 301] width 343 height 25
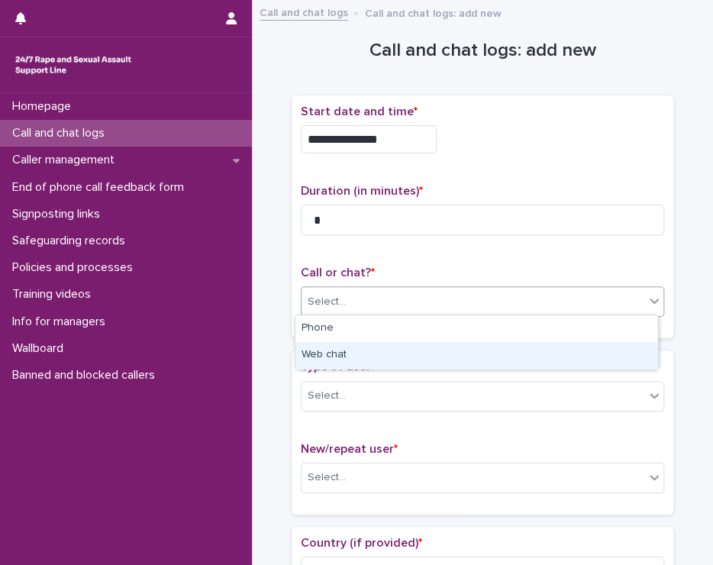
click at [367, 352] on div "Web chat" at bounding box center [476, 355] width 362 height 27
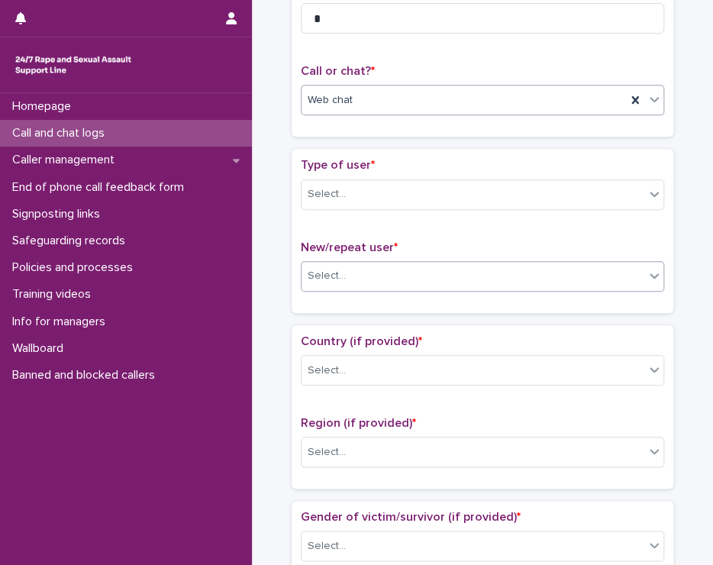
scroll to position [229, 0]
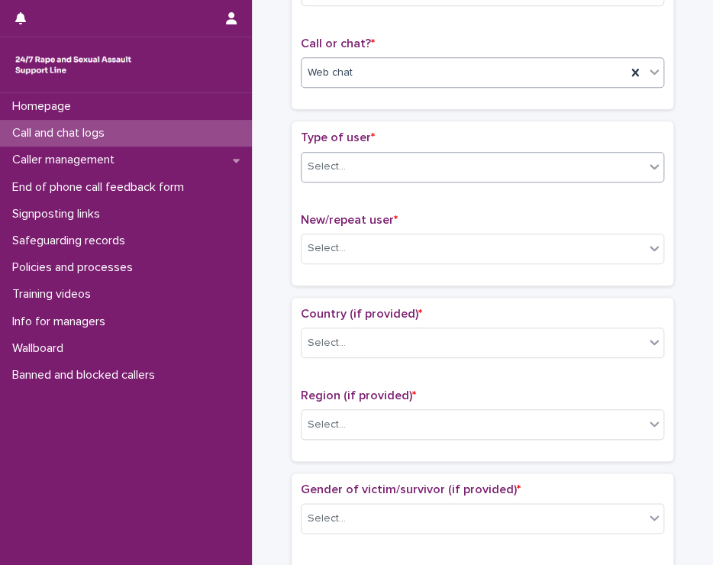
click at [357, 161] on div "Select..." at bounding box center [473, 166] width 343 height 25
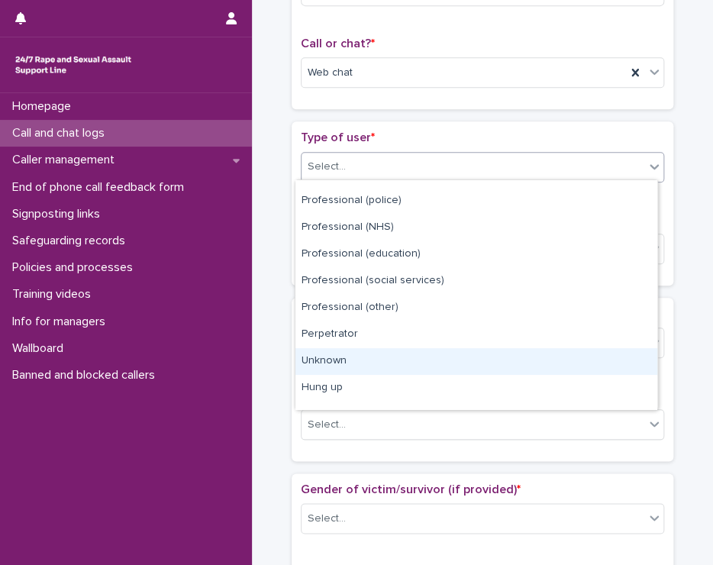
scroll to position [171, 0]
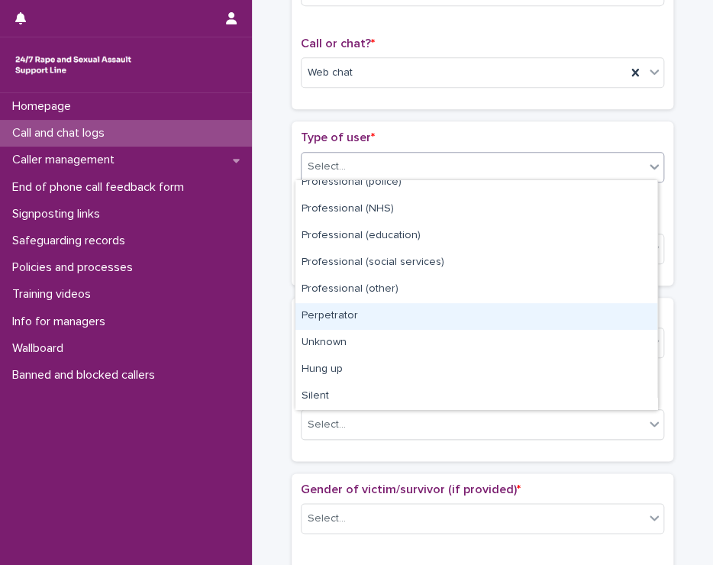
click at [351, 314] on div "Perpetrator" at bounding box center [476, 316] width 362 height 27
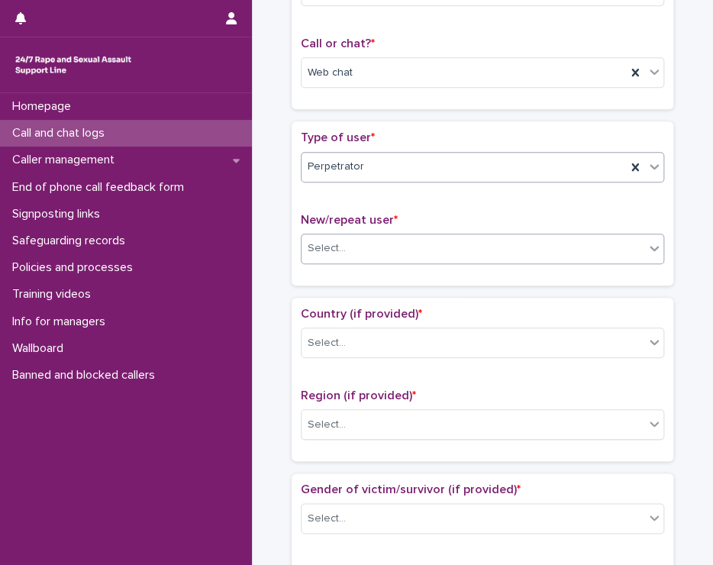
click at [377, 241] on div "Select..." at bounding box center [473, 248] width 343 height 25
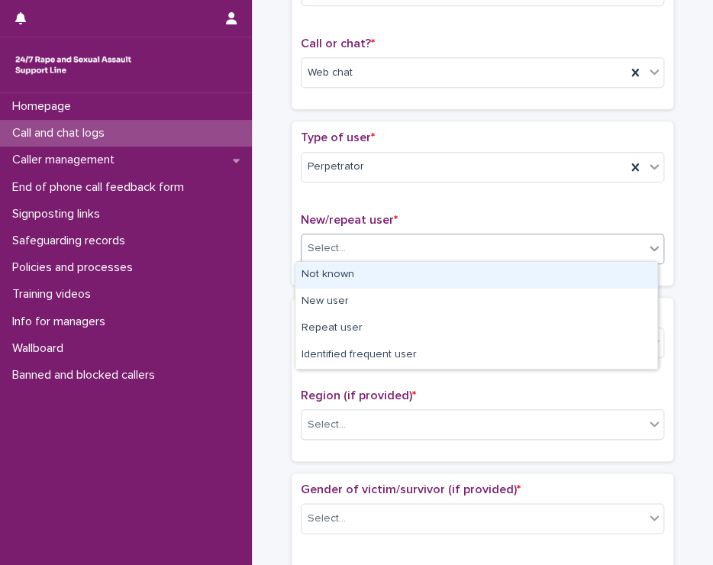
click at [385, 271] on div "Not known" at bounding box center [476, 275] width 362 height 27
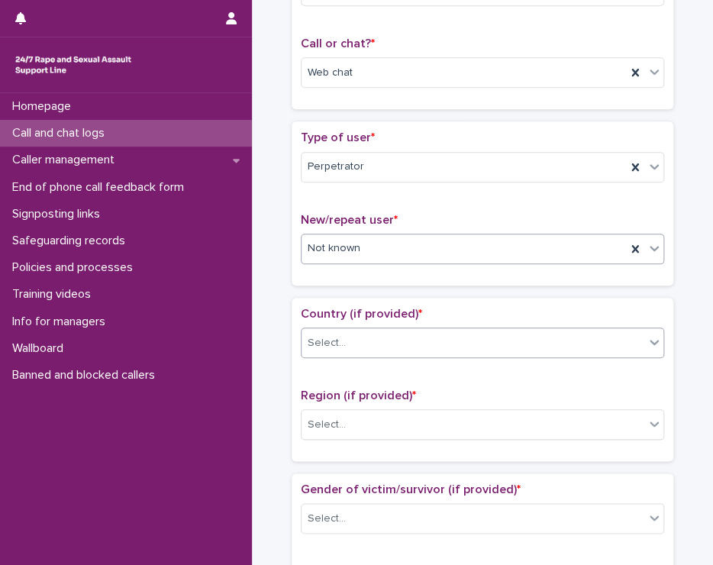
click at [434, 331] on div "Select..." at bounding box center [473, 343] width 343 height 25
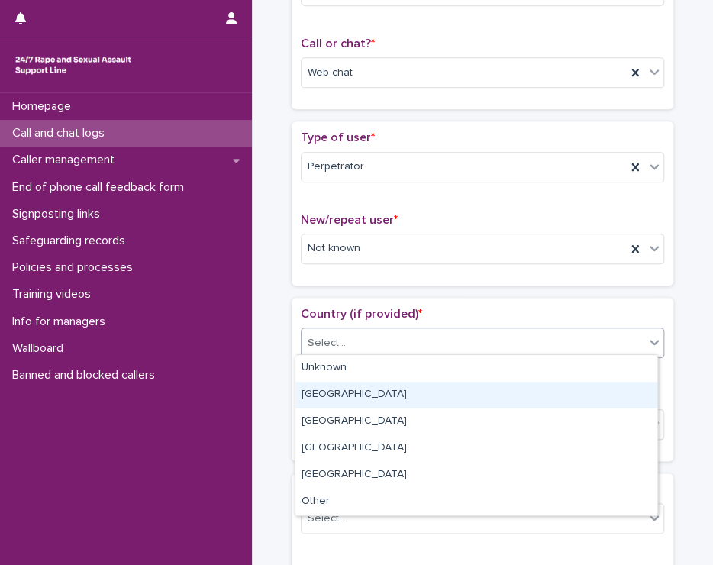
click at [334, 391] on div "[GEOGRAPHIC_DATA]" at bounding box center [476, 395] width 362 height 27
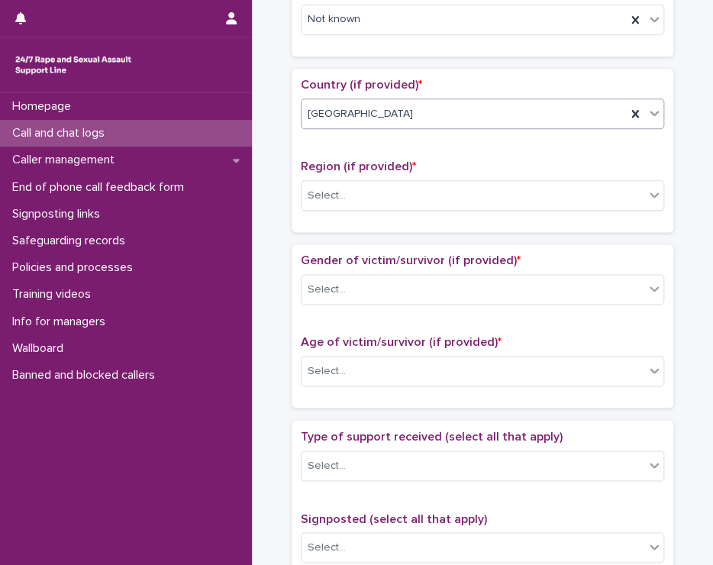
scroll to position [534, 0]
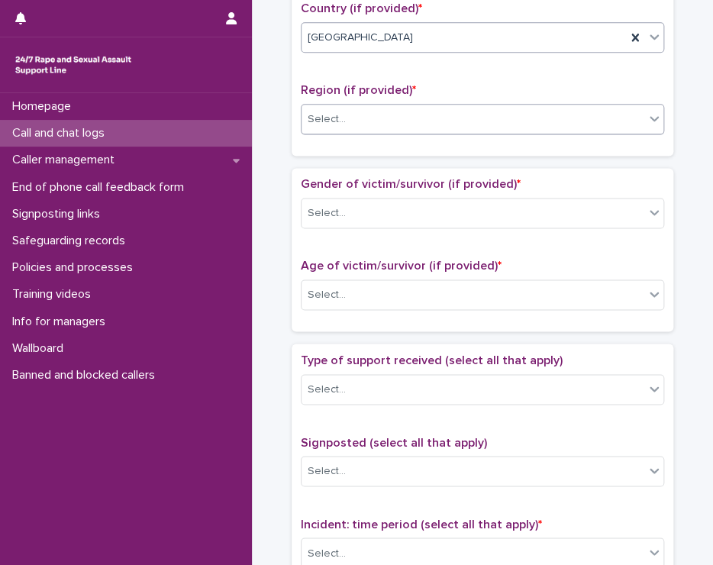
click at [348, 107] on div "Select..." at bounding box center [473, 119] width 343 height 25
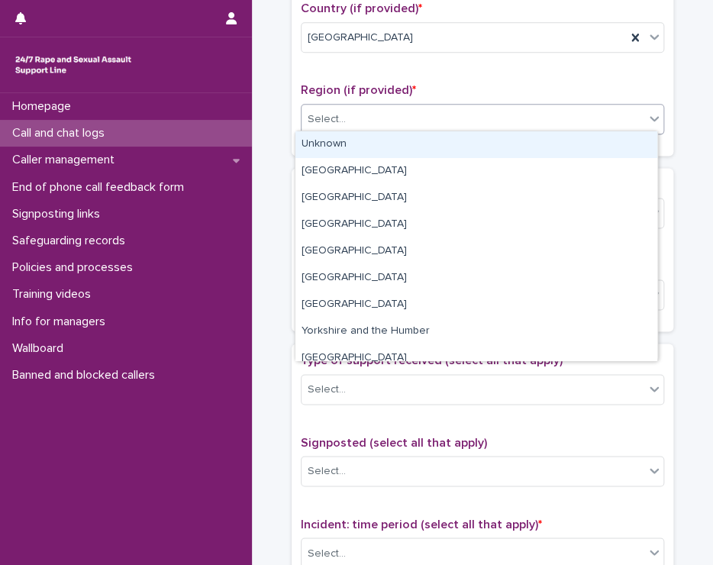
click at [349, 143] on div "Unknown" at bounding box center [476, 144] width 362 height 27
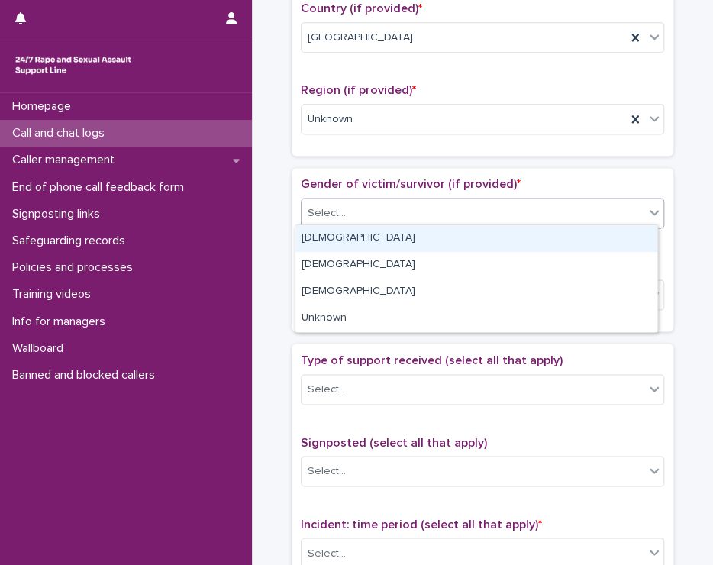
click at [344, 207] on div "Select..." at bounding box center [473, 213] width 343 height 25
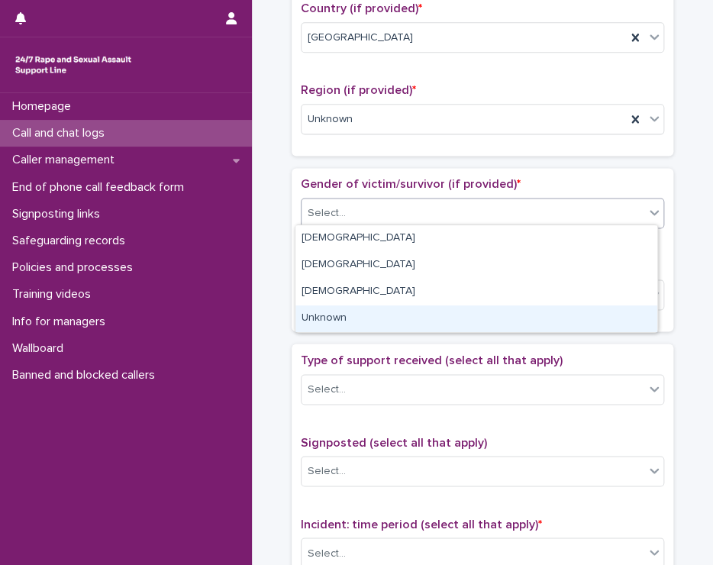
click at [324, 319] on div "Unknown" at bounding box center [476, 318] width 362 height 27
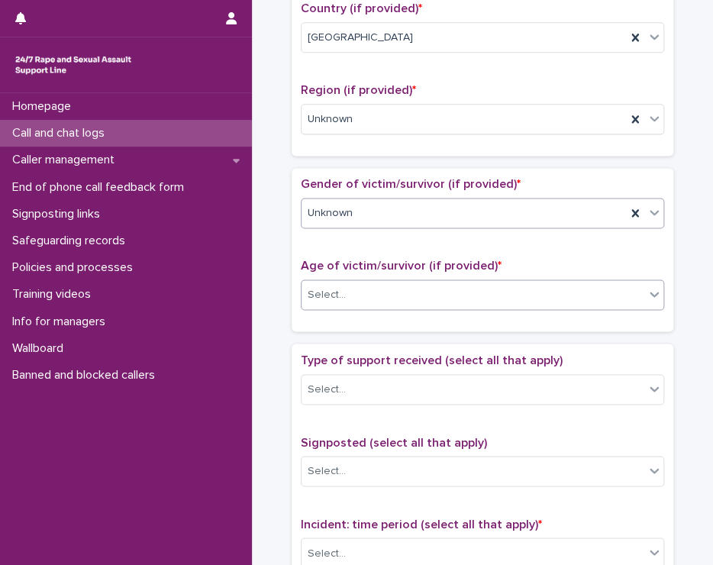
click at [337, 287] on div "Select..." at bounding box center [327, 295] width 38 height 16
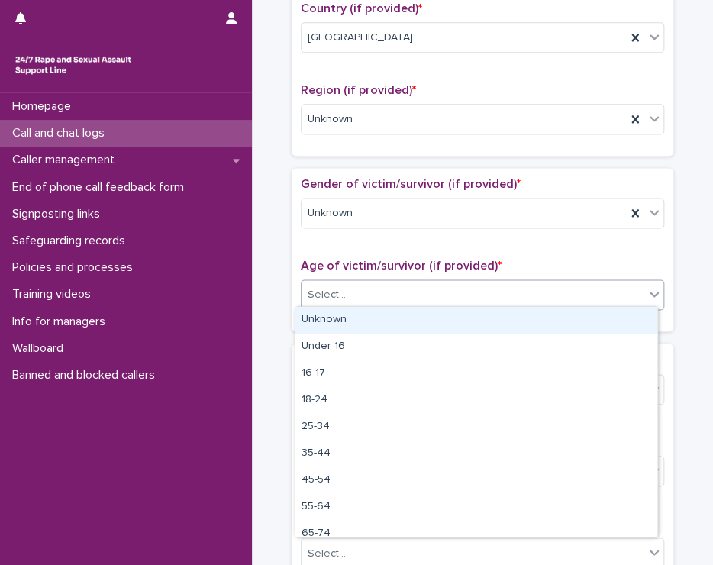
click at [349, 321] on div "Unknown" at bounding box center [476, 320] width 362 height 27
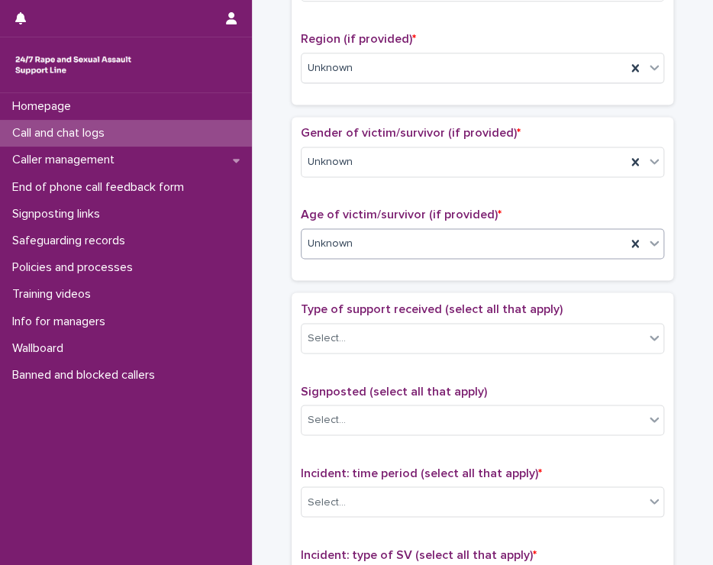
scroll to position [611, 0]
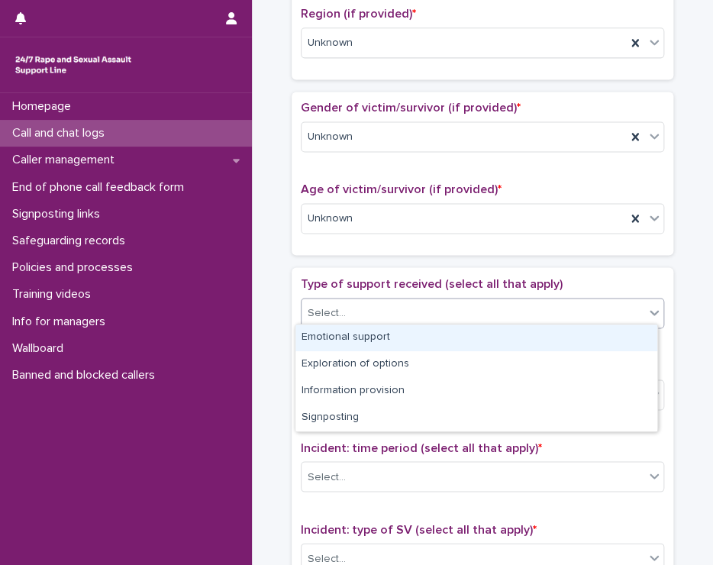
click at [348, 300] on div "Select..." at bounding box center [473, 312] width 343 height 25
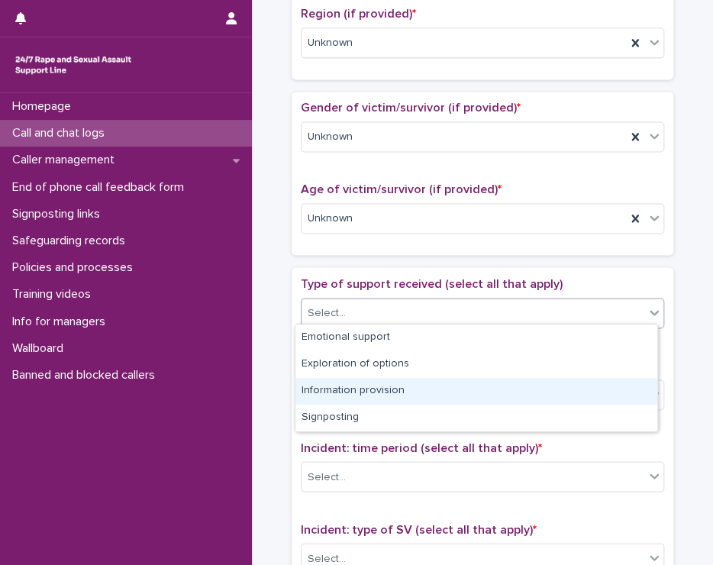
click at [386, 389] on div "Information provision" at bounding box center [476, 391] width 362 height 27
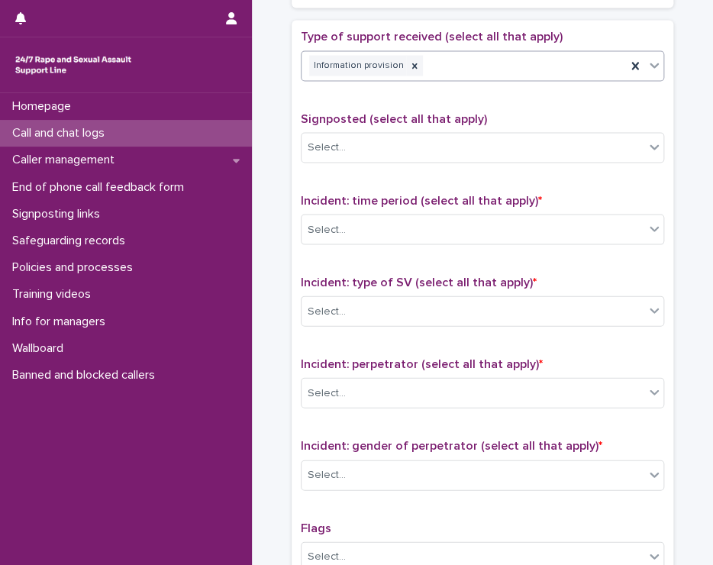
scroll to position [916, 0]
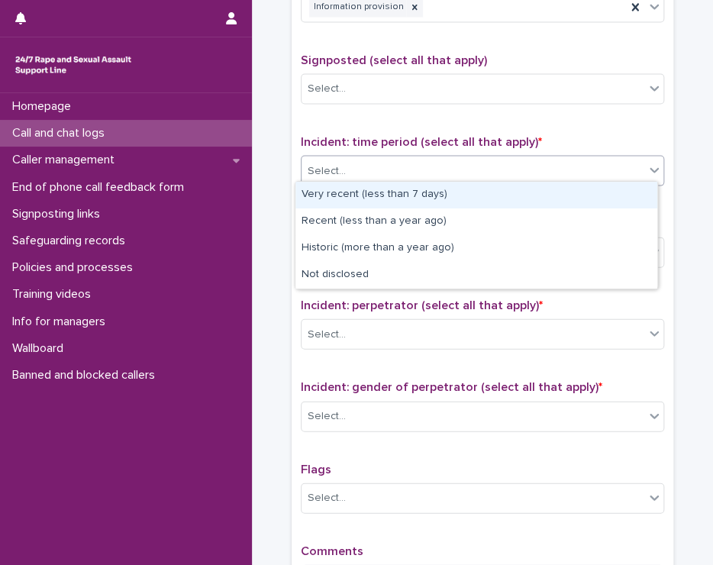
click at [339, 156] on div "Select..." at bounding box center [482, 171] width 363 height 31
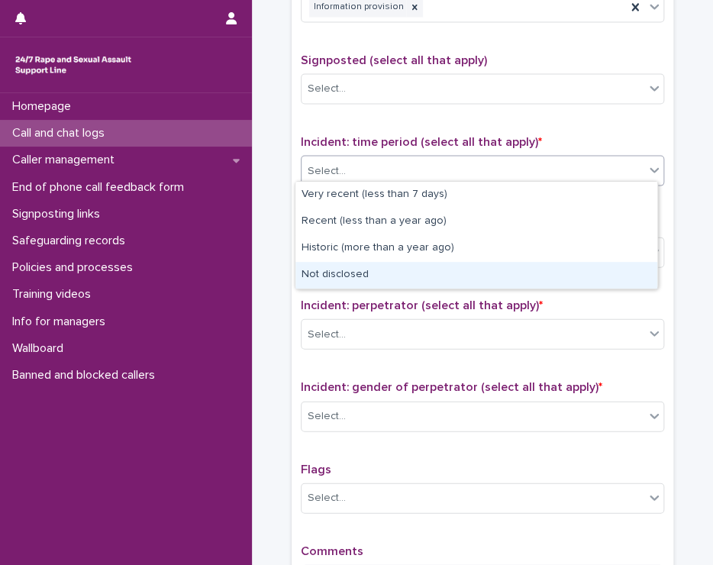
click at [465, 275] on div "Not disclosed" at bounding box center [476, 275] width 362 height 27
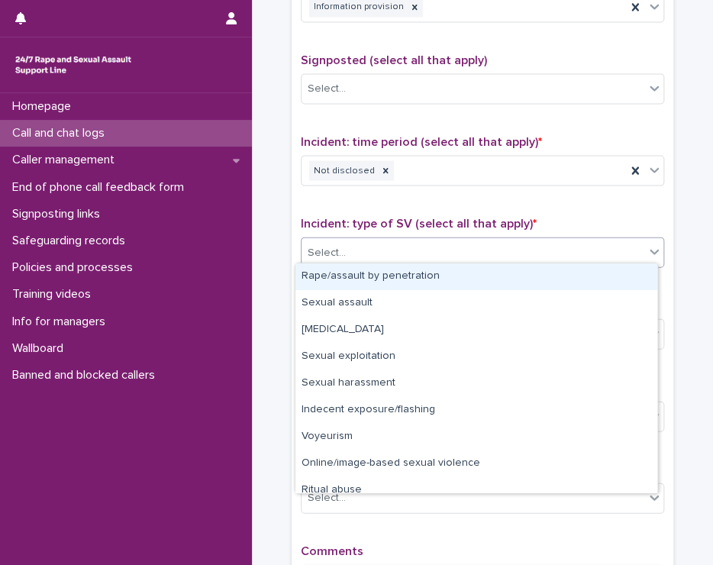
click at [397, 240] on div "Select..." at bounding box center [473, 252] width 343 height 25
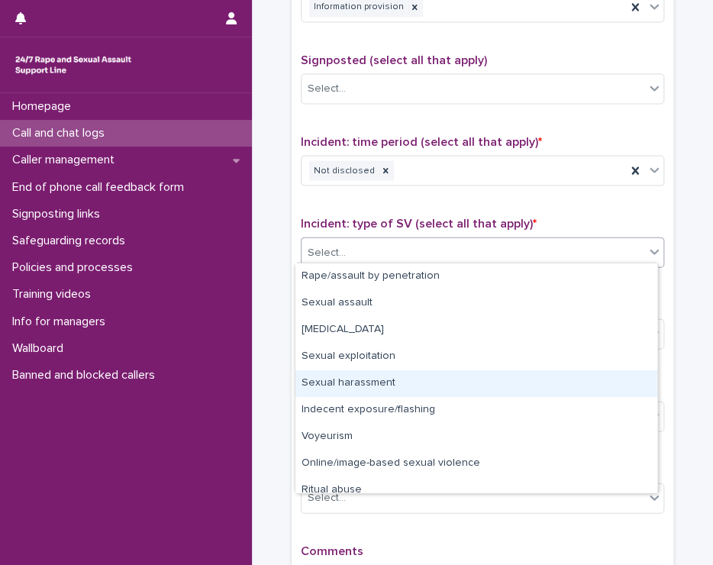
scroll to position [38, 0]
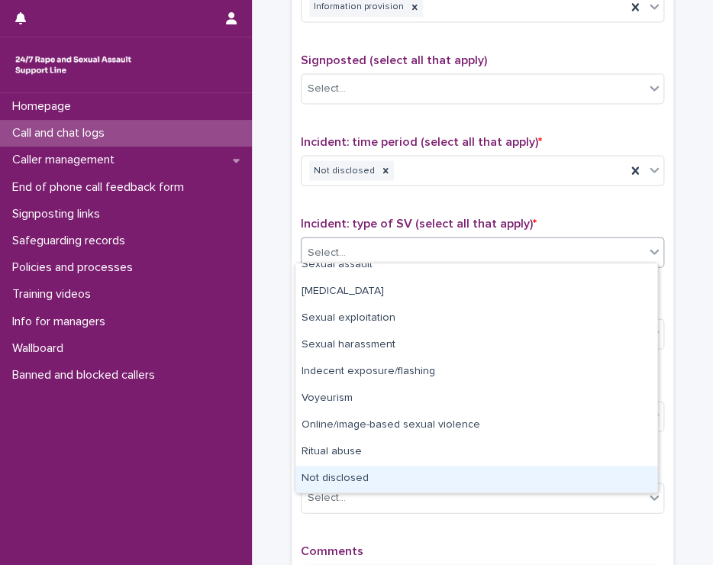
click at [389, 477] on div "Not disclosed" at bounding box center [476, 479] width 362 height 27
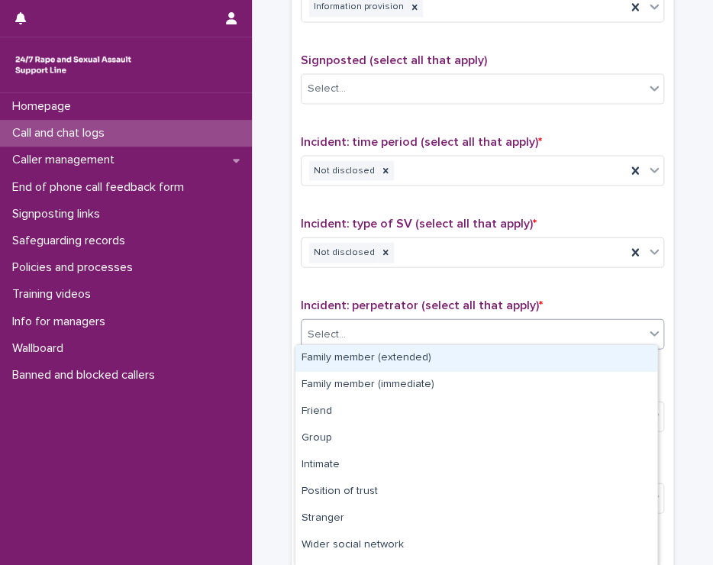
click at [386, 322] on div "Select..." at bounding box center [473, 334] width 343 height 25
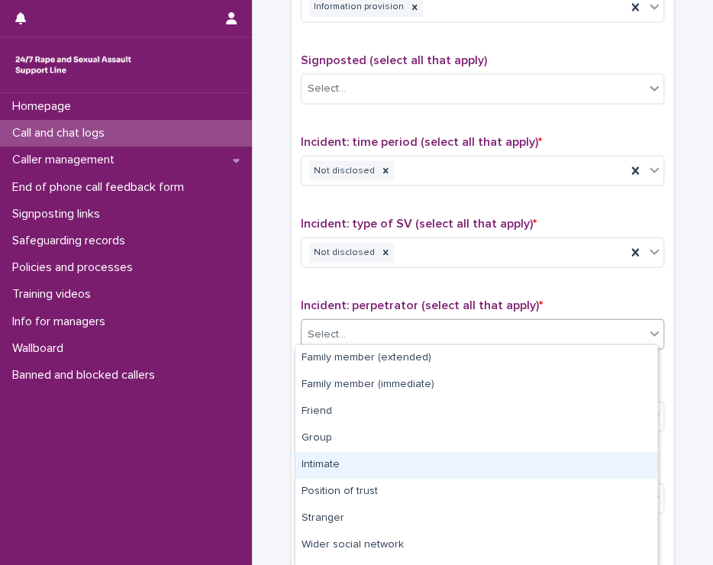
scroll to position [73, 0]
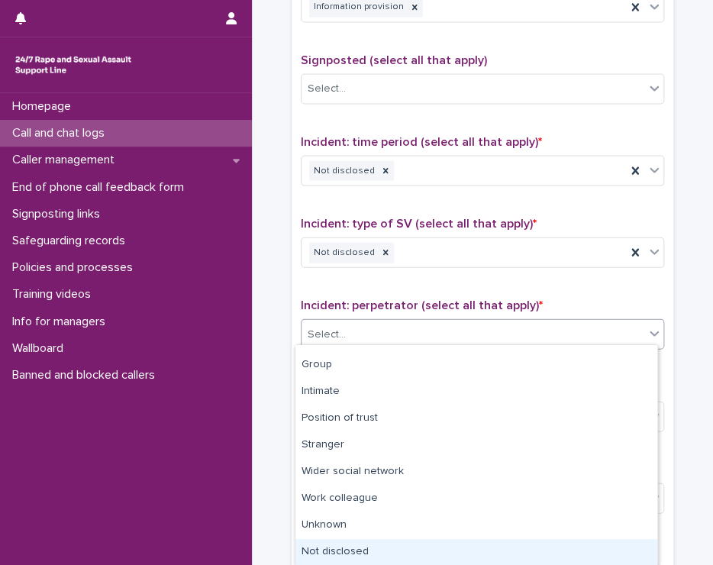
click at [383, 546] on div "Not disclosed" at bounding box center [476, 552] width 362 height 27
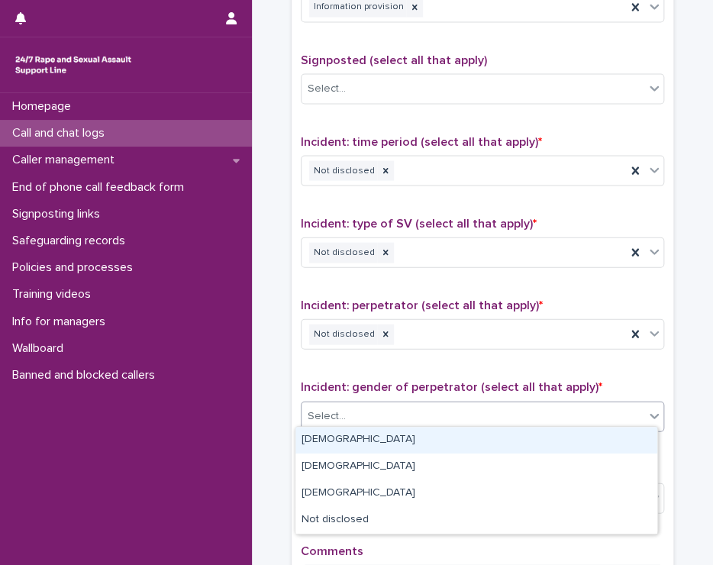
click at [364, 411] on div "Select..." at bounding box center [473, 416] width 343 height 25
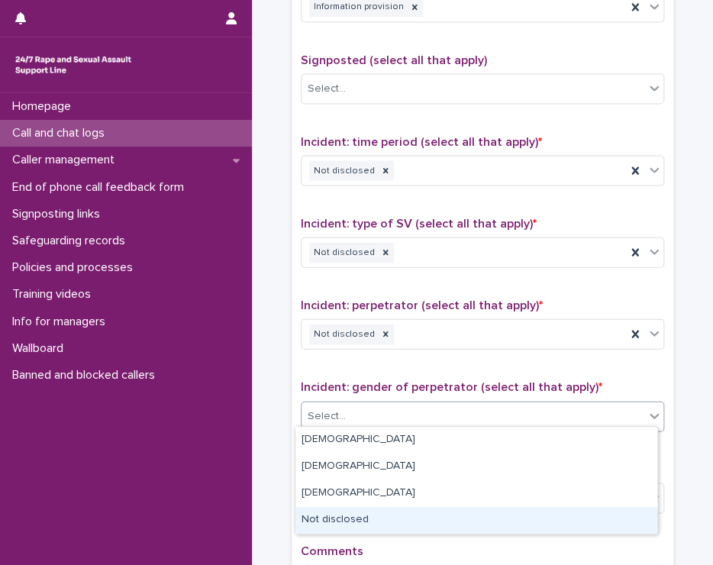
click at [369, 519] on div "Not disclosed" at bounding box center [476, 520] width 362 height 27
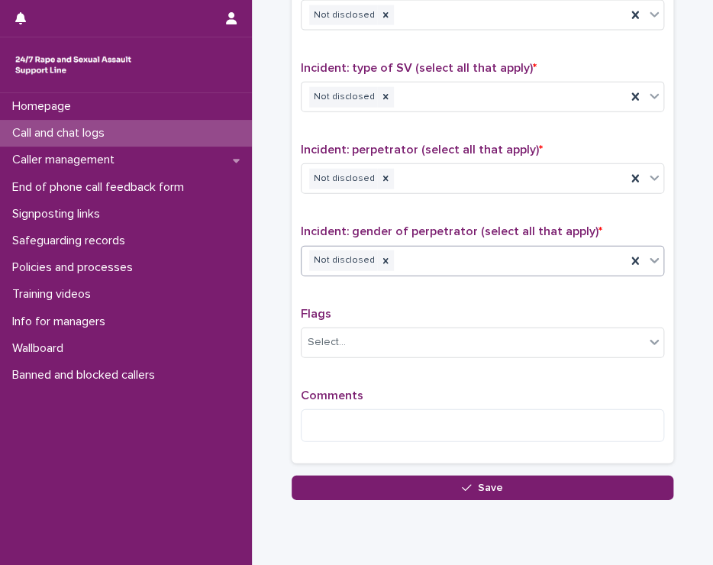
scroll to position [1120, 0]
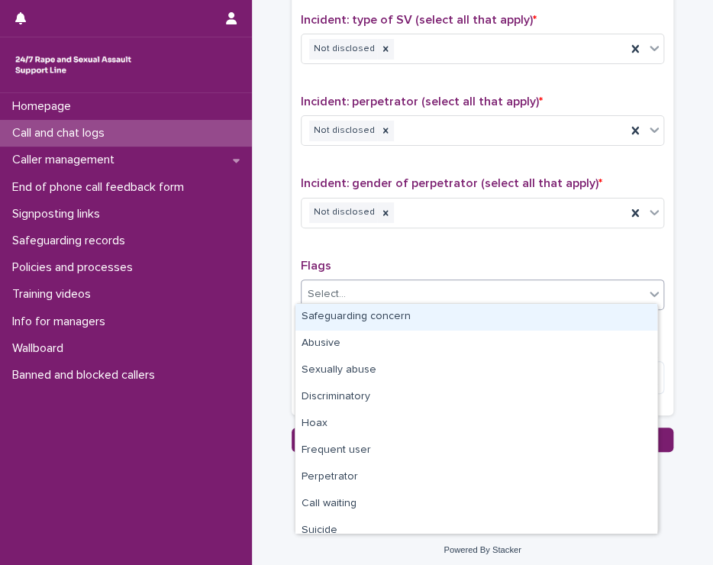
click at [352, 284] on div "Select..." at bounding box center [473, 294] width 343 height 25
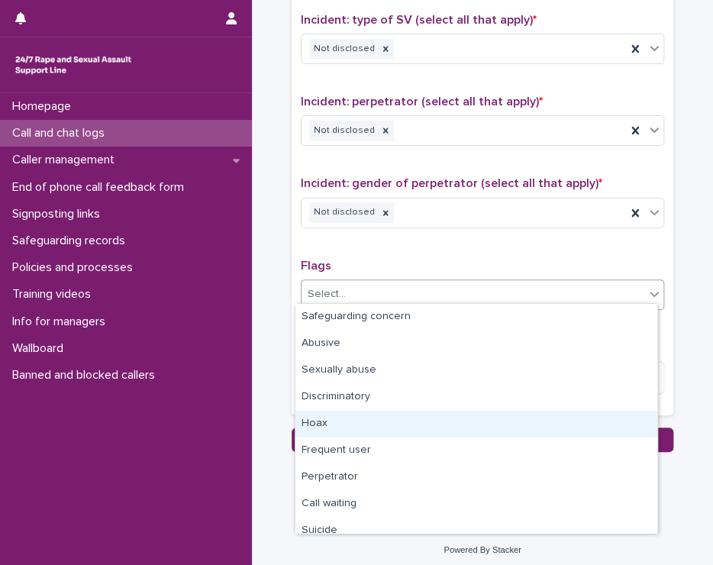
click at [366, 424] on div "Hoax" at bounding box center [476, 424] width 362 height 27
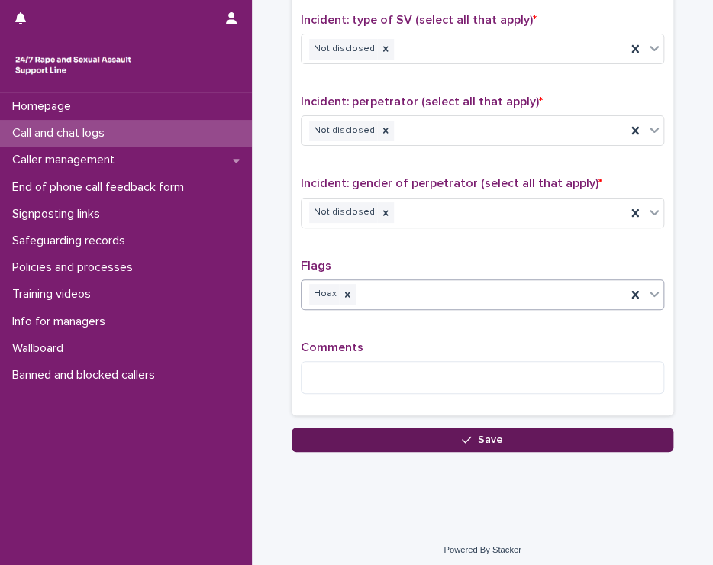
click at [395, 428] on button "Save" at bounding box center [483, 440] width 382 height 24
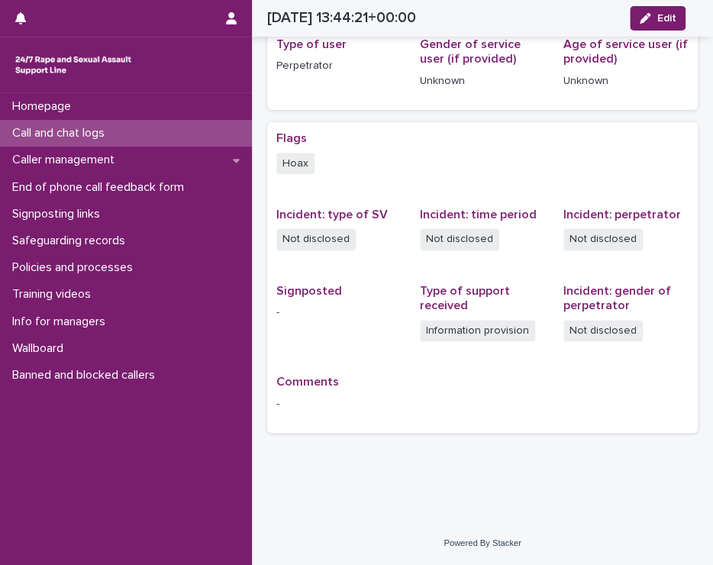
scroll to position [224, 0]
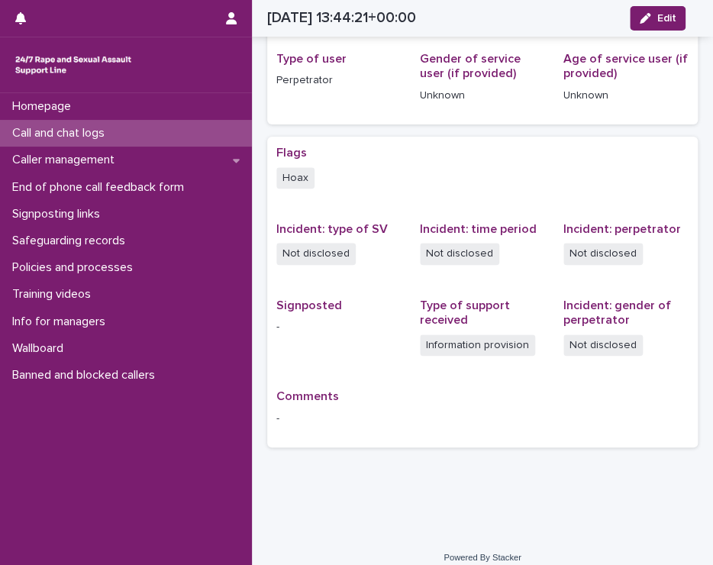
click at [12, 134] on p "Call and chat logs" at bounding box center [61, 133] width 111 height 15
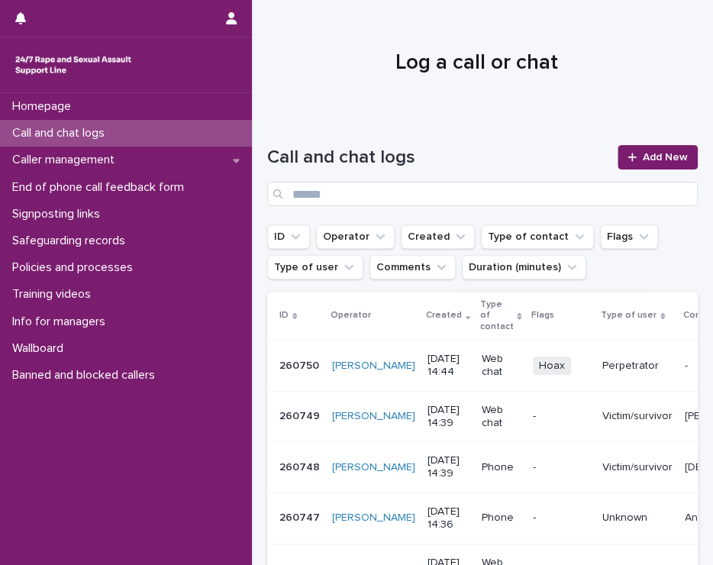
click at [76, 129] on p "Call and chat logs" at bounding box center [61, 133] width 111 height 15
click at [628, 152] on div at bounding box center [635, 157] width 15 height 11
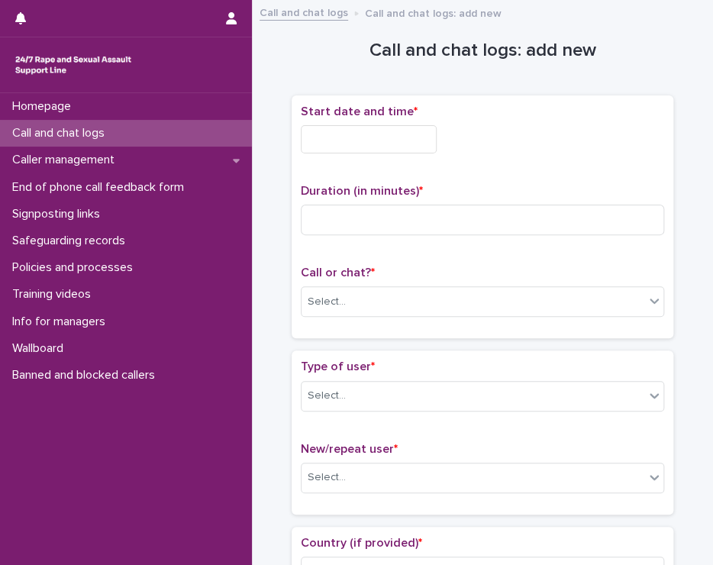
click at [397, 134] on input "text" at bounding box center [369, 139] width 136 height 28
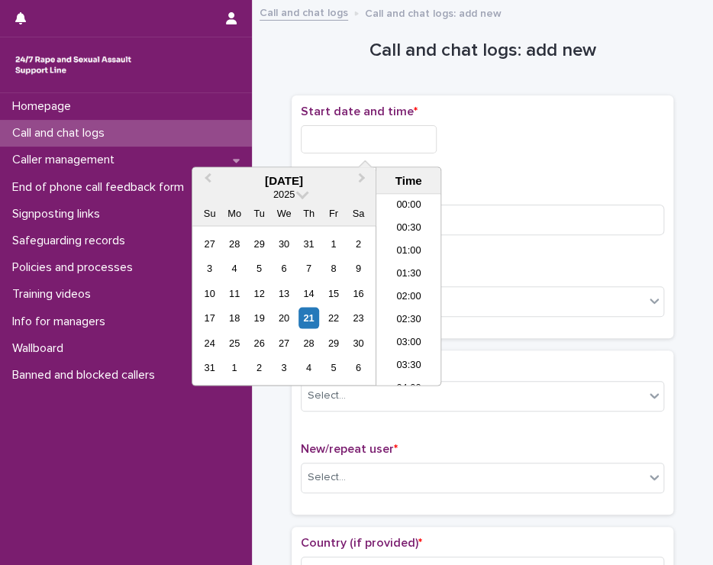
scroll to position [580, 0]
click at [392, 260] on li "14:00" at bounding box center [408, 267] width 65 height 23
click at [382, 137] on input "**********" at bounding box center [369, 139] width 136 height 28
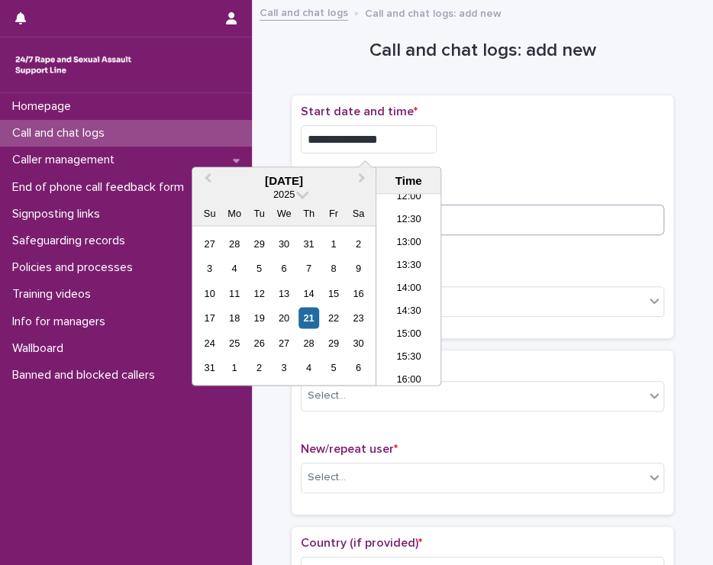
type input "**********"
click at [446, 210] on input at bounding box center [482, 220] width 363 height 31
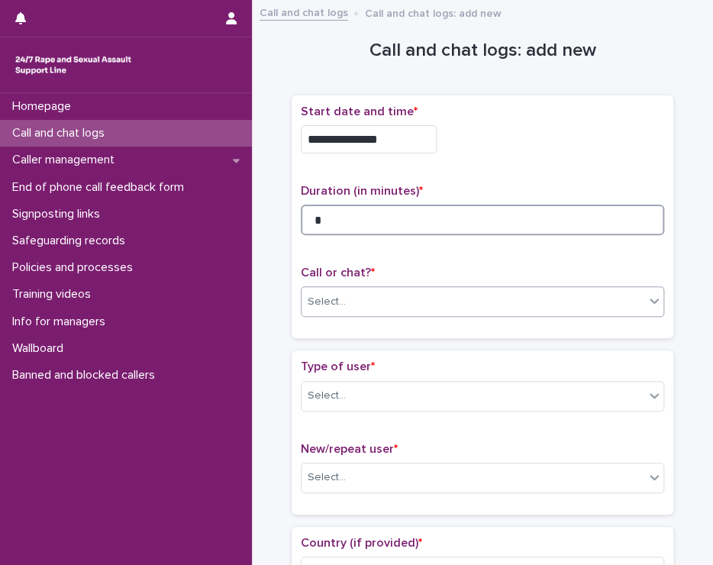
type input "*"
click at [413, 297] on div "Select..." at bounding box center [473, 301] width 343 height 25
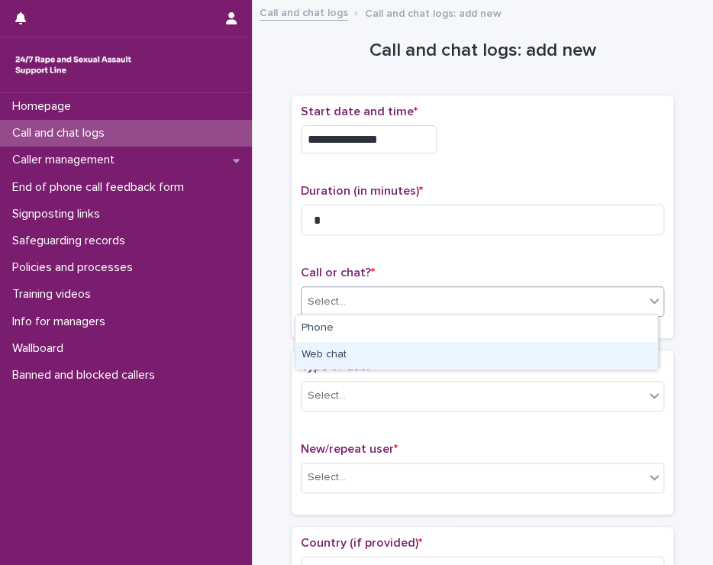
click at [363, 355] on div "Web chat" at bounding box center [476, 355] width 362 height 27
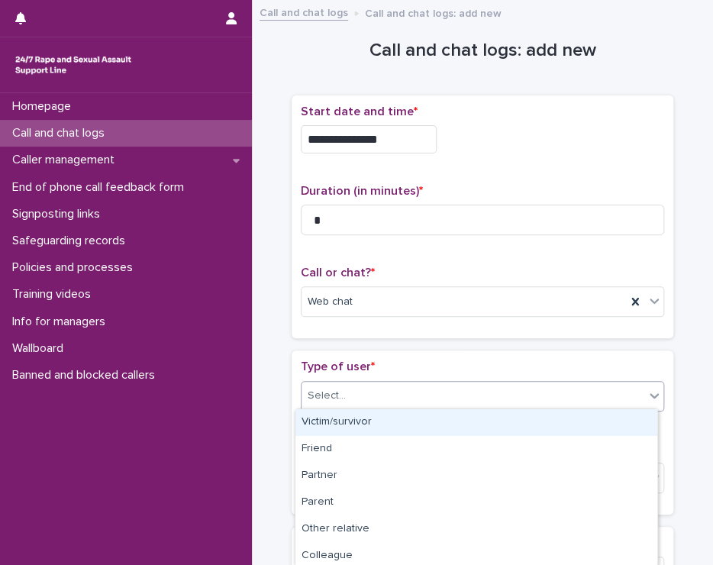
click at [370, 399] on div "Select..." at bounding box center [473, 395] width 343 height 25
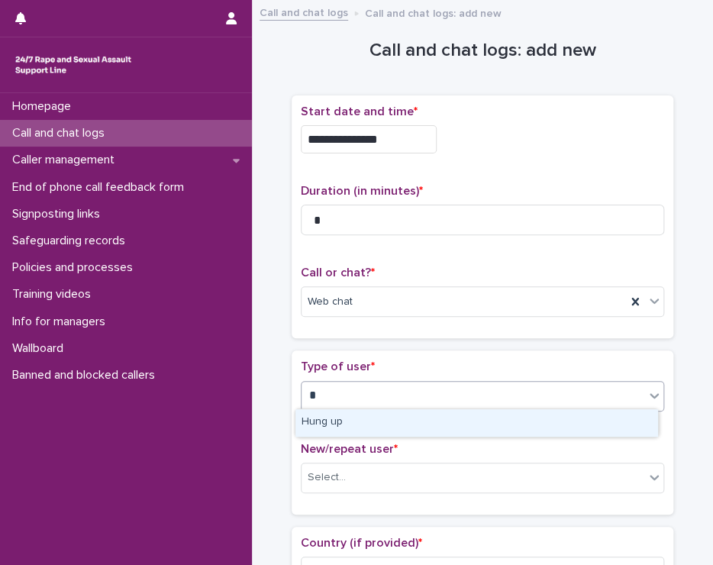
type input "**"
click at [340, 415] on div "Hung up" at bounding box center [476, 422] width 362 height 27
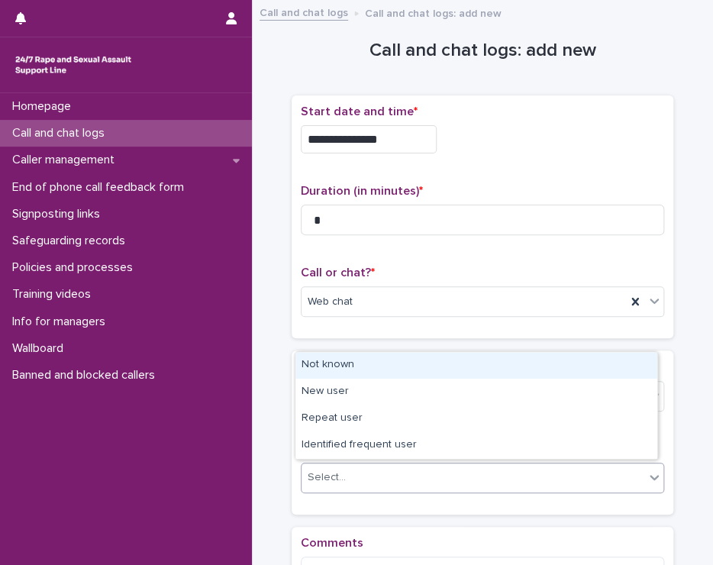
click at [329, 472] on div "Select..." at bounding box center [327, 478] width 38 height 16
click at [330, 366] on div "Not known" at bounding box center [476, 365] width 362 height 27
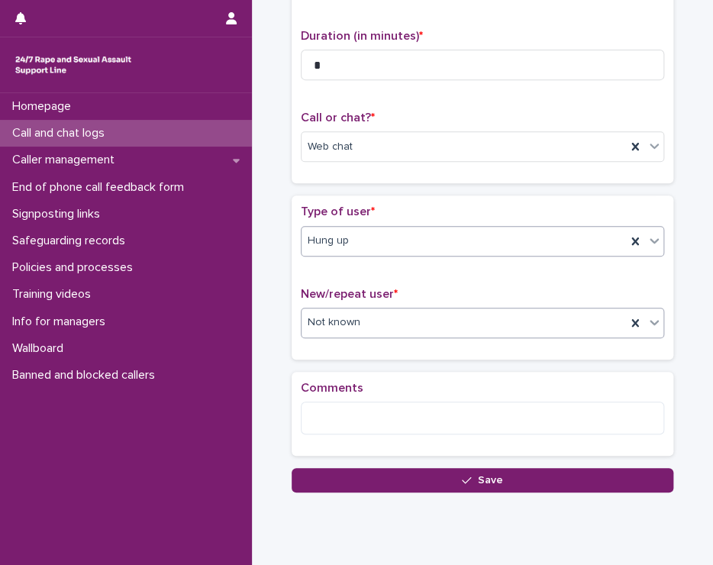
scroll to position [198, 0]
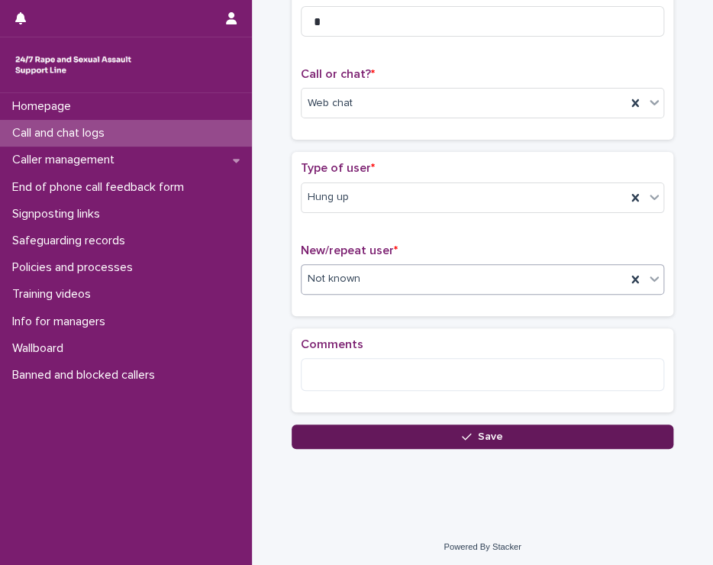
click at [352, 434] on button "Save" at bounding box center [483, 436] width 382 height 24
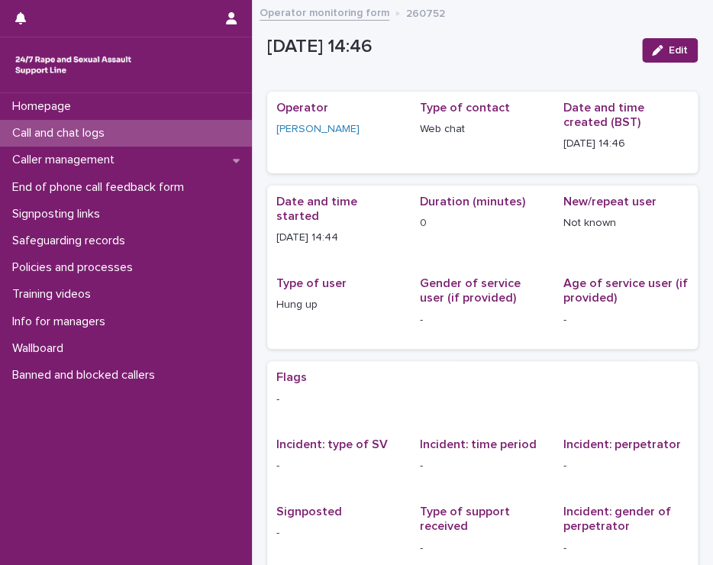
click at [76, 131] on p "Call and chat logs" at bounding box center [61, 133] width 111 height 15
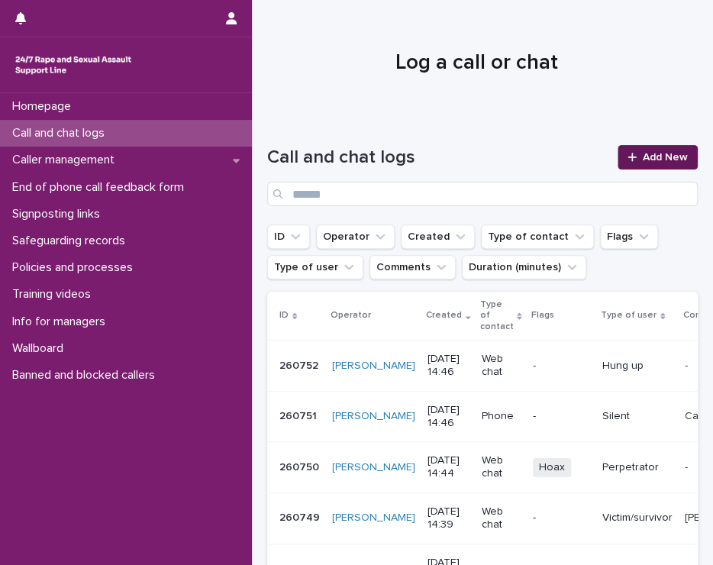
click at [647, 152] on span "Add New" at bounding box center [665, 157] width 45 height 11
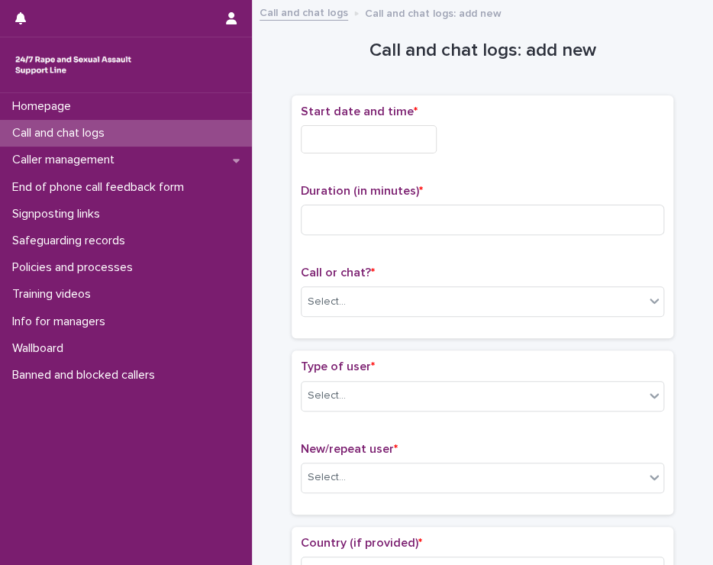
click at [402, 137] on input "text" at bounding box center [369, 139] width 136 height 28
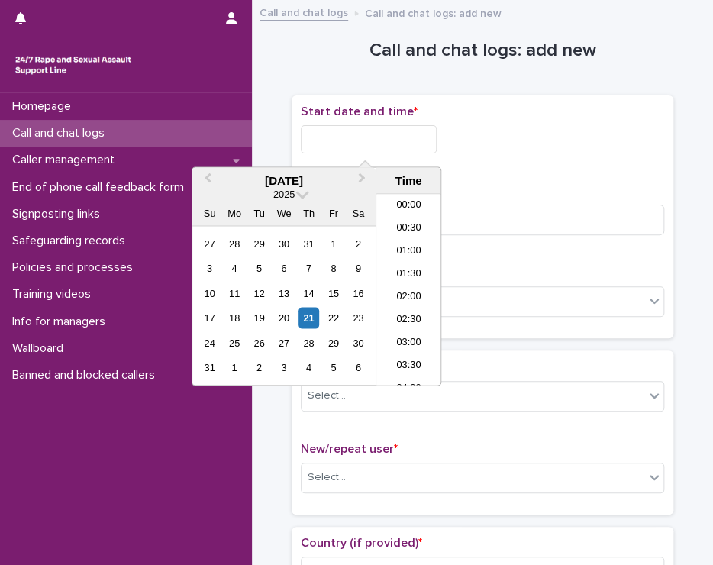
scroll to position [580, 0]
click at [415, 285] on li "14:30" at bounding box center [408, 290] width 65 height 23
click at [399, 137] on input "**********" at bounding box center [369, 139] width 136 height 28
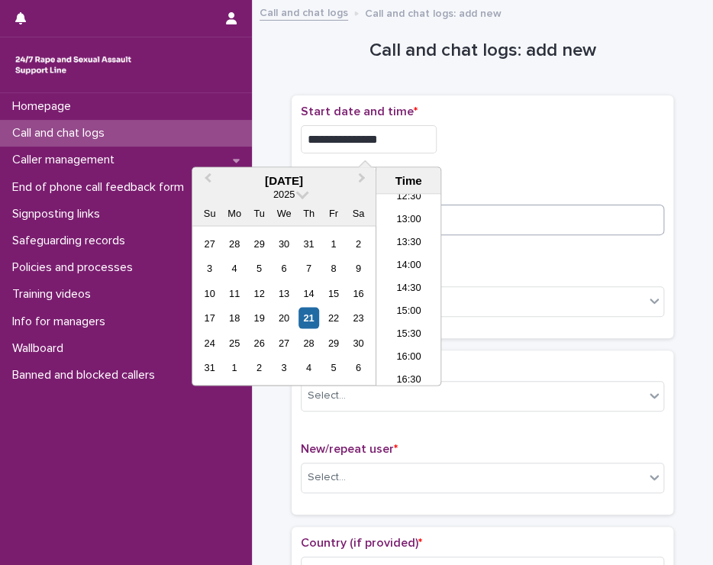
type input "**********"
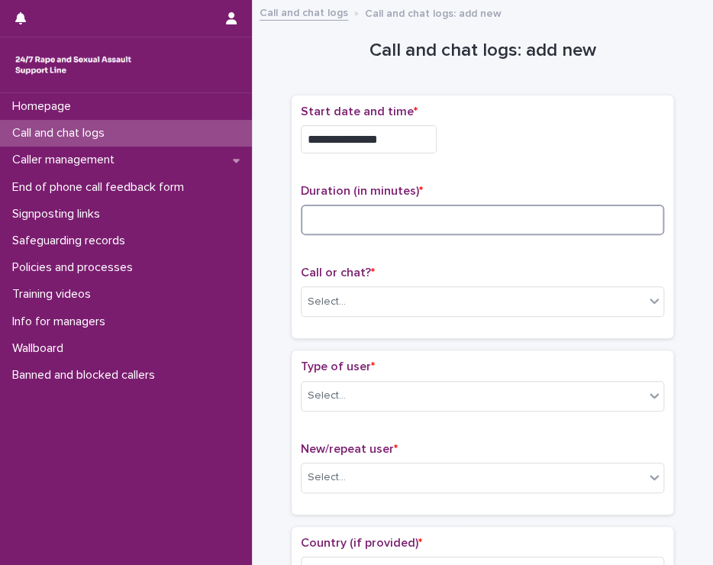
click at [484, 219] on input at bounding box center [482, 220] width 363 height 31
type input "*"
click at [366, 224] on input "*" at bounding box center [482, 220] width 363 height 31
type input "*"
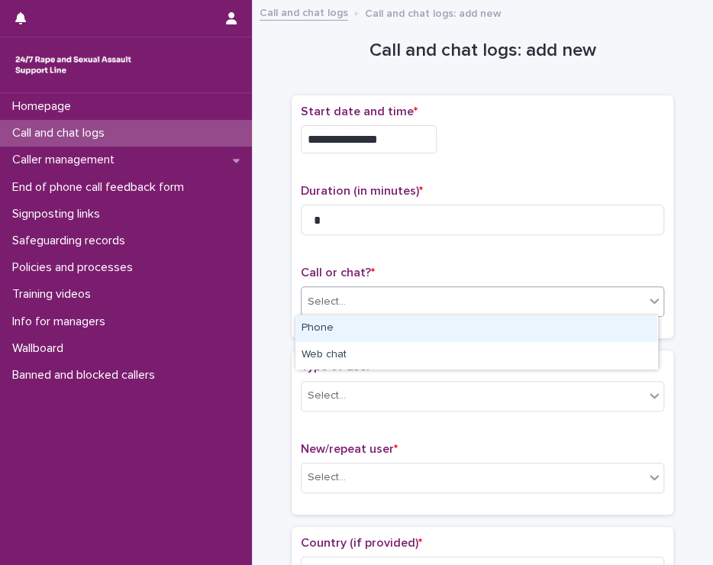
click at [357, 298] on div "Select..." at bounding box center [473, 301] width 343 height 25
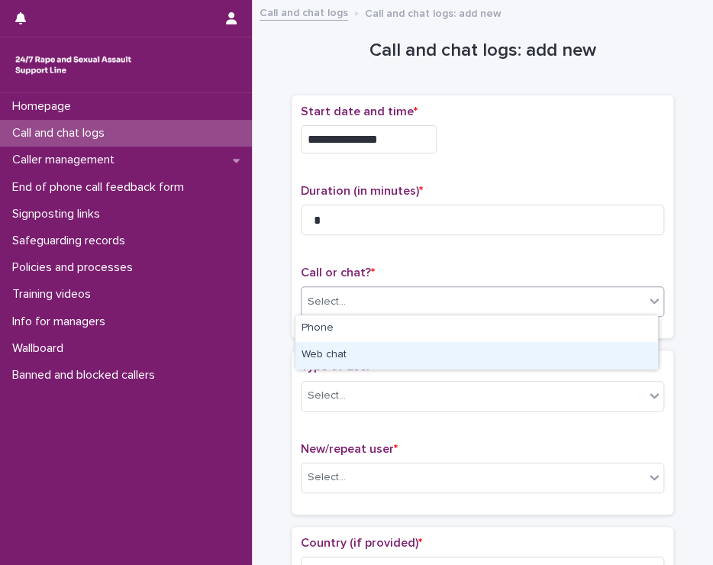
click at [358, 358] on div "Web chat" at bounding box center [476, 355] width 362 height 27
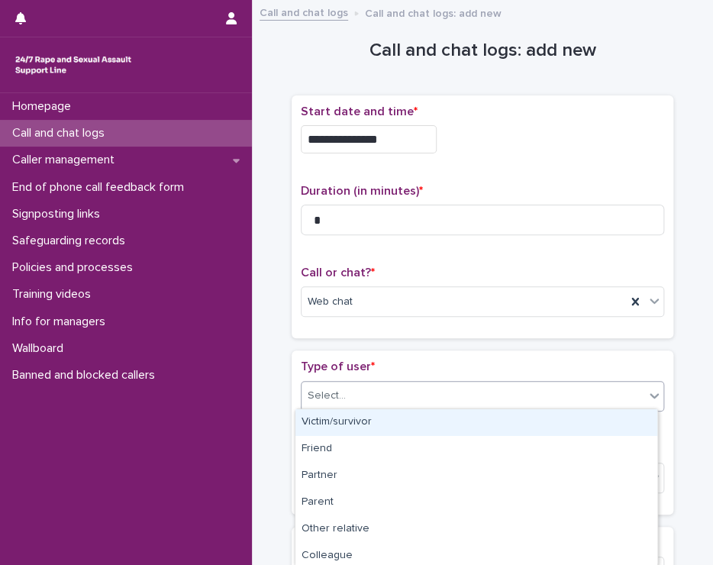
click at [360, 389] on div "Select..." at bounding box center [473, 395] width 343 height 25
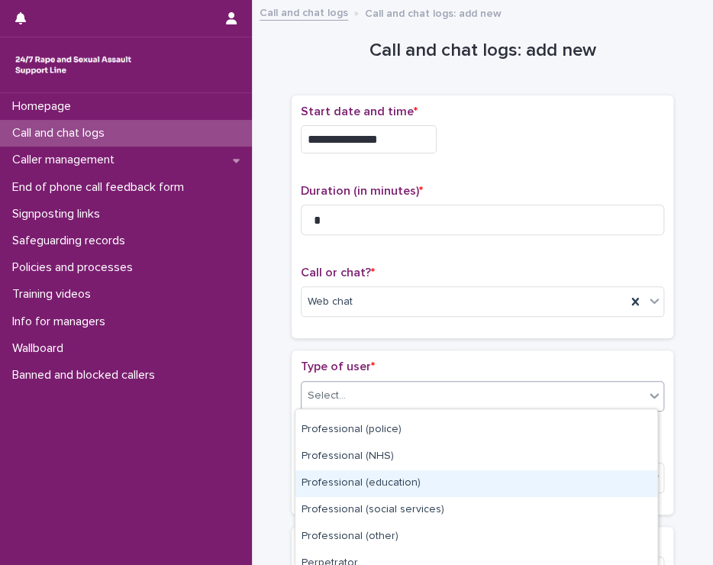
scroll to position [229, 0]
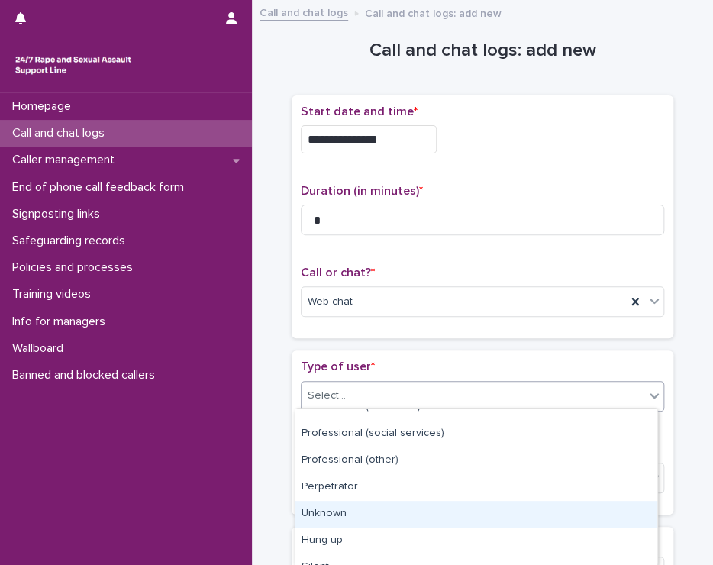
click at [421, 514] on div "Unknown" at bounding box center [476, 514] width 362 height 27
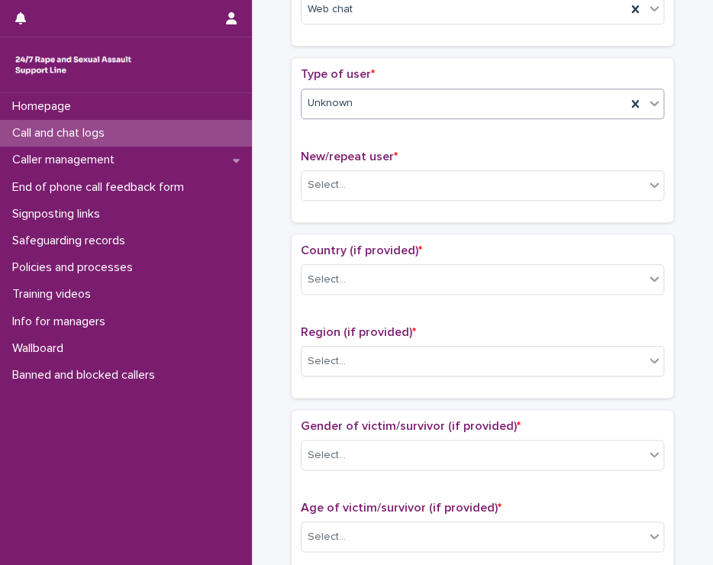
scroll to position [305, 0]
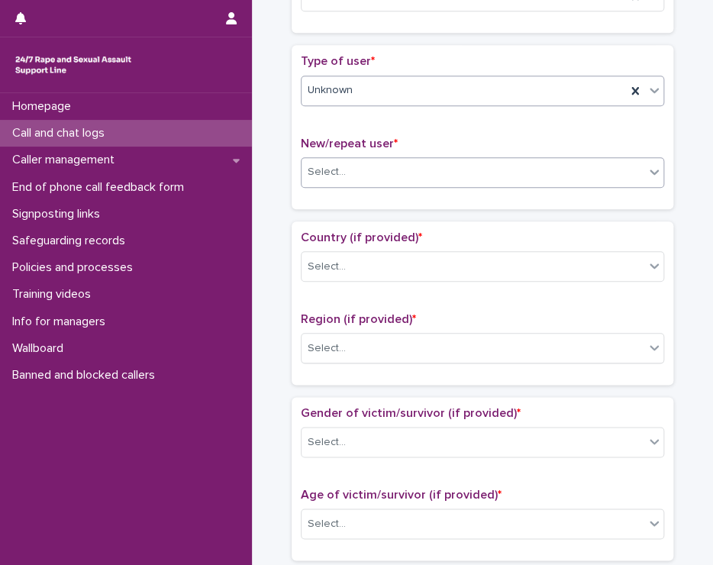
click at [431, 167] on div "Select..." at bounding box center [473, 172] width 343 height 25
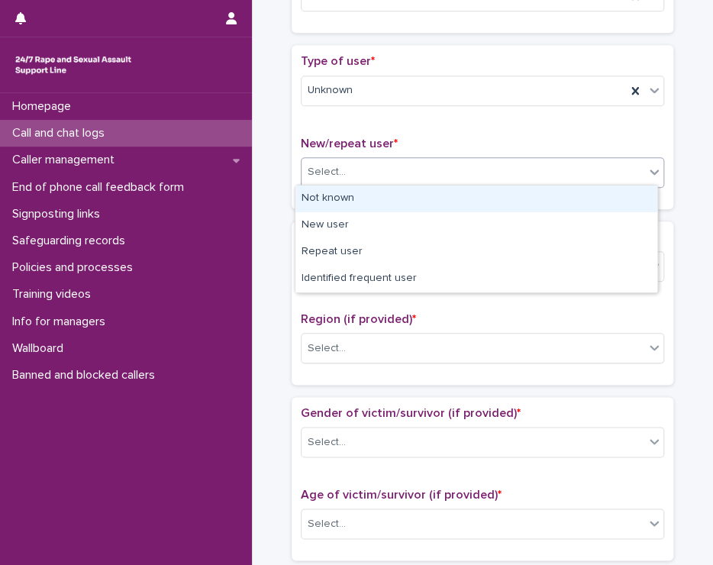
click at [376, 201] on div "Not known" at bounding box center [476, 199] width 362 height 27
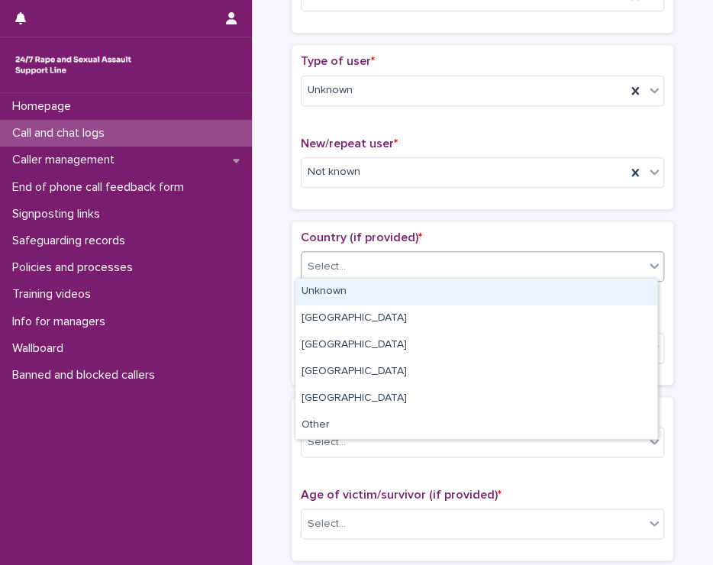
click at [350, 259] on div "Select..." at bounding box center [473, 266] width 343 height 25
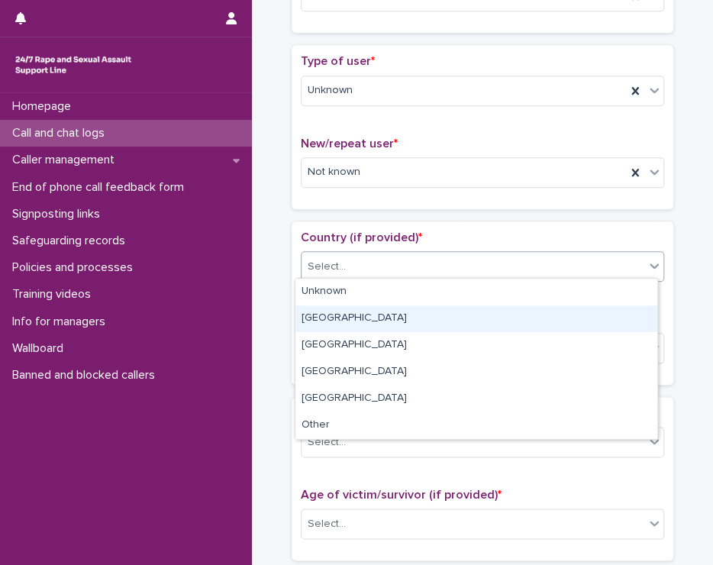
click at [350, 323] on div "[GEOGRAPHIC_DATA]" at bounding box center [476, 318] width 362 height 27
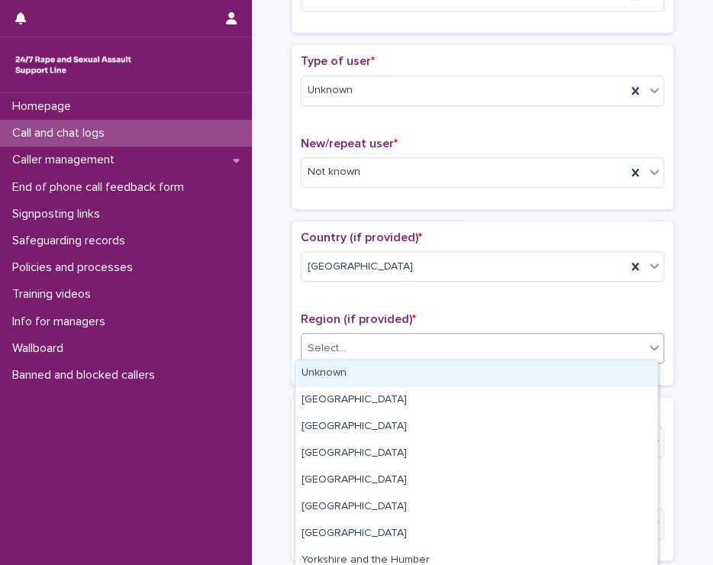
click at [350, 357] on div "Select..." at bounding box center [482, 348] width 363 height 31
click at [345, 378] on div "Unknown" at bounding box center [476, 373] width 362 height 27
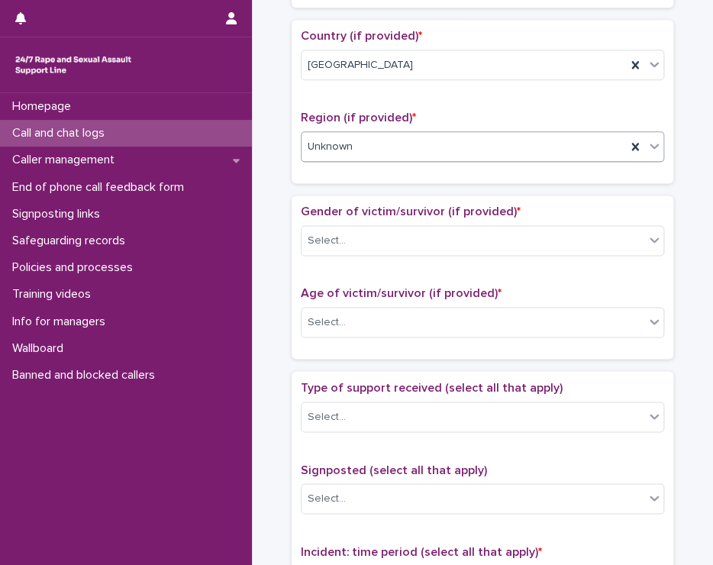
scroll to position [534, 0]
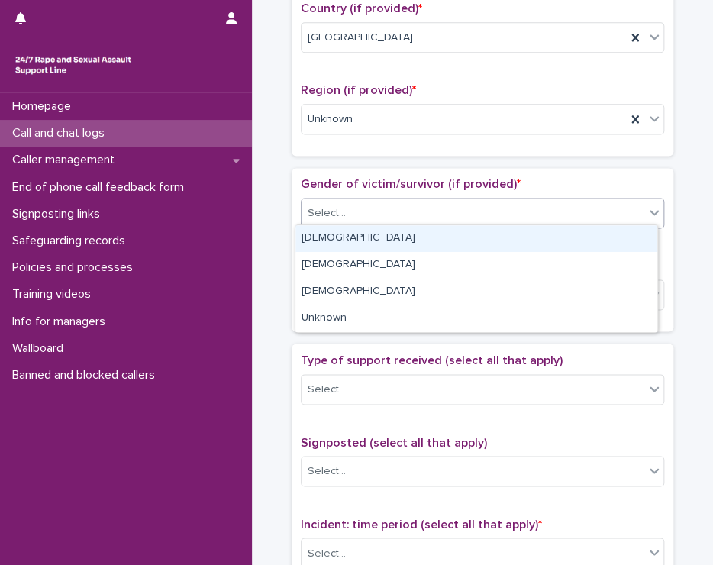
click at [328, 201] on div "Select..." at bounding box center [473, 213] width 343 height 25
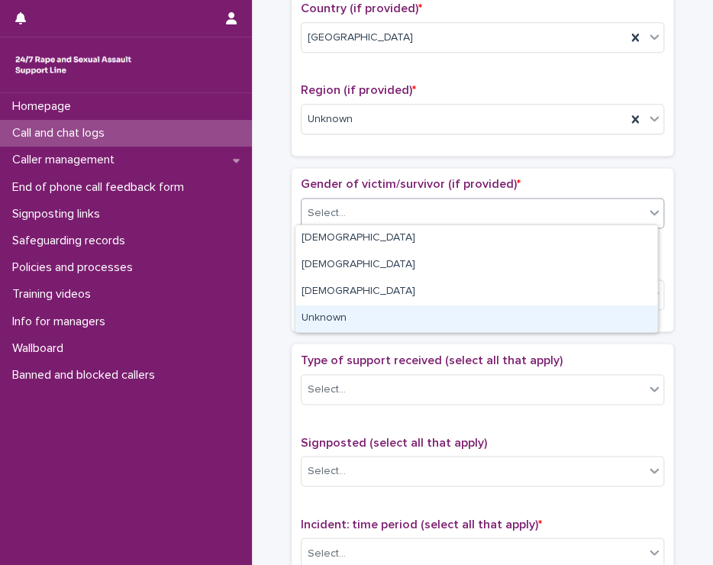
click at [403, 315] on div "Unknown" at bounding box center [476, 318] width 362 height 27
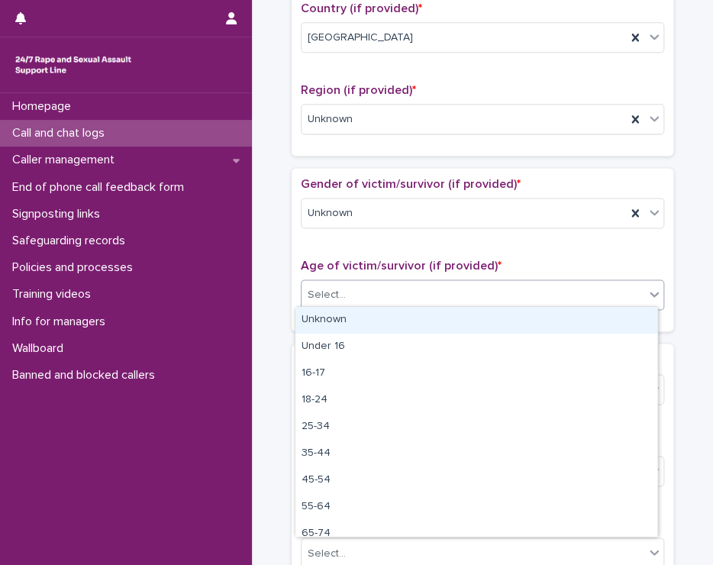
click at [400, 295] on div "Select..." at bounding box center [473, 294] width 343 height 25
click at [398, 317] on div "Unknown" at bounding box center [476, 320] width 362 height 27
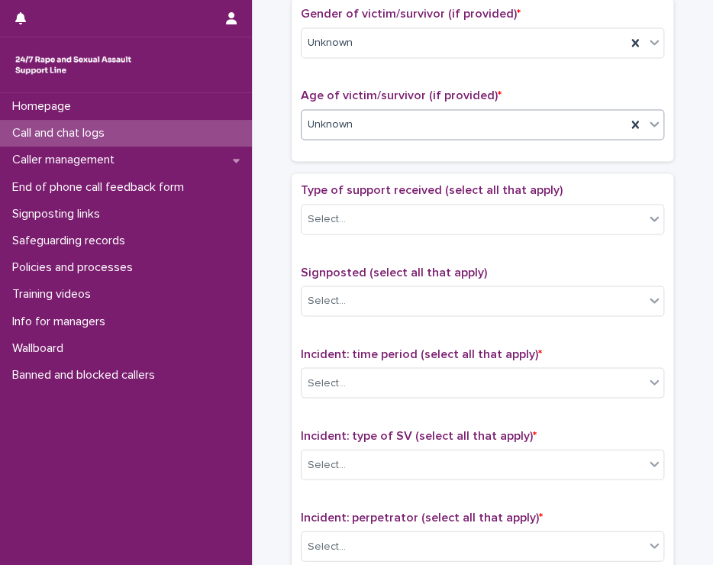
scroll to position [763, 0]
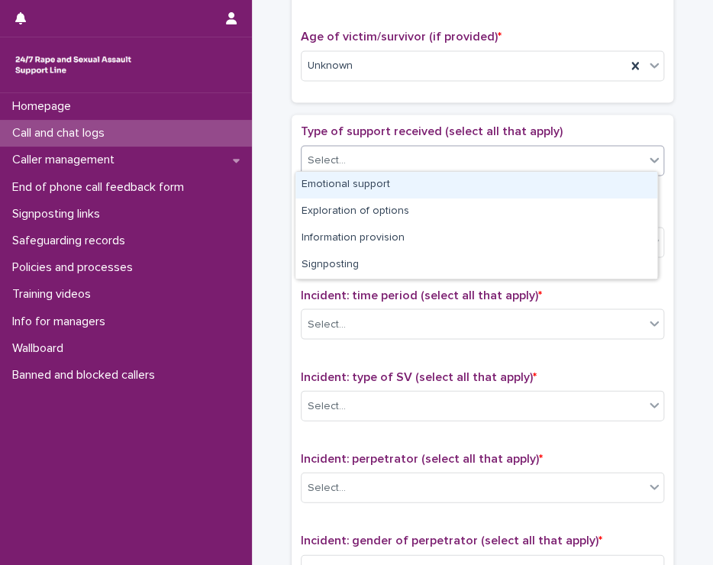
click at [350, 159] on div "Select..." at bounding box center [473, 159] width 343 height 25
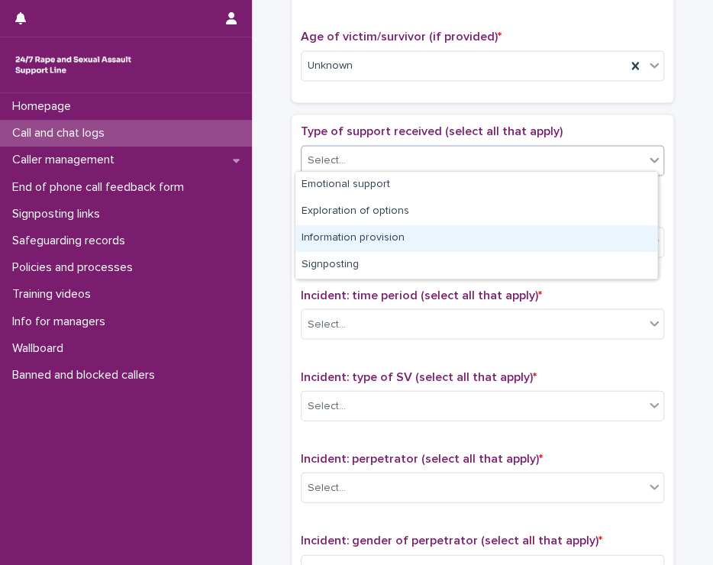
click at [333, 240] on div "Information provision" at bounding box center [476, 238] width 362 height 27
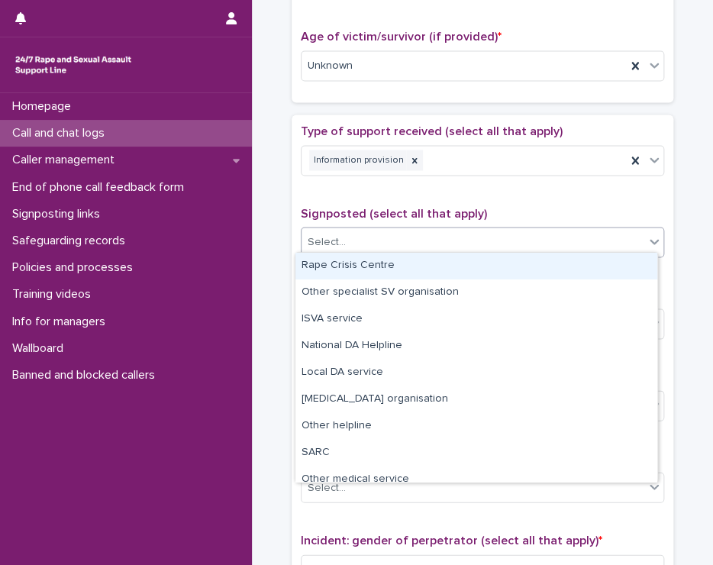
click at [370, 244] on div "Select..." at bounding box center [473, 241] width 343 height 25
click at [261, 342] on div "**********" at bounding box center [483, 46] width 446 height 1601
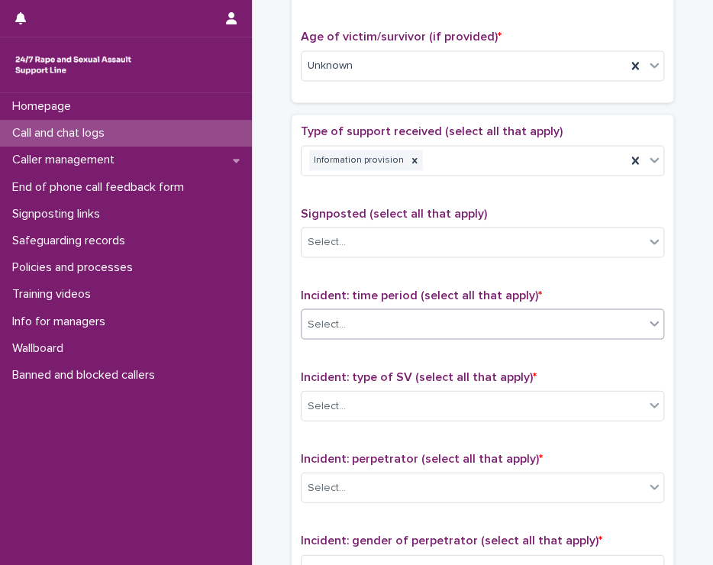
click at [387, 317] on div "Select..." at bounding box center [473, 323] width 343 height 25
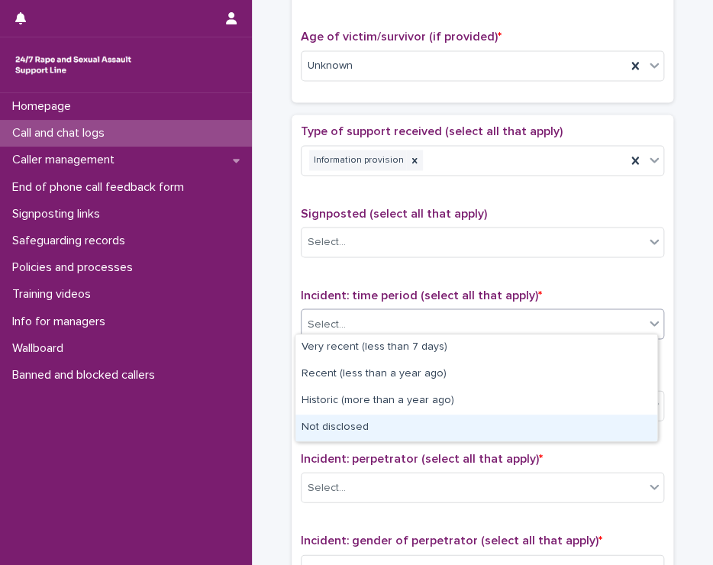
click at [402, 425] on div "Not disclosed" at bounding box center [476, 428] width 362 height 27
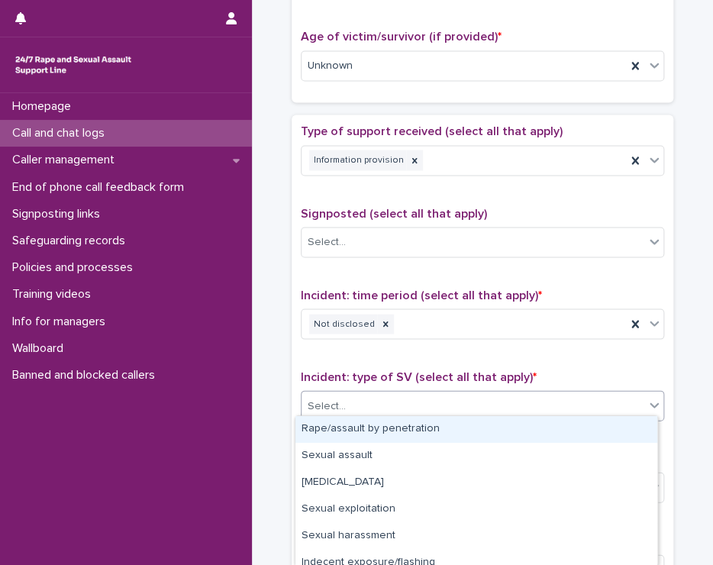
click at [399, 393] on div "Select..." at bounding box center [473, 405] width 343 height 25
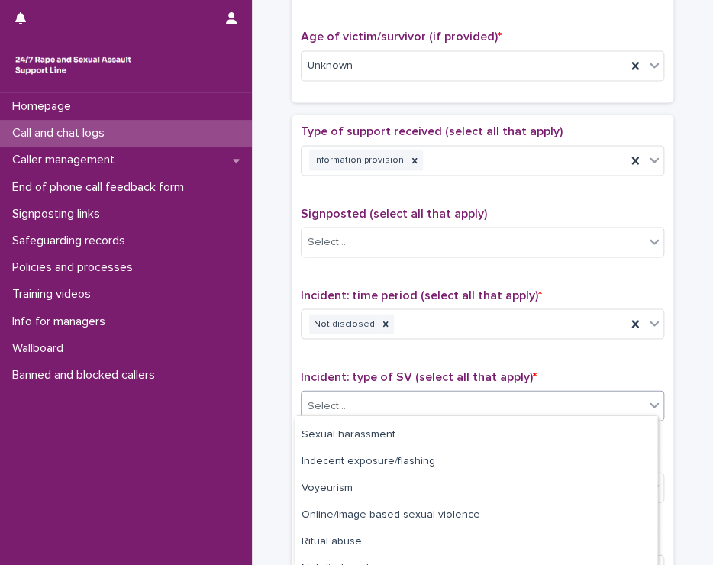
scroll to position [118, 0]
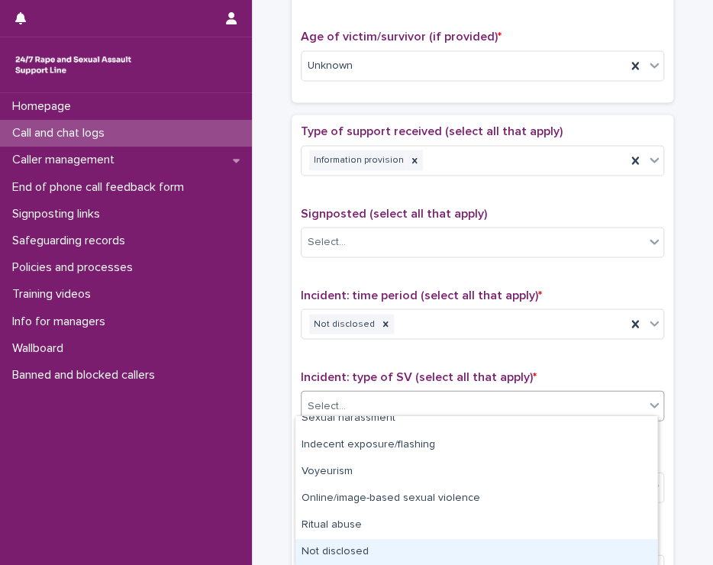
click at [379, 552] on div "Not disclosed" at bounding box center [476, 552] width 362 height 27
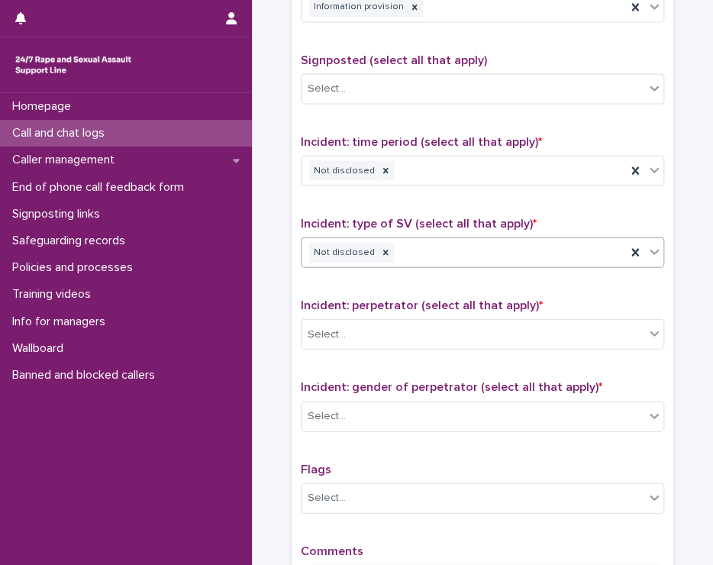
scroll to position [992, 0]
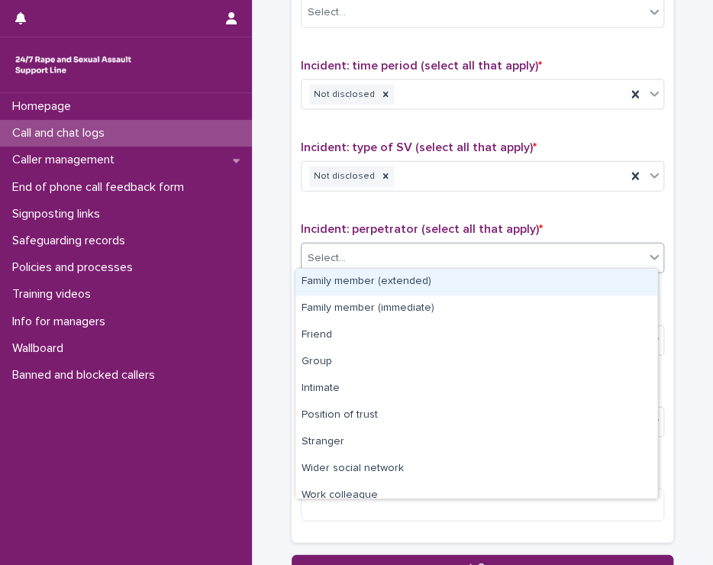
click at [416, 246] on div "Select..." at bounding box center [473, 258] width 343 height 25
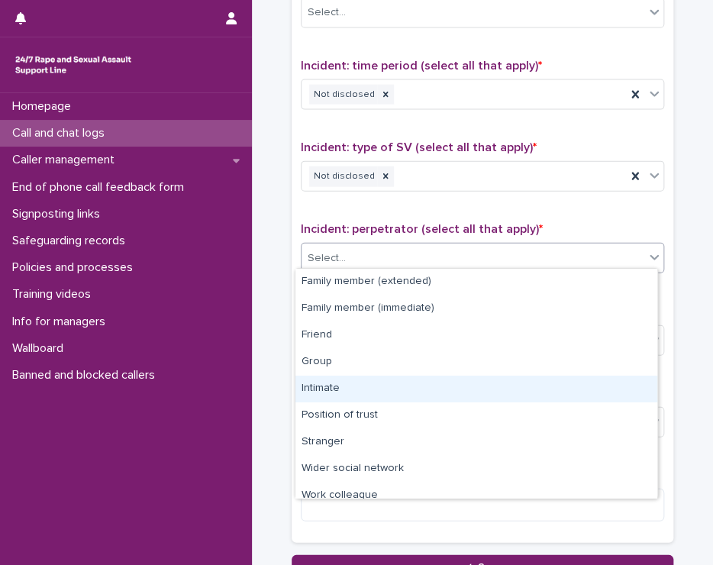
scroll to position [64, 0]
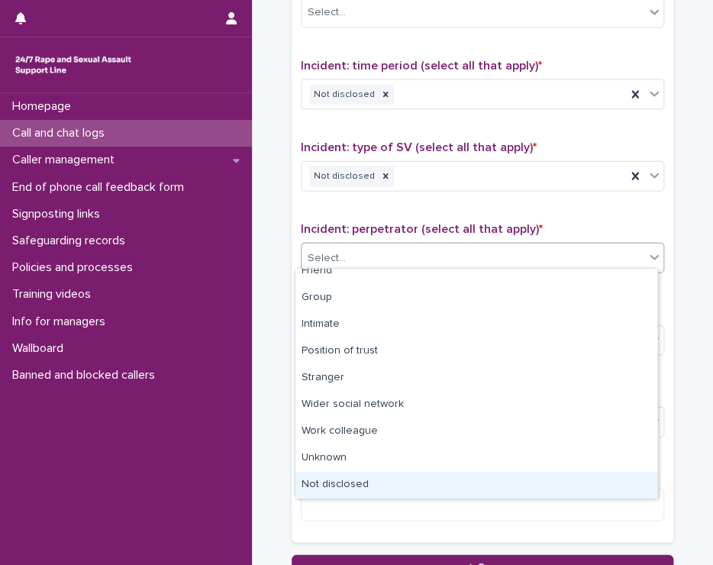
click at [397, 479] on div "Not disclosed" at bounding box center [476, 485] width 362 height 27
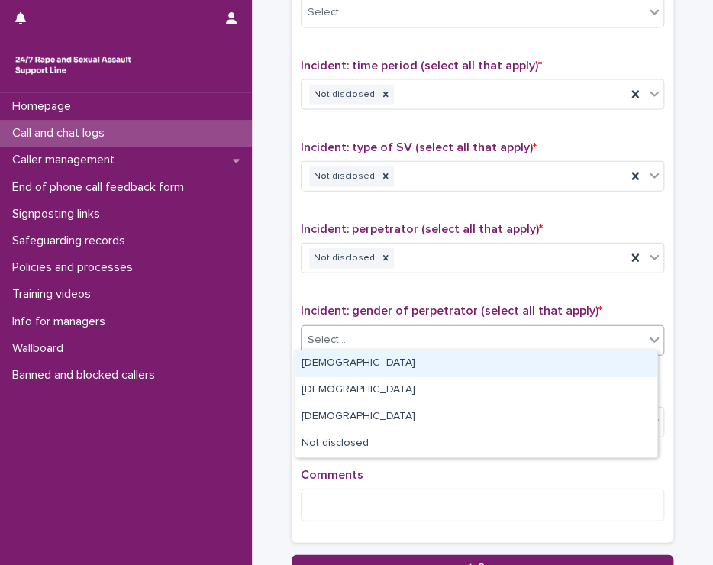
click at [382, 340] on div "Select..." at bounding box center [473, 340] width 343 height 25
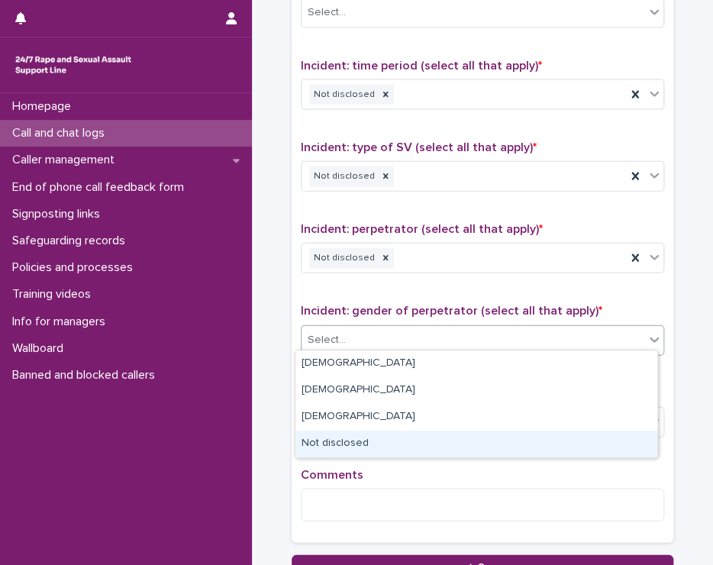
click at [406, 444] on div "Not disclosed" at bounding box center [476, 444] width 362 height 27
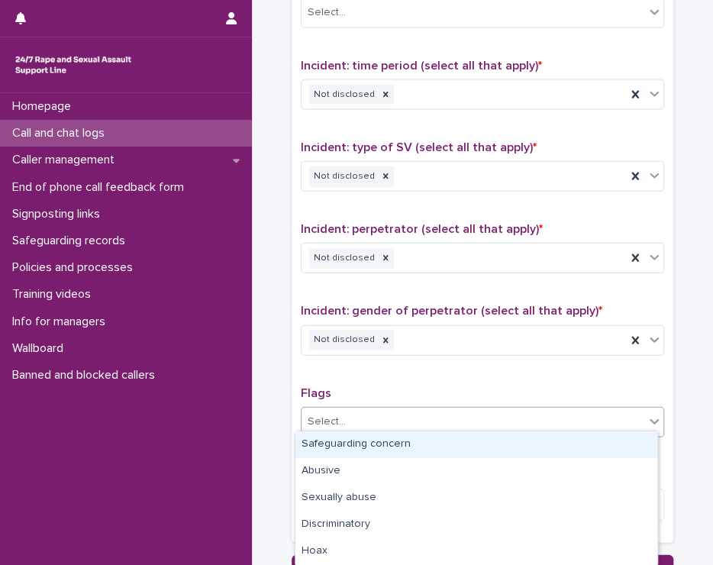
click at [347, 417] on input "text" at bounding box center [348, 421] width 2 height 15
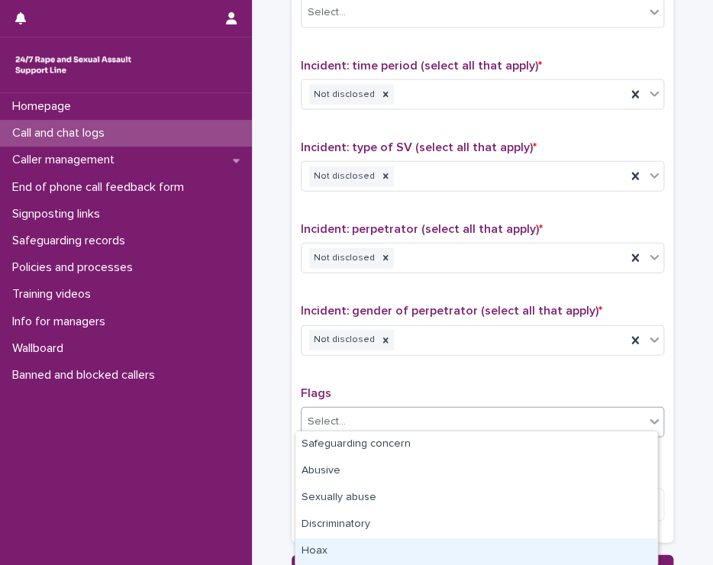
click at [351, 552] on div "Hoax" at bounding box center [476, 551] width 362 height 27
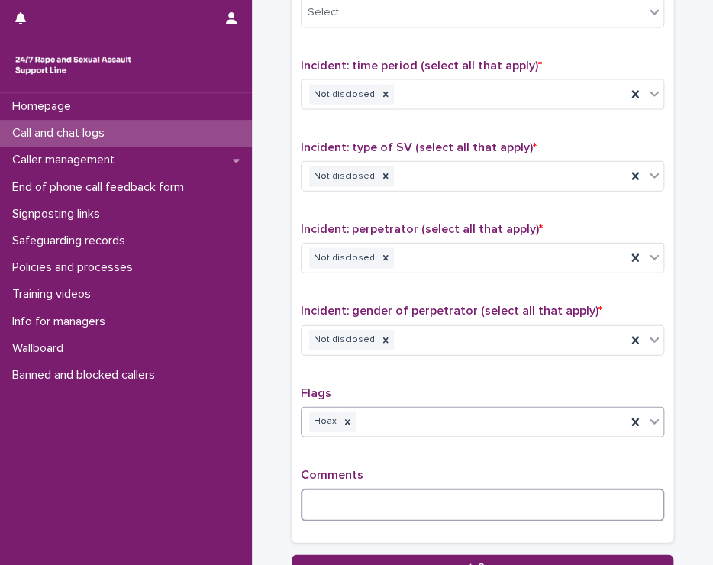
click at [427, 500] on textarea at bounding box center [482, 505] width 363 height 33
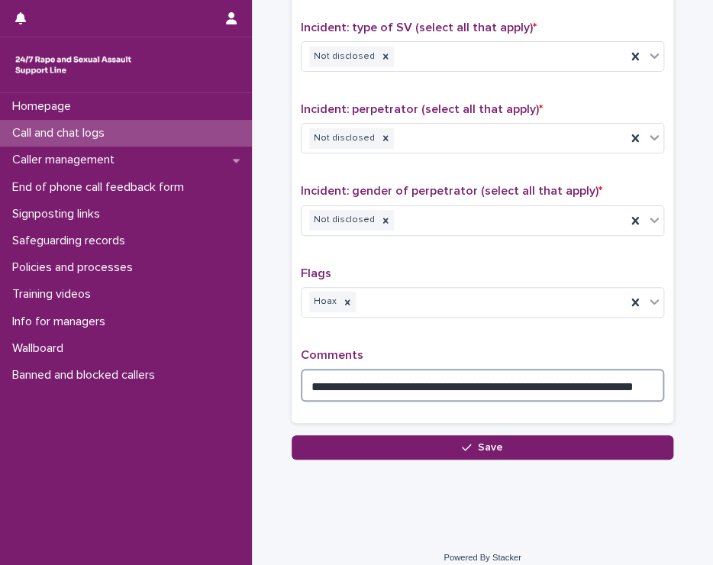
scroll to position [1120, 0]
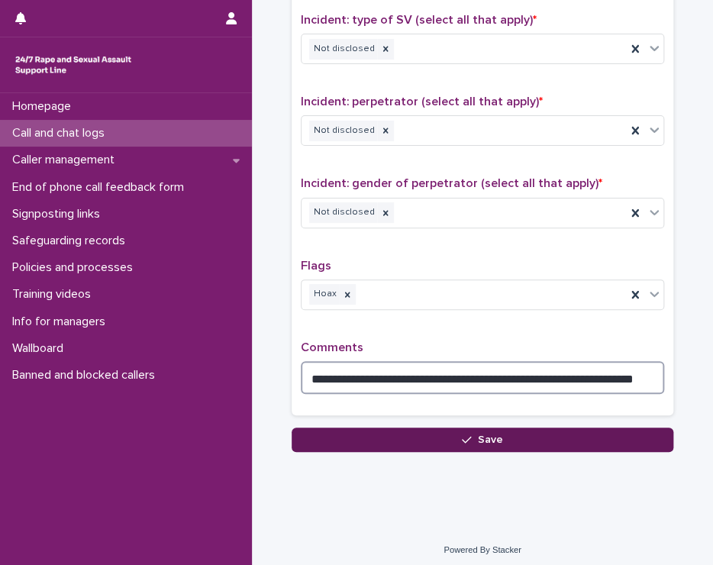
type textarea "**********"
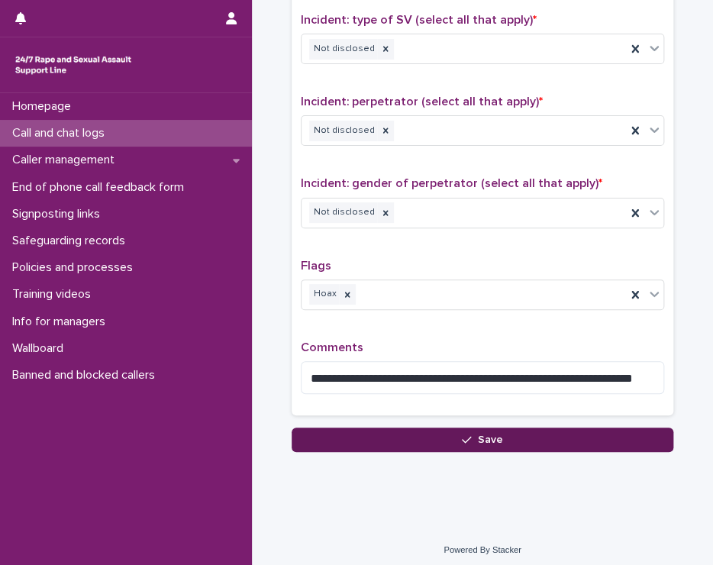
click at [453, 437] on button "Save" at bounding box center [483, 440] width 382 height 24
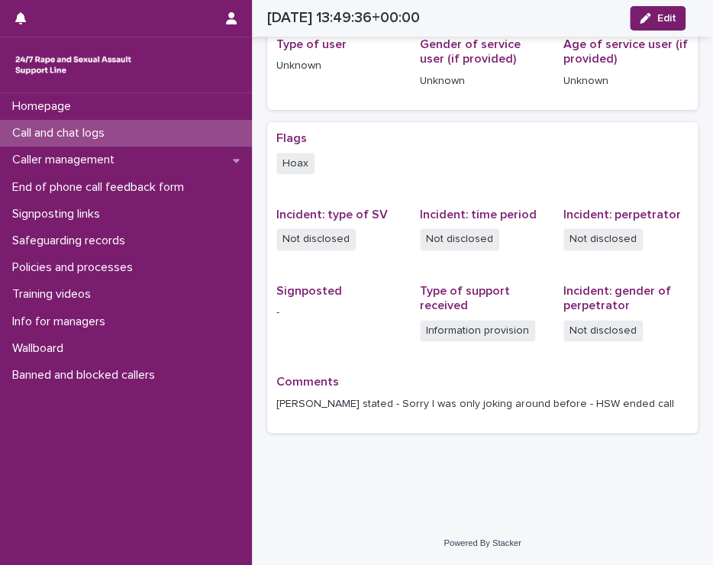
scroll to position [224, 0]
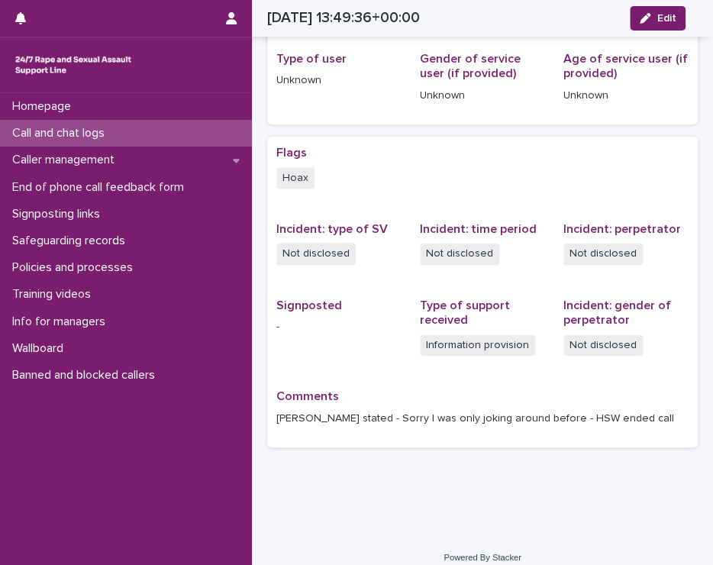
click at [90, 126] on p "Call and chat logs" at bounding box center [61, 133] width 111 height 15
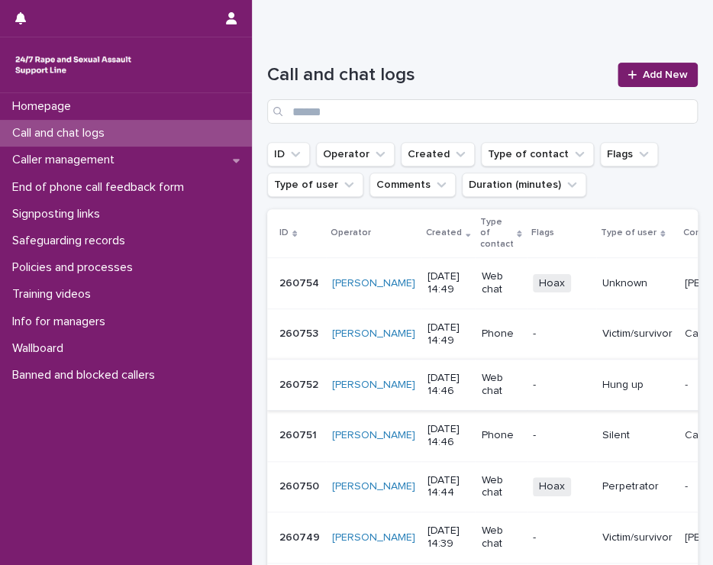
scroll to position [76, 0]
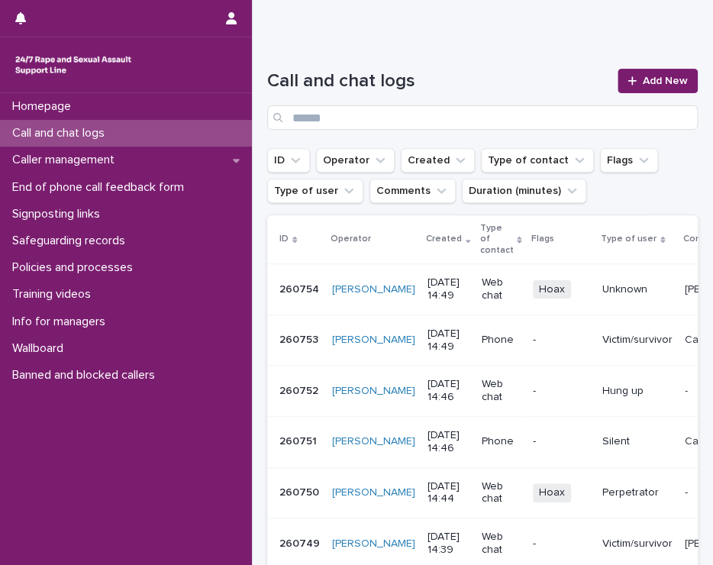
click at [117, 129] on p "Call and chat logs" at bounding box center [61, 133] width 111 height 15
click at [76, 129] on p "Call and chat logs" at bounding box center [61, 133] width 111 height 15
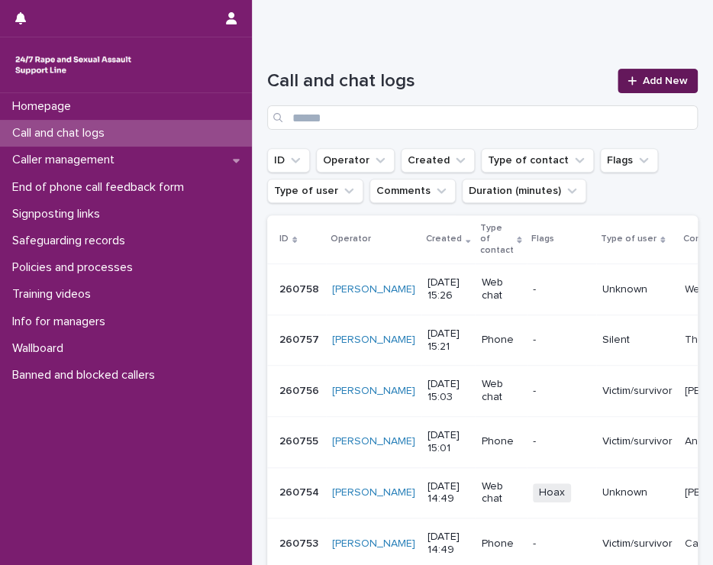
click at [656, 76] on span "Add New" at bounding box center [665, 81] width 45 height 11
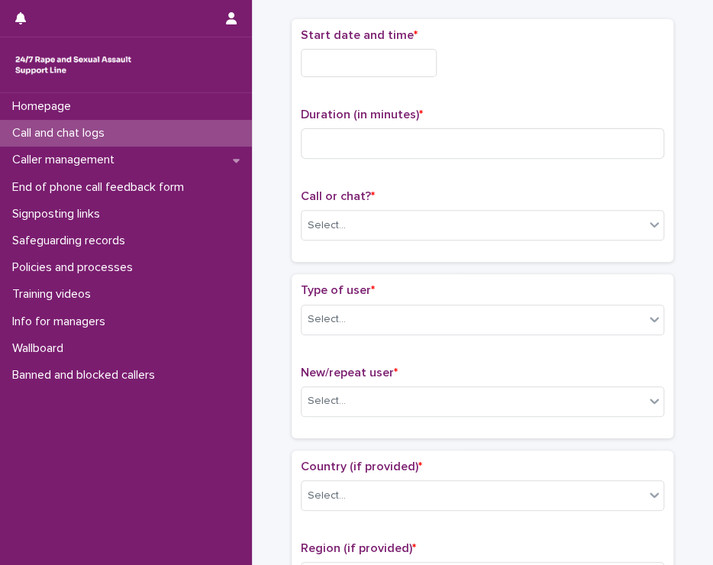
scroll to position [85, 0]
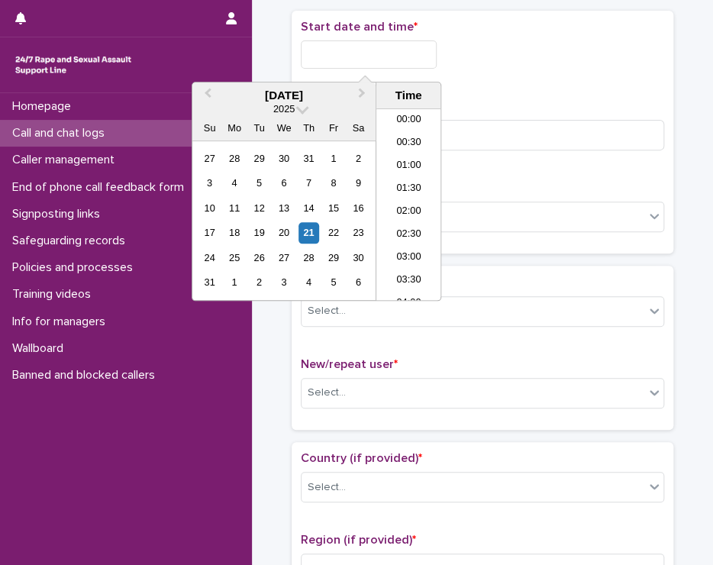
click at [368, 47] on input "text" at bounding box center [369, 54] width 136 height 28
click at [411, 176] on li "14:30" at bounding box center [408, 181] width 65 height 23
click at [408, 49] on input "**********" at bounding box center [369, 54] width 136 height 28
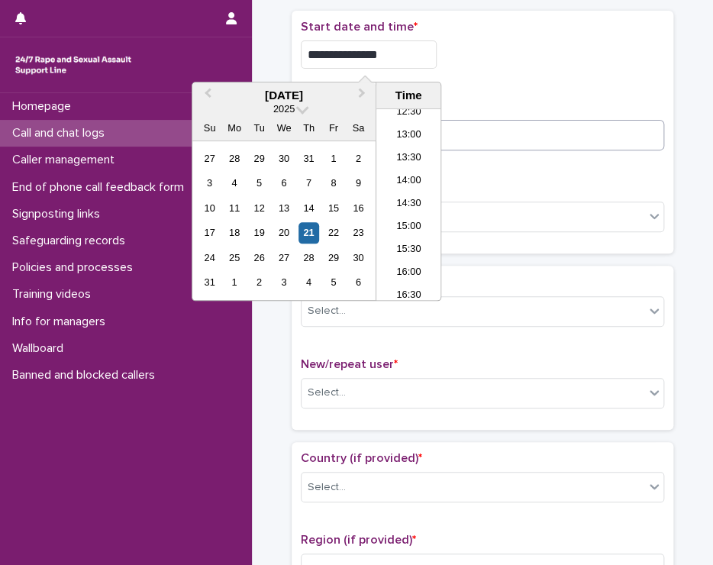
type input "**********"
click at [526, 130] on input at bounding box center [482, 135] width 363 height 31
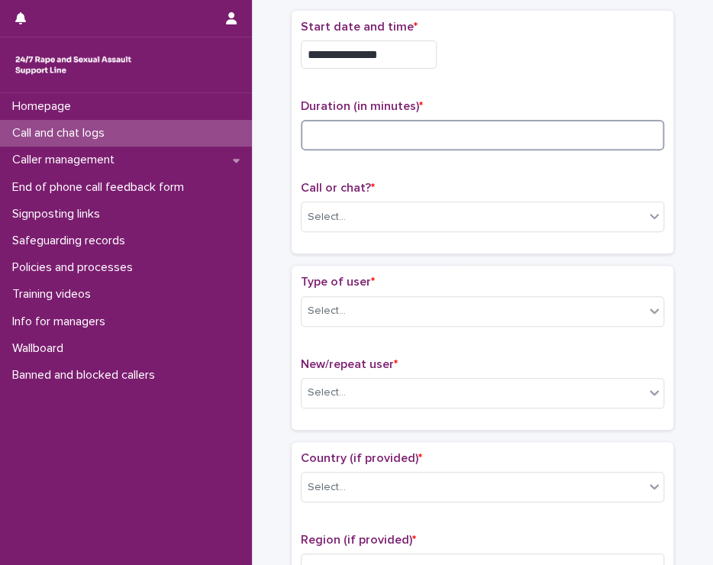
click at [482, 133] on input at bounding box center [482, 135] width 363 height 31
type input "**"
click at [450, 208] on div "Select..." at bounding box center [473, 217] width 343 height 25
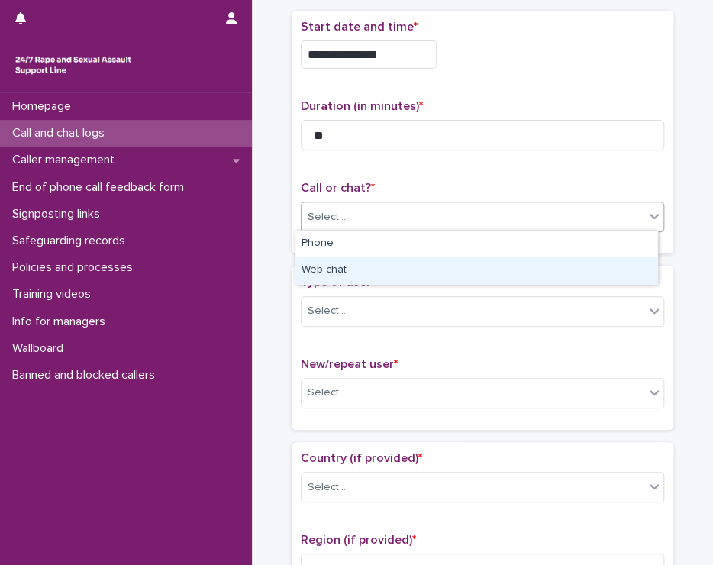
click at [355, 271] on div "Web chat" at bounding box center [476, 270] width 362 height 27
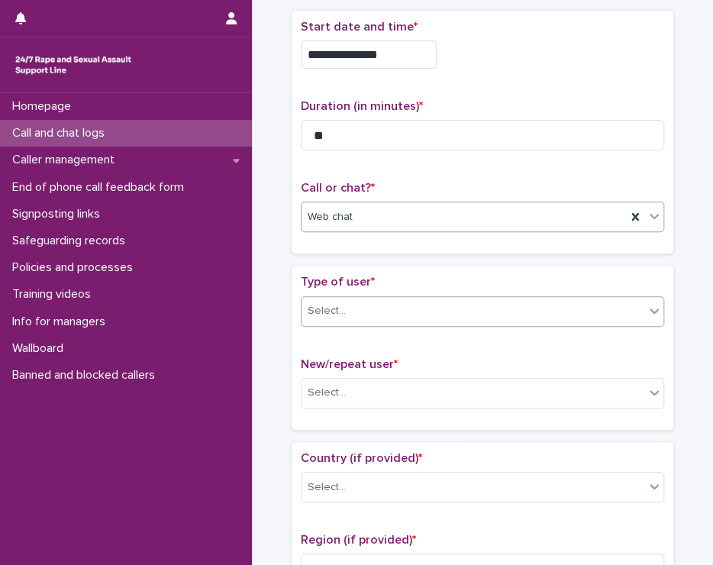
click at [363, 299] on div "Select..." at bounding box center [473, 311] width 343 height 25
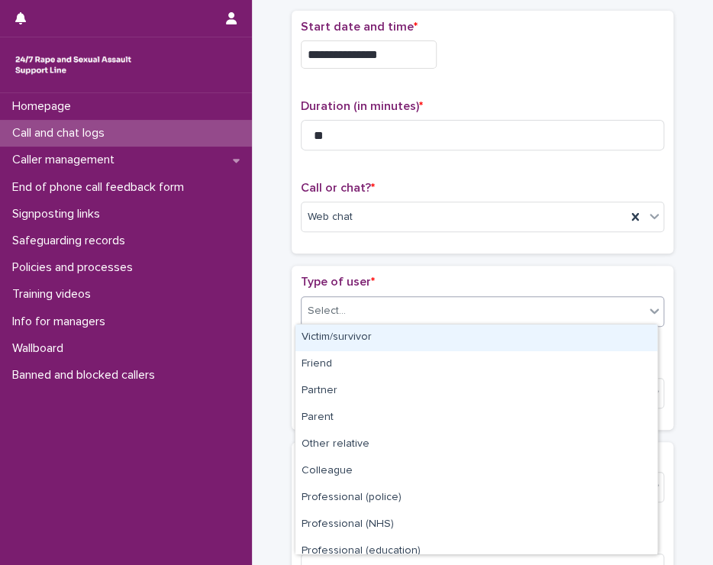
click at [363, 332] on div "Victim/survivor" at bounding box center [476, 337] width 362 height 27
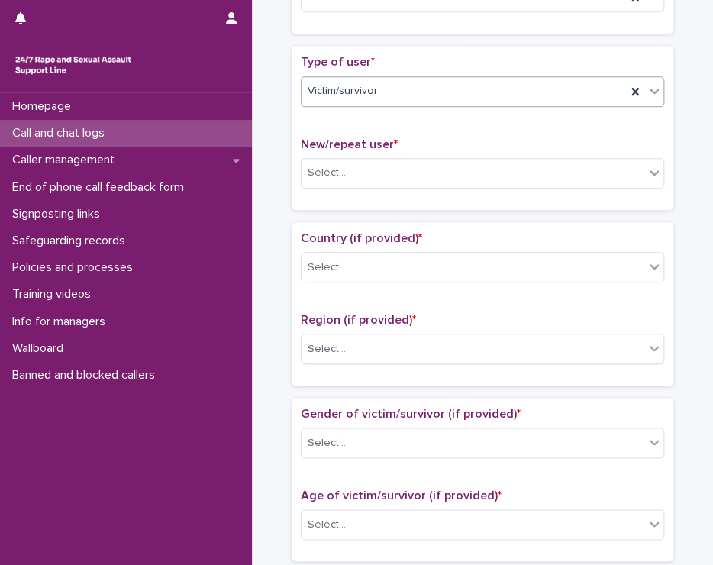
scroll to position [314, 0]
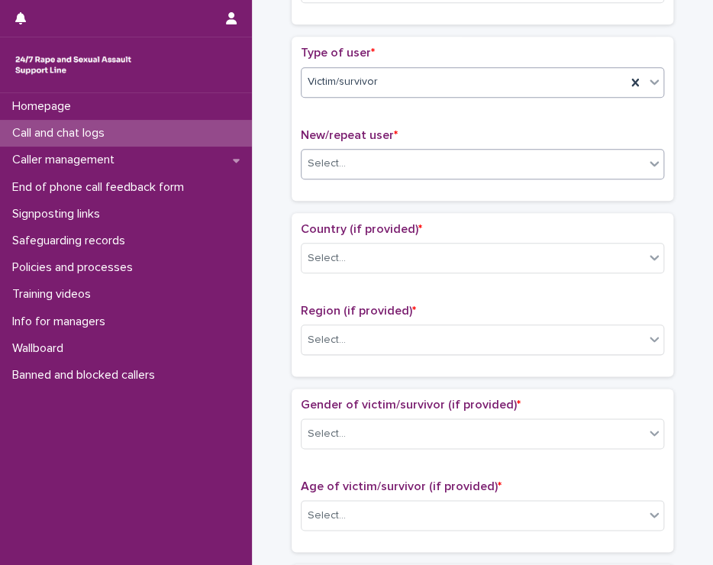
click at [348, 151] on div "Select..." at bounding box center [473, 163] width 343 height 25
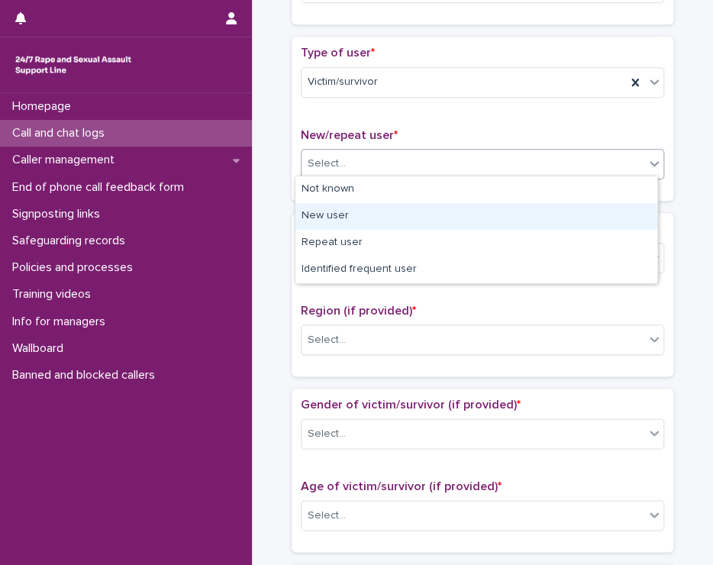
click at [350, 213] on div "New user" at bounding box center [476, 216] width 362 height 27
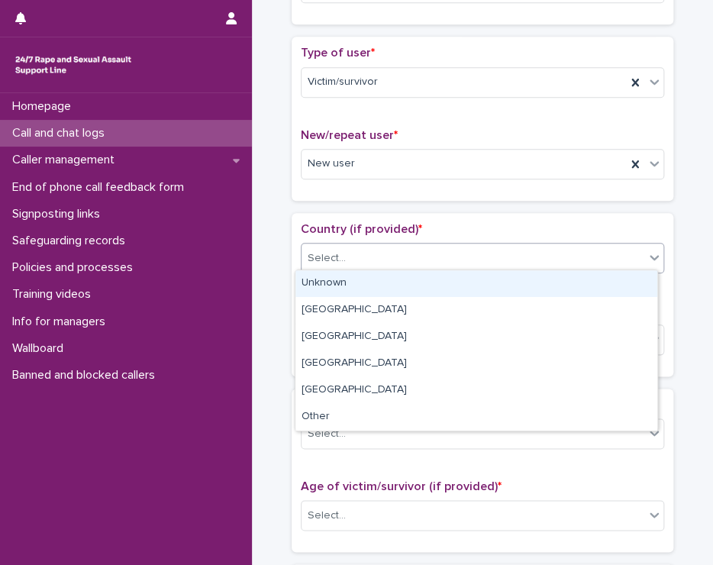
click at [320, 250] on div "Select..." at bounding box center [327, 258] width 38 height 16
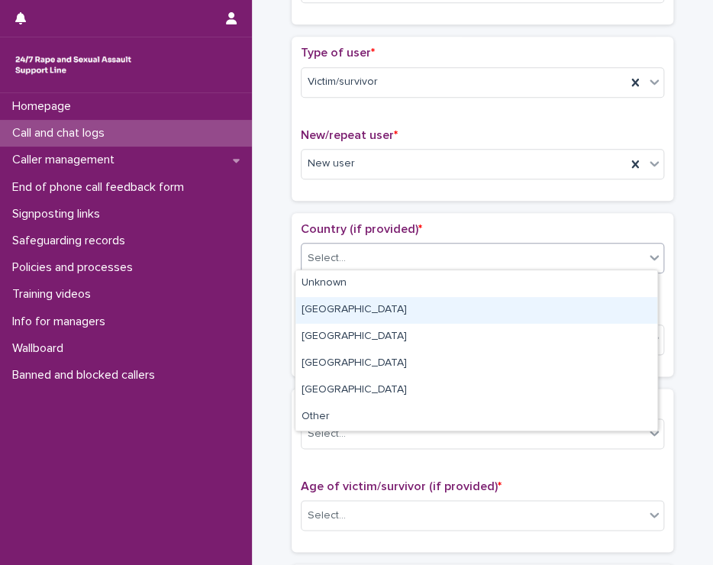
click at [331, 307] on div "[GEOGRAPHIC_DATA]" at bounding box center [476, 310] width 362 height 27
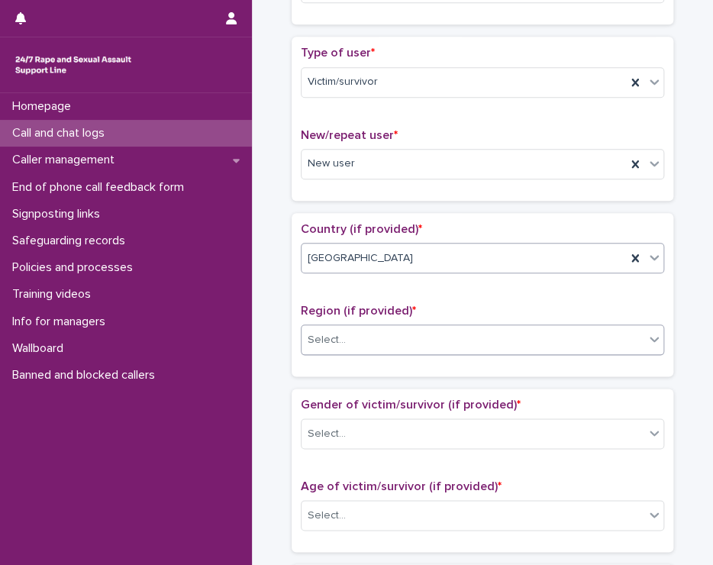
click at [335, 332] on div "Select..." at bounding box center [327, 340] width 38 height 16
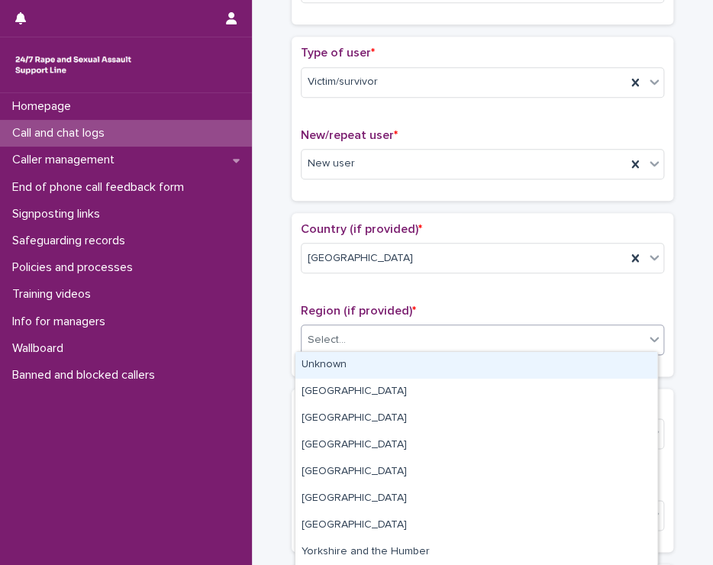
click at [338, 362] on div "Unknown" at bounding box center [476, 365] width 362 height 27
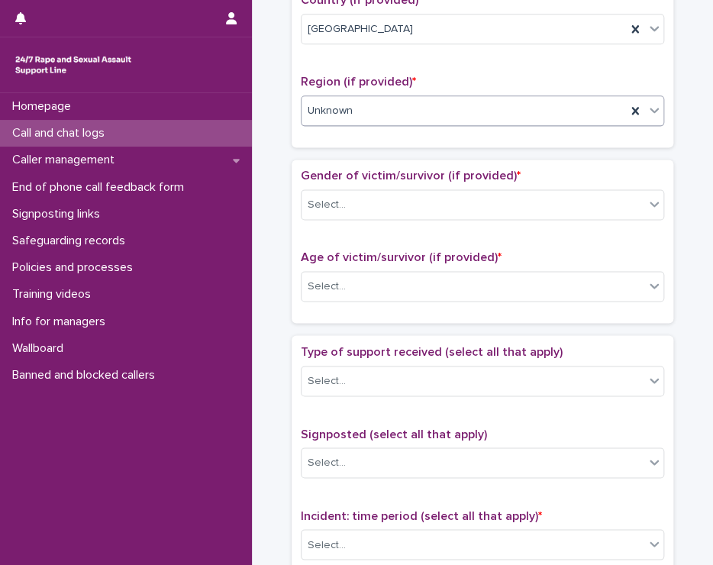
scroll to position [619, 0]
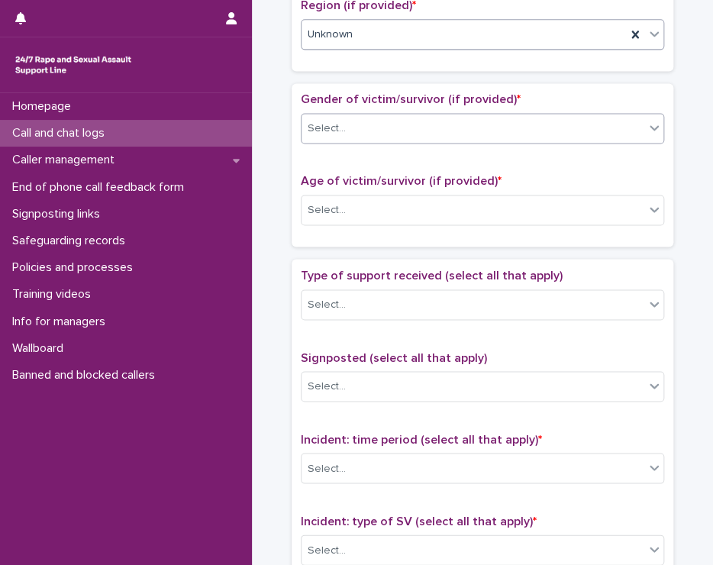
click at [341, 127] on div "Select..." at bounding box center [473, 128] width 343 height 25
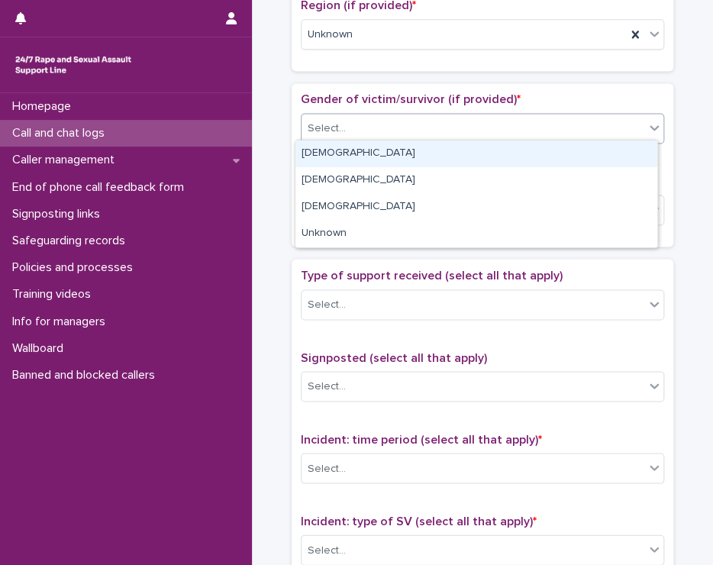
click at [345, 146] on div "[DEMOGRAPHIC_DATA]" at bounding box center [476, 153] width 362 height 27
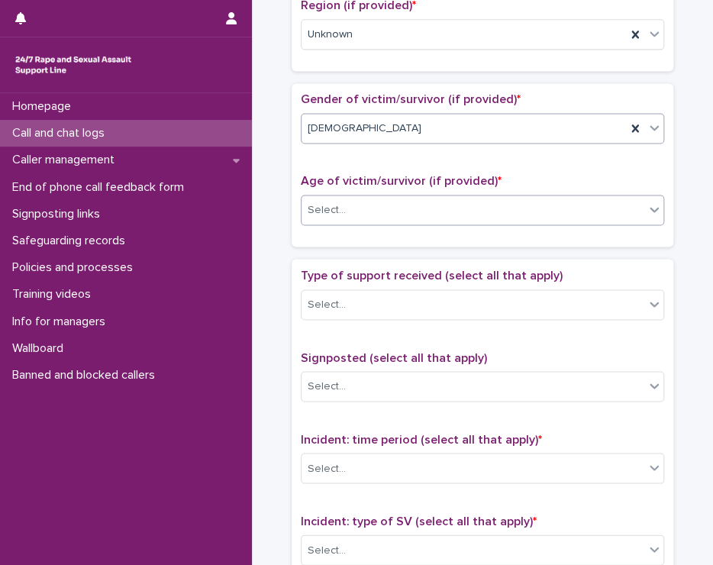
click at [414, 206] on div "Select..." at bounding box center [473, 210] width 343 height 25
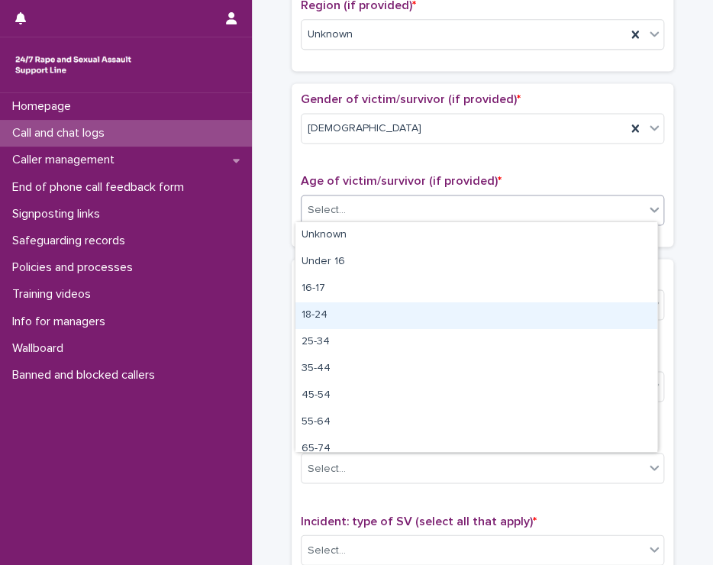
click at [315, 317] on div "18-24" at bounding box center [476, 315] width 362 height 27
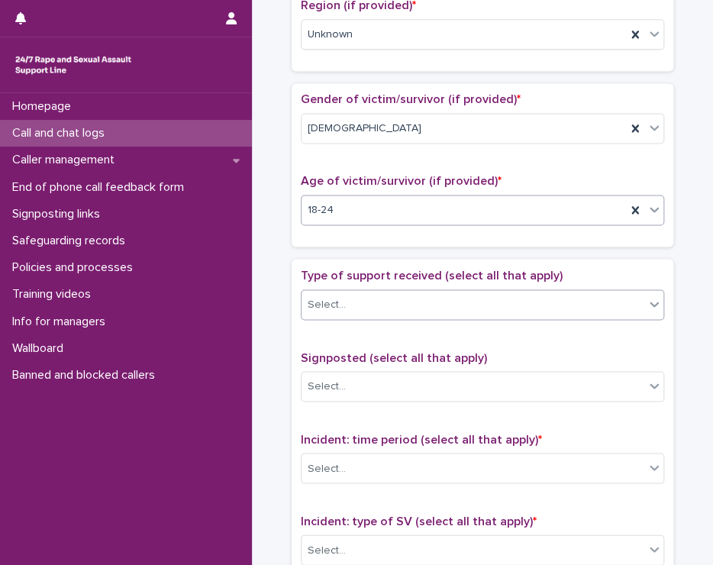
click at [345, 305] on div "Select..." at bounding box center [473, 304] width 343 height 25
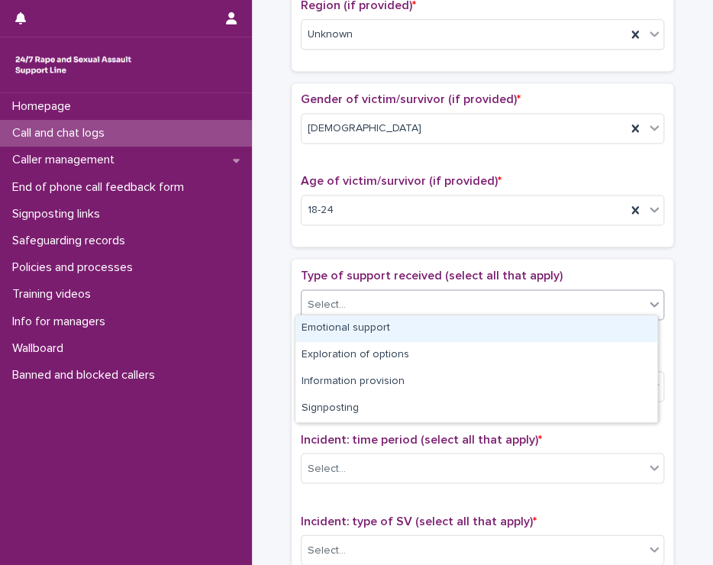
click at [353, 325] on div "Emotional support" at bounding box center [476, 328] width 362 height 27
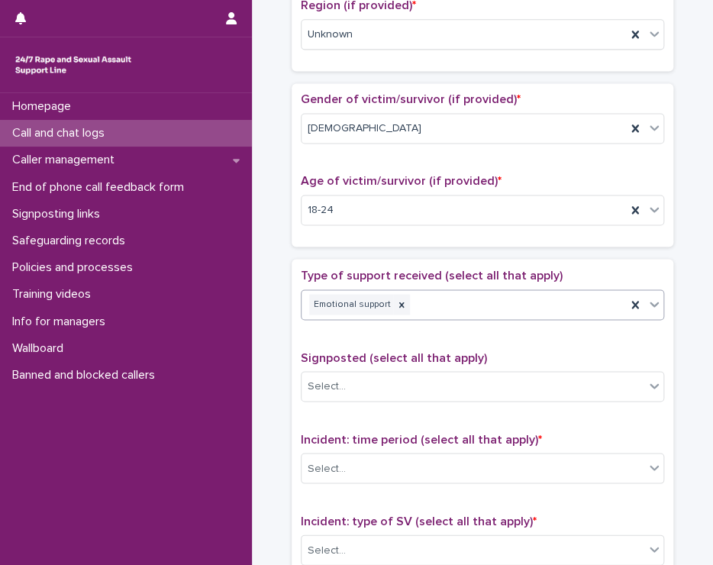
click at [409, 298] on div "Emotional support" at bounding box center [464, 304] width 324 height 27
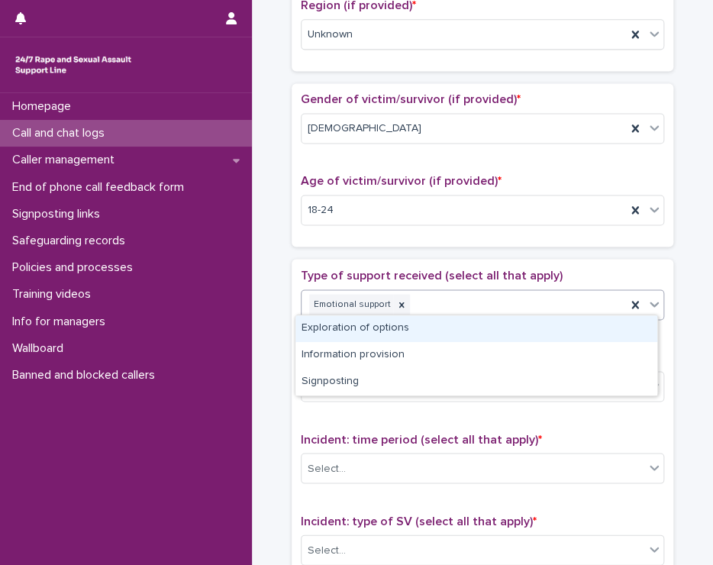
click at [418, 325] on div "Exploration of options" at bounding box center [476, 328] width 362 height 27
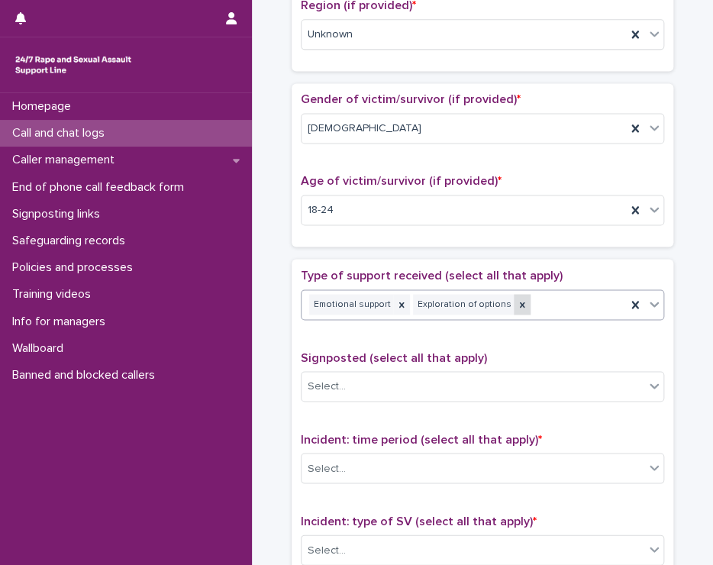
click at [517, 299] on icon at bounding box center [522, 304] width 11 height 11
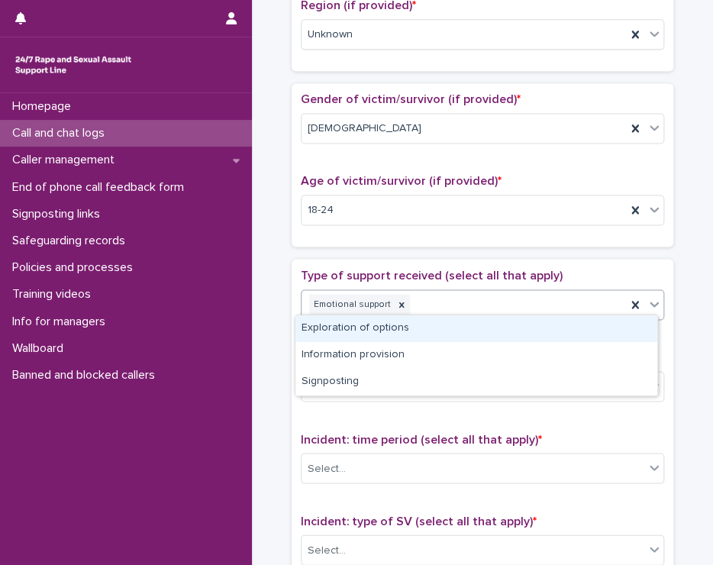
click at [492, 298] on div "Emotional support" at bounding box center [464, 304] width 324 height 27
click at [505, 323] on div "Exploration of options" at bounding box center [476, 328] width 362 height 27
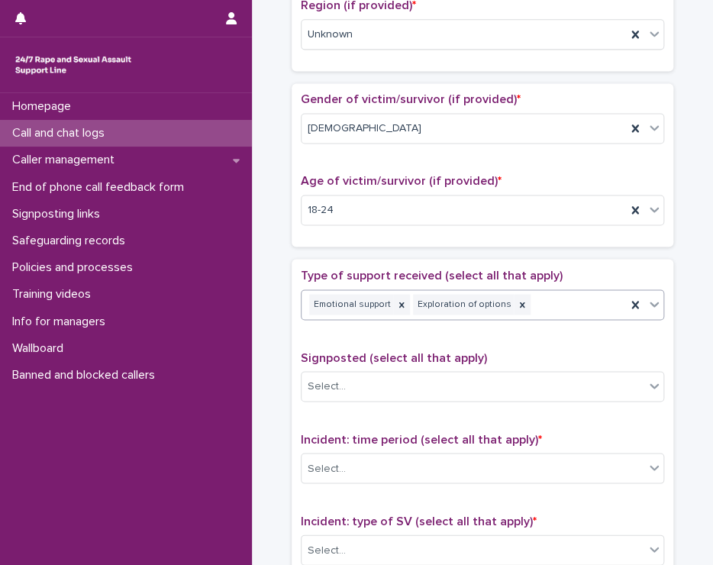
click at [569, 294] on div "Emotional support Exploration of options" at bounding box center [464, 304] width 324 height 27
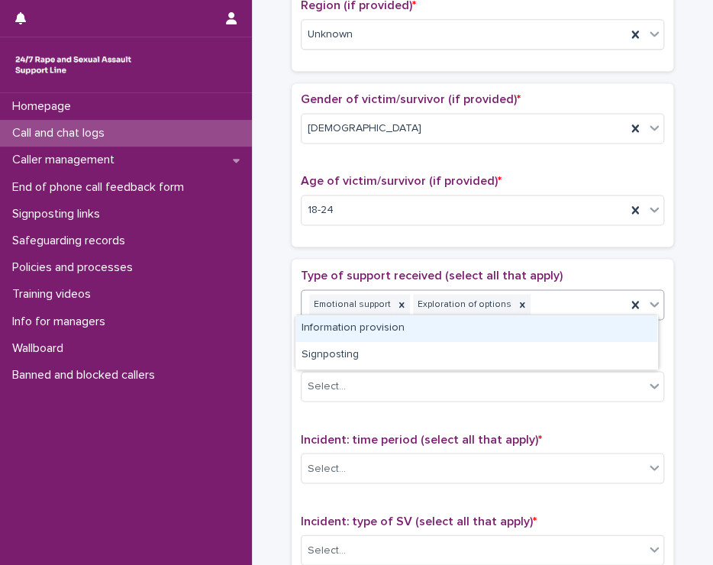
click at [569, 332] on div "Information provision" at bounding box center [476, 328] width 362 height 27
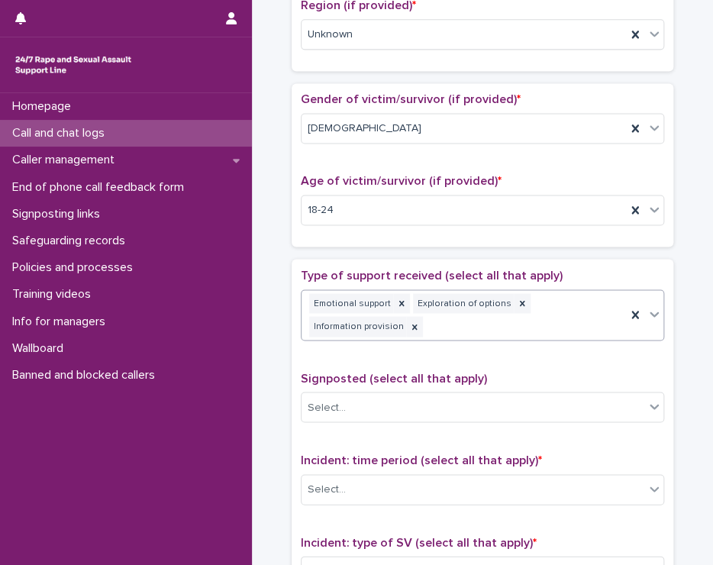
scroll to position [629, 0]
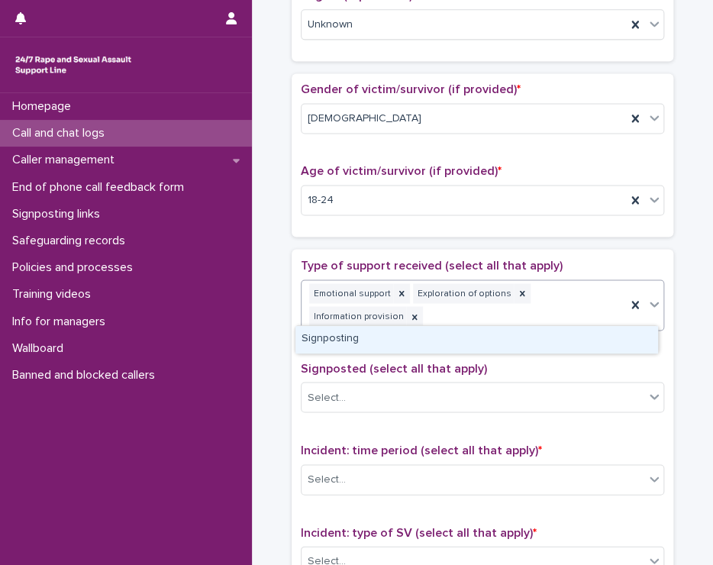
click at [573, 301] on div "Emotional support Exploration of options Information provision" at bounding box center [464, 305] width 324 height 50
click at [558, 338] on div "Signposting" at bounding box center [476, 339] width 362 height 27
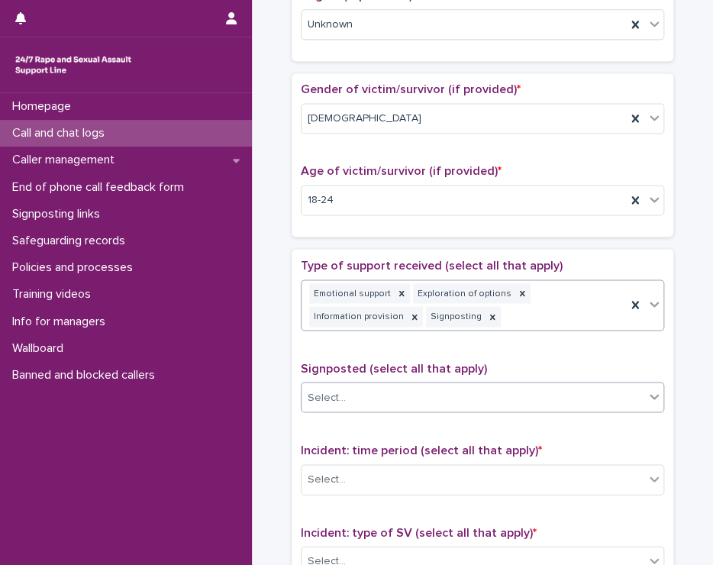
click at [363, 387] on div "Select..." at bounding box center [473, 397] width 343 height 25
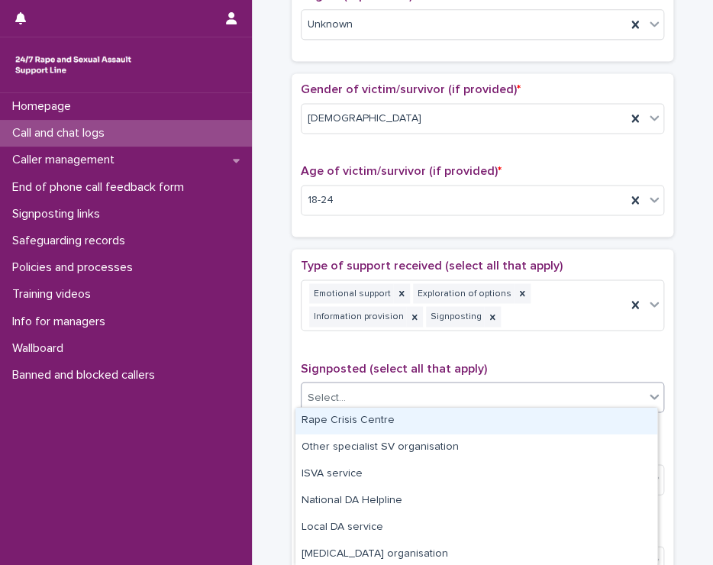
click at [362, 421] on div "Rape Crisis Centre" at bounding box center [476, 421] width 362 height 27
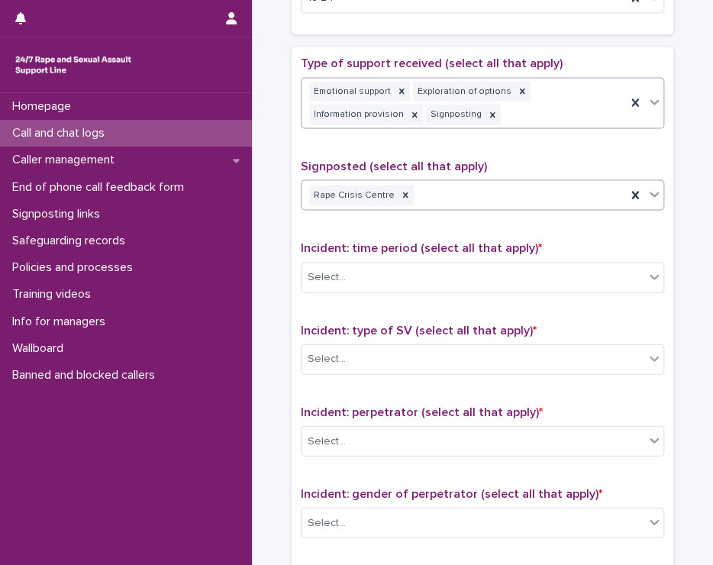
scroll to position [934, 0]
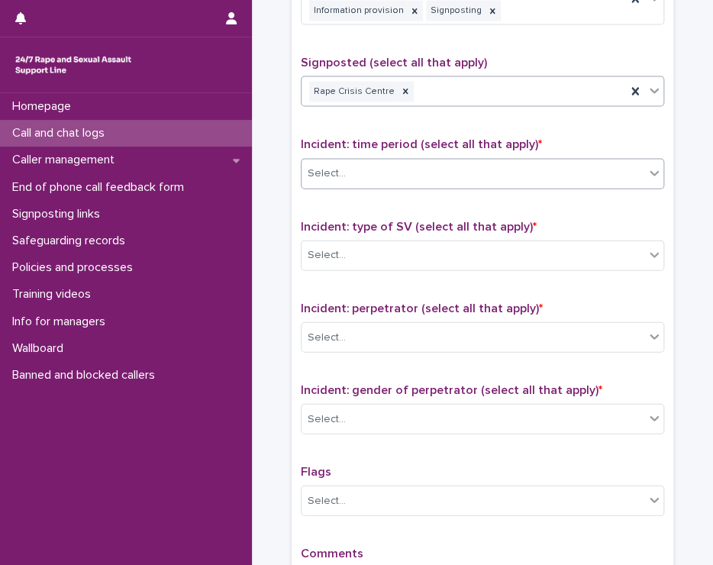
click at [337, 166] on div "Select..." at bounding box center [327, 174] width 38 height 16
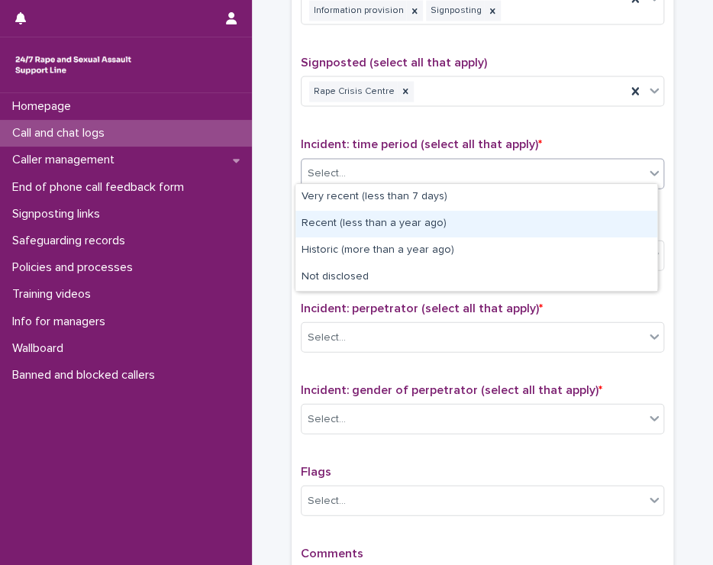
click at [424, 220] on div "Recent (less than a year ago)" at bounding box center [476, 224] width 362 height 27
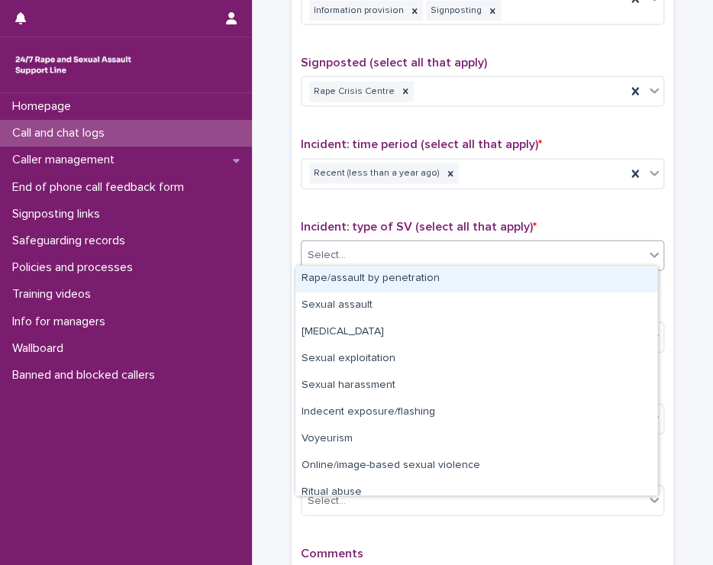
click at [395, 244] on div "Select..." at bounding box center [473, 255] width 343 height 25
click at [389, 281] on div "Rape/assault by penetration" at bounding box center [476, 279] width 362 height 27
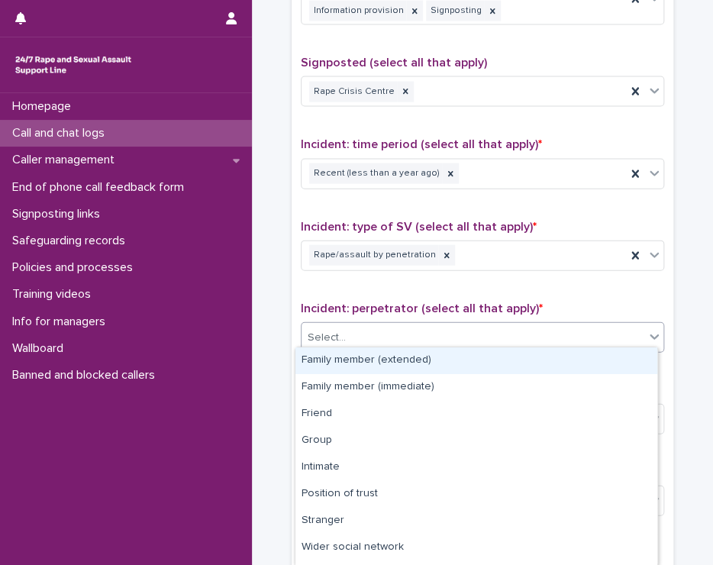
click at [387, 327] on div "Select..." at bounding box center [473, 337] width 343 height 25
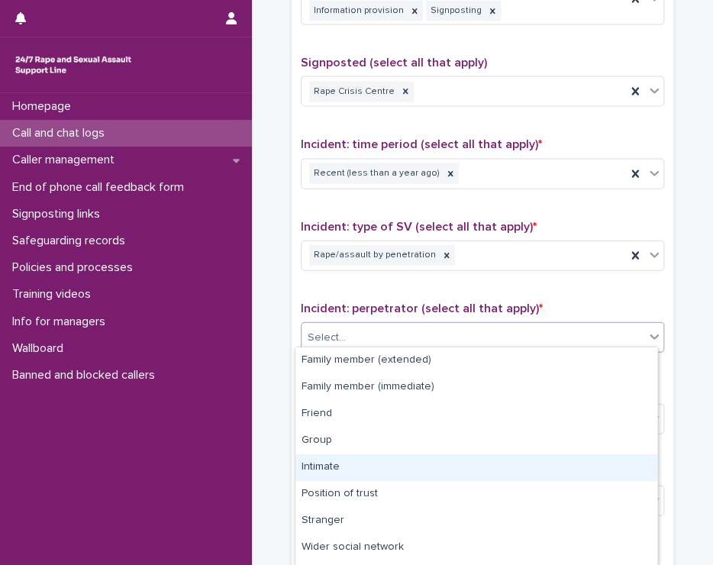
click at [325, 460] on div "Intimate" at bounding box center [476, 467] width 362 height 27
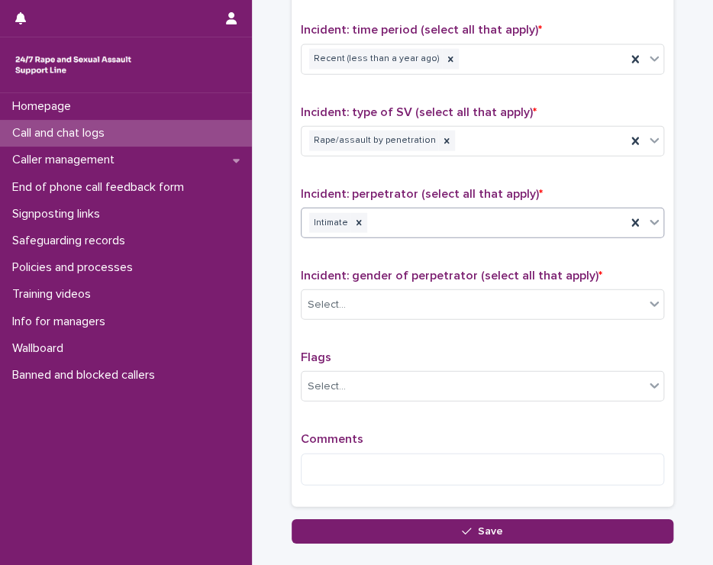
scroll to position [1141, 0]
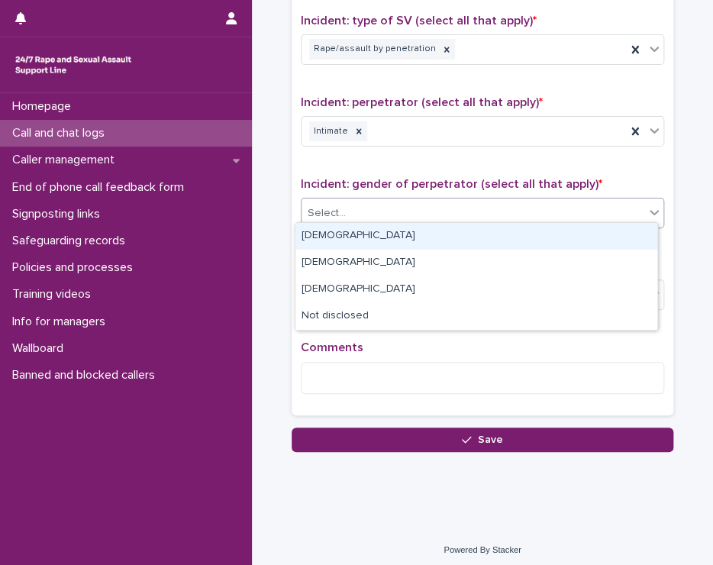
click at [393, 201] on div "Select..." at bounding box center [473, 213] width 343 height 25
click at [399, 239] on div "[DEMOGRAPHIC_DATA]" at bounding box center [476, 236] width 362 height 27
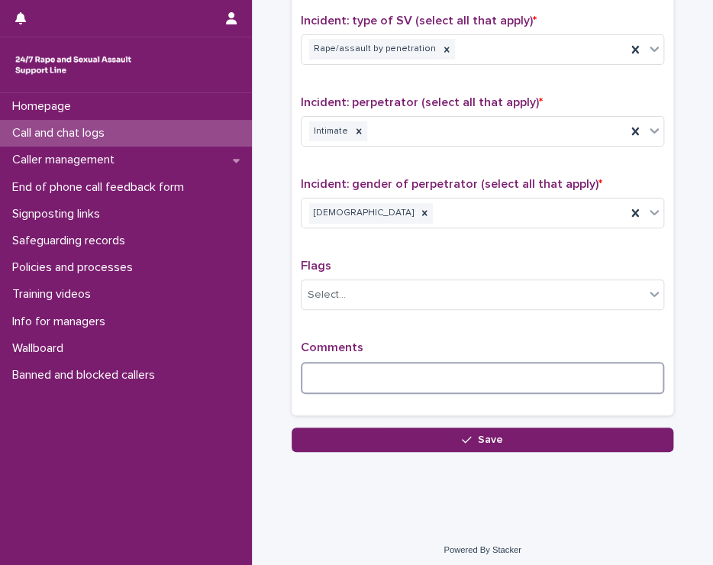
click at [361, 380] on textarea at bounding box center [482, 378] width 363 height 33
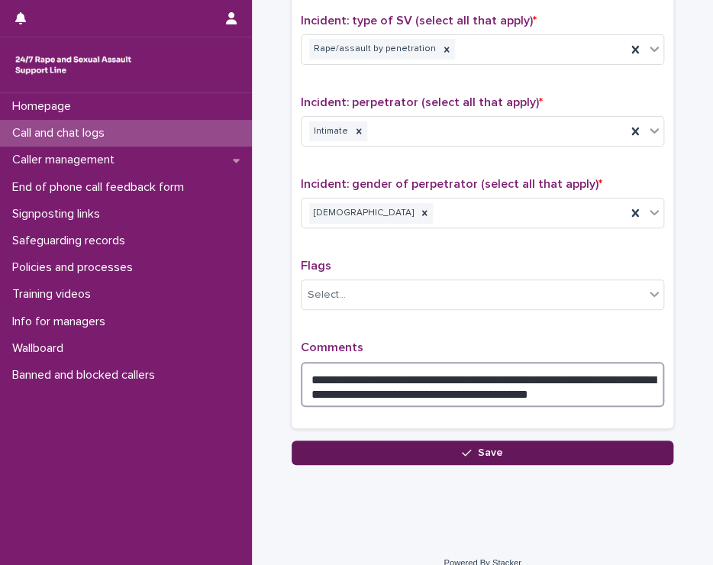
type textarea "**********"
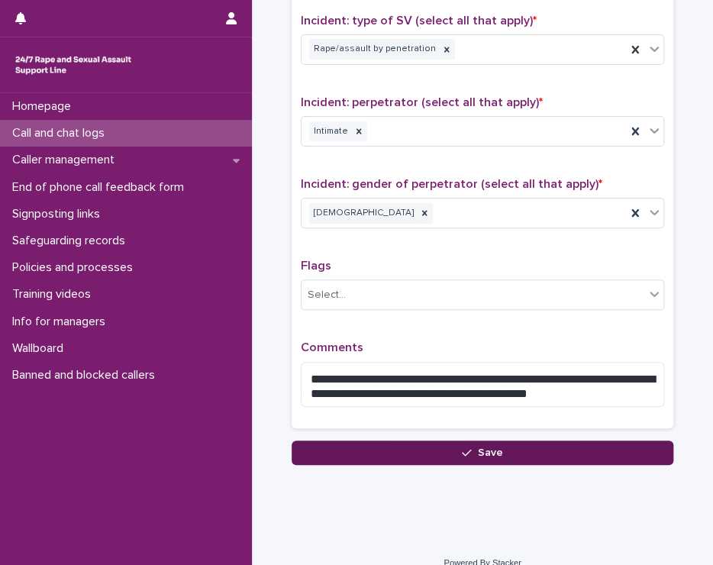
click at [397, 442] on button "Save" at bounding box center [483, 453] width 382 height 24
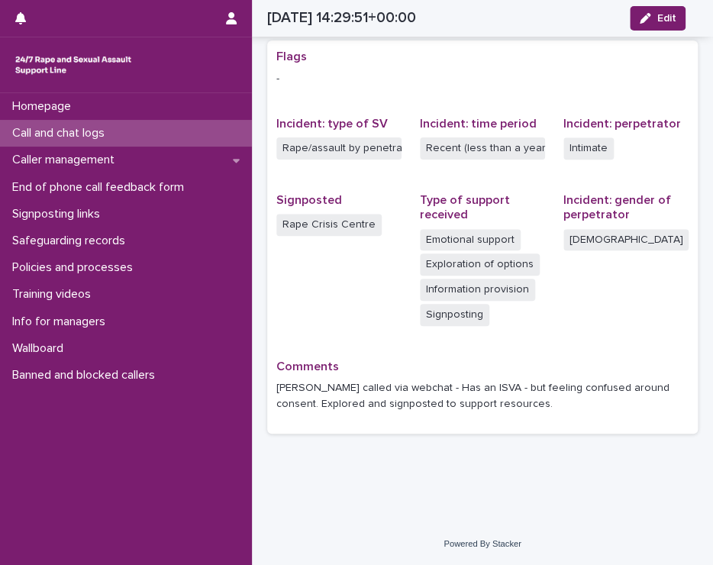
scroll to position [306, 0]
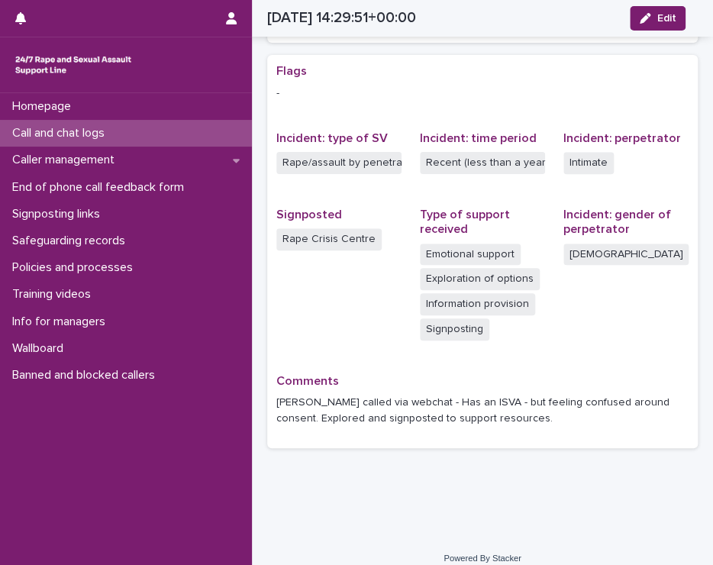
click at [52, 127] on p "Call and chat logs" at bounding box center [61, 133] width 111 height 15
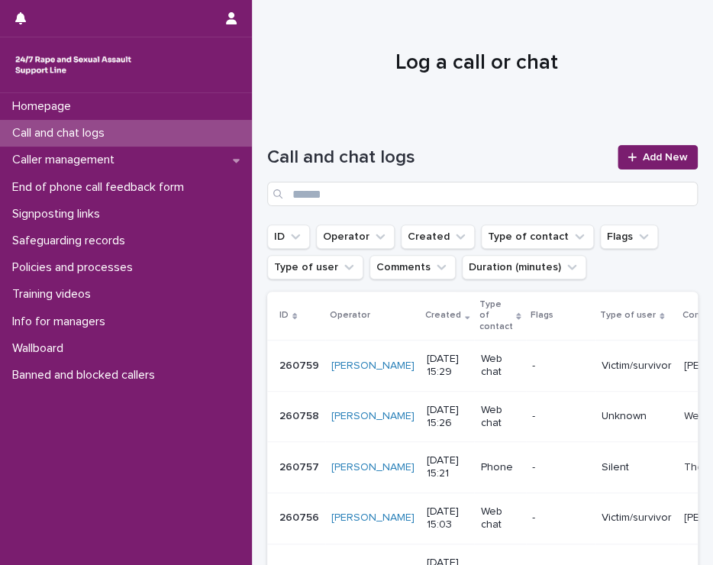
click at [83, 128] on p "Call and chat logs" at bounding box center [61, 133] width 111 height 15
click at [228, 12] on icon "button" at bounding box center [231, 18] width 11 height 12
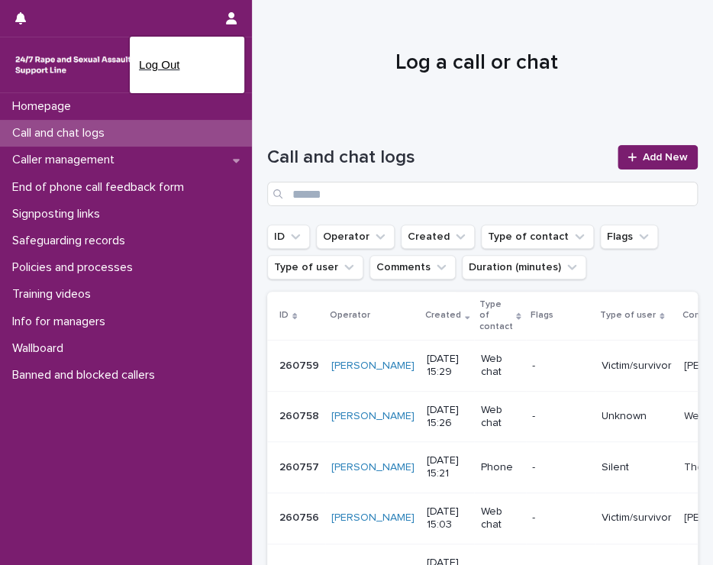
click at [159, 62] on p "Log Out" at bounding box center [187, 65] width 96 height 26
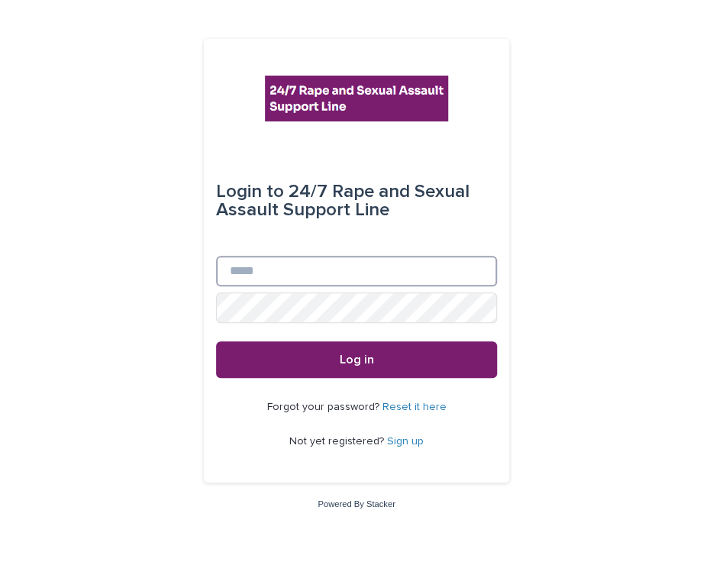
type input "**********"
